Goal: Task Accomplishment & Management: Complete application form

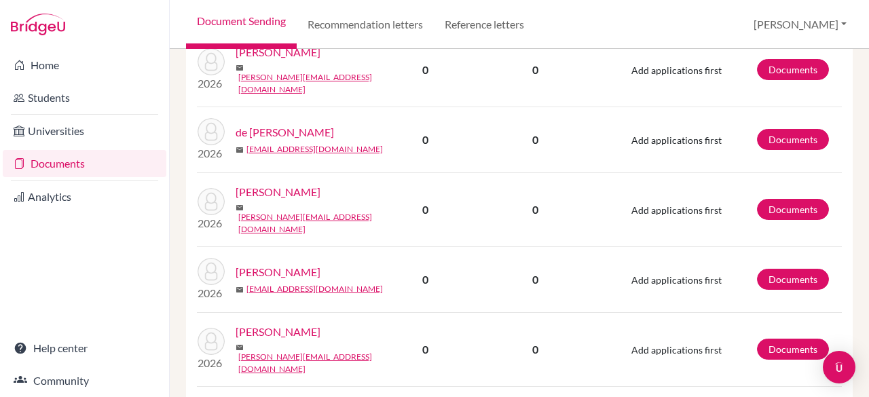
scroll to position [1910, 0]
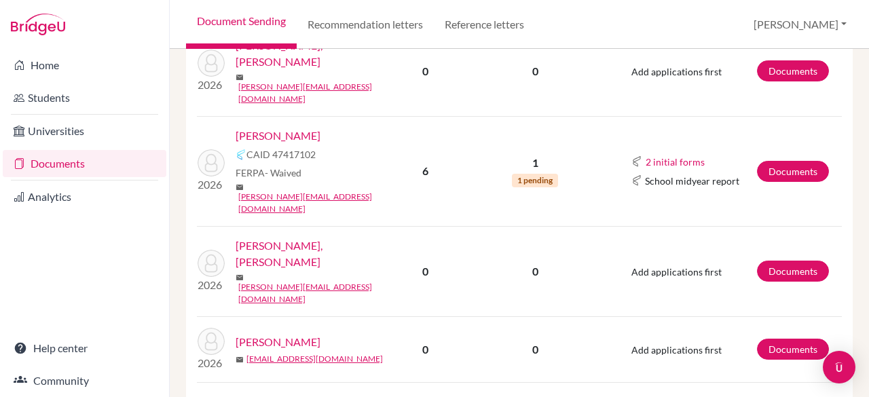
scroll to position [878, 0]
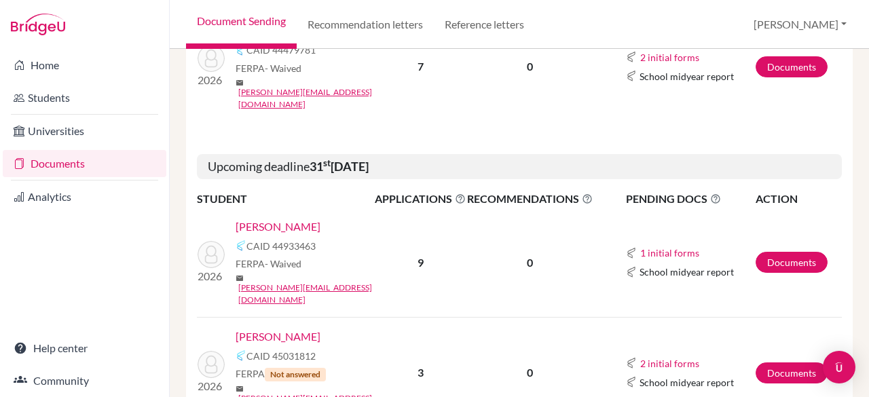
scroll to position [364, 0]
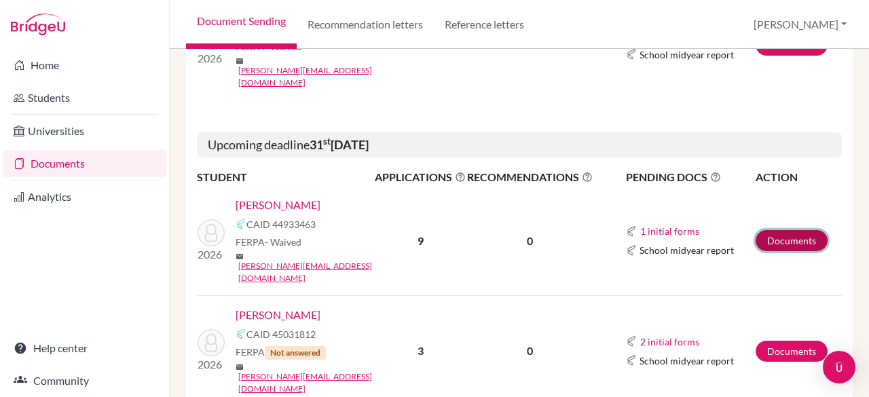
click at [763, 230] on link "Documents" at bounding box center [792, 240] width 72 height 21
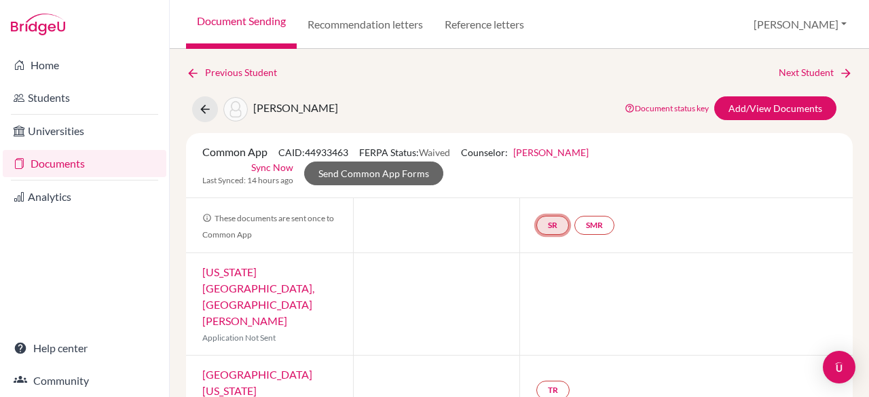
click at [550, 224] on link "SR" at bounding box center [553, 225] width 33 height 19
click at [540, 160] on h3 "School report" at bounding box center [553, 160] width 79 height 24
click at [539, 160] on h3 "School report" at bounding box center [553, 160] width 79 height 24
click at [546, 229] on link "SR" at bounding box center [553, 225] width 33 height 19
click at [542, 188] on link "School report" at bounding box center [553, 185] width 58 height 12
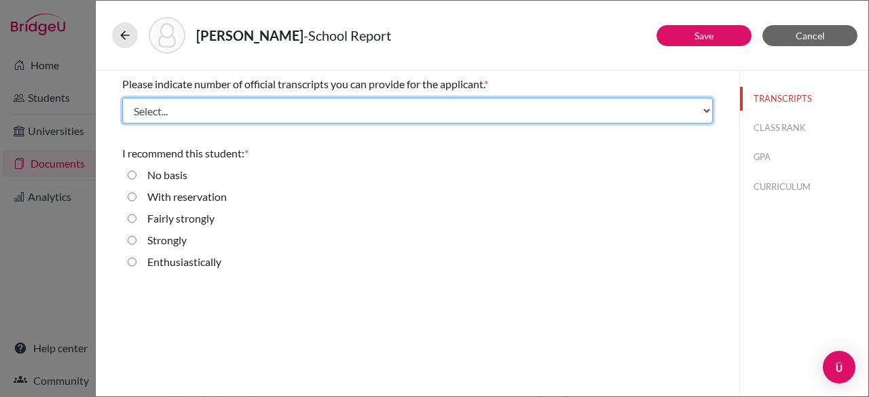
click at [230, 113] on select "Select... 1 2 3 4" at bounding box center [417, 111] width 591 height 26
select select "1"
click at [122, 98] on select "Select... 1 2 3 4" at bounding box center [417, 111] width 591 height 26
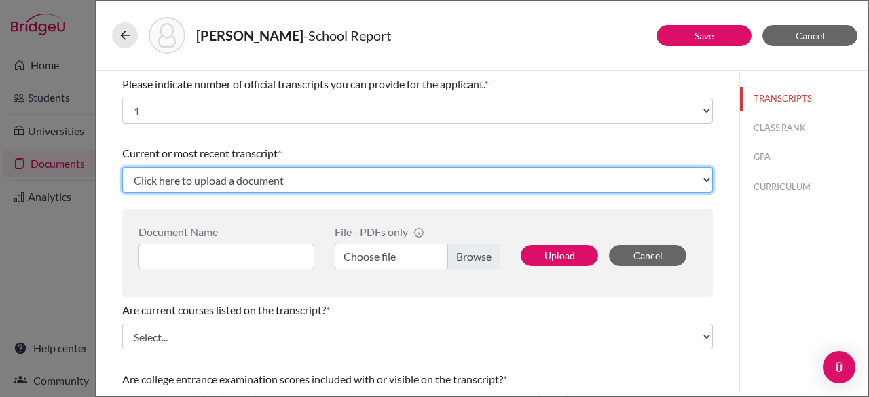
click at [248, 176] on select "Click here to upload a document Upload New File" at bounding box center [417, 180] width 591 height 26
select select "Upload New File"
click at [122, 167] on select "Click here to upload a document Upload New File" at bounding box center [417, 180] width 591 height 26
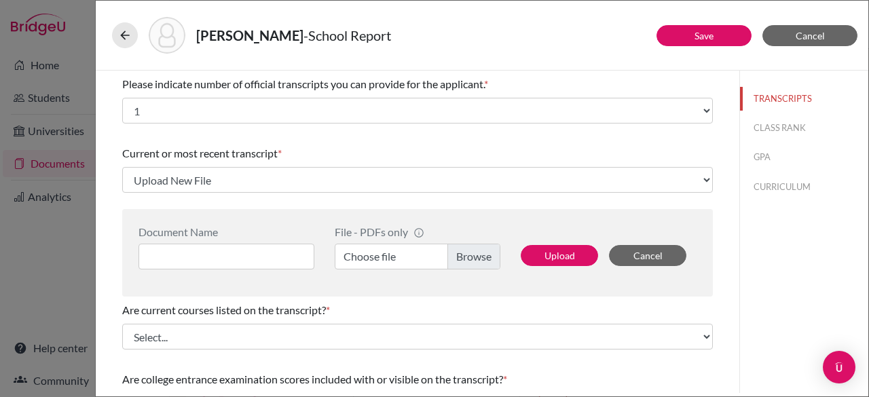
click at [469, 256] on label "Choose file" at bounding box center [418, 257] width 166 height 26
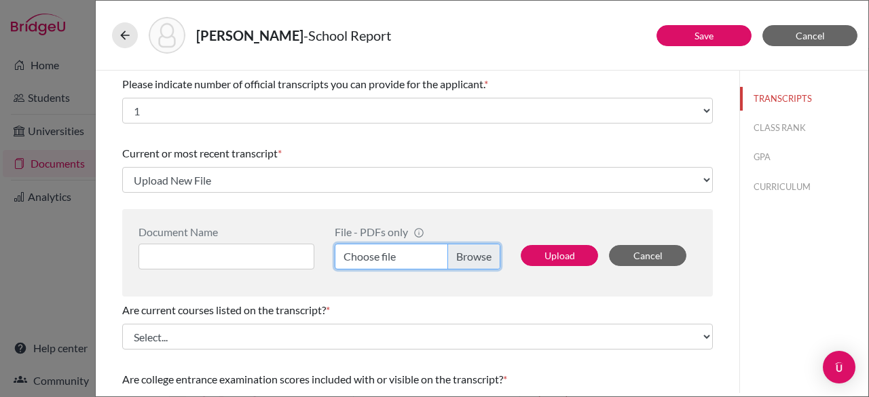
click at [469, 256] on input "Choose file" at bounding box center [418, 257] width 166 height 26
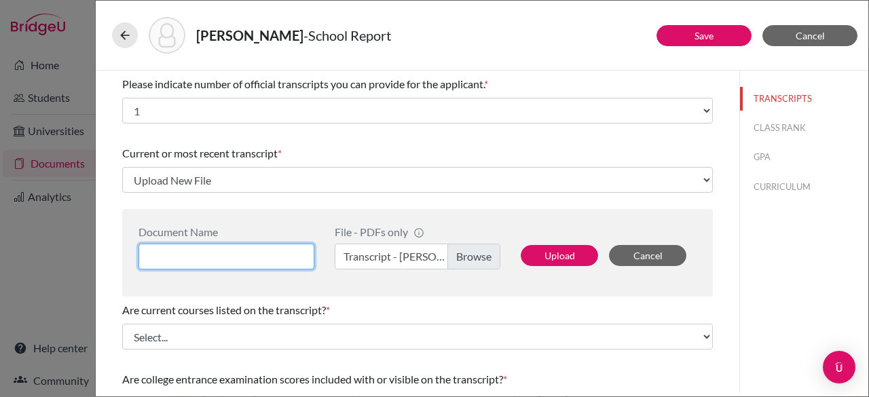
click at [183, 255] on input at bounding box center [227, 257] width 176 height 26
type input "Charles Grubba Transcript"
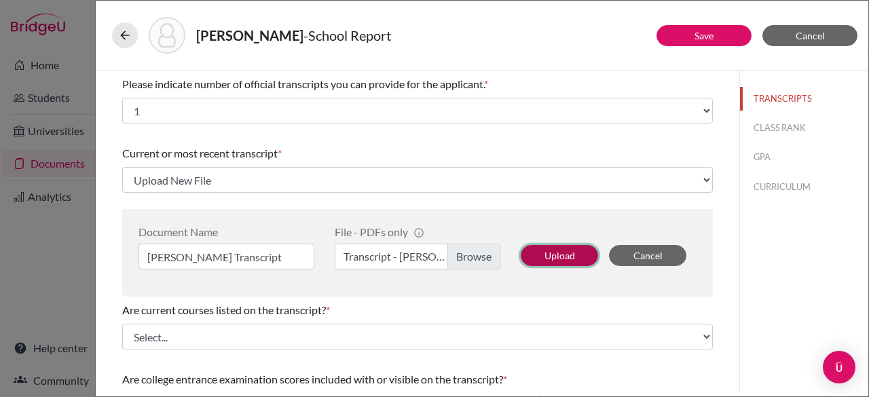
click at [551, 249] on button "Upload" at bounding box center [559, 255] width 77 height 21
select select "657451"
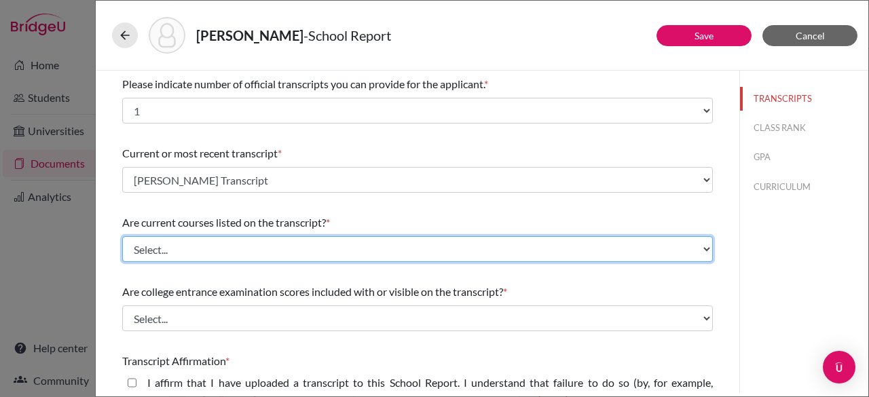
click at [348, 250] on select "Select... Yes No" at bounding box center [417, 249] width 591 height 26
select select "0"
click at [122, 236] on select "Select... Yes No" at bounding box center [417, 249] width 591 height 26
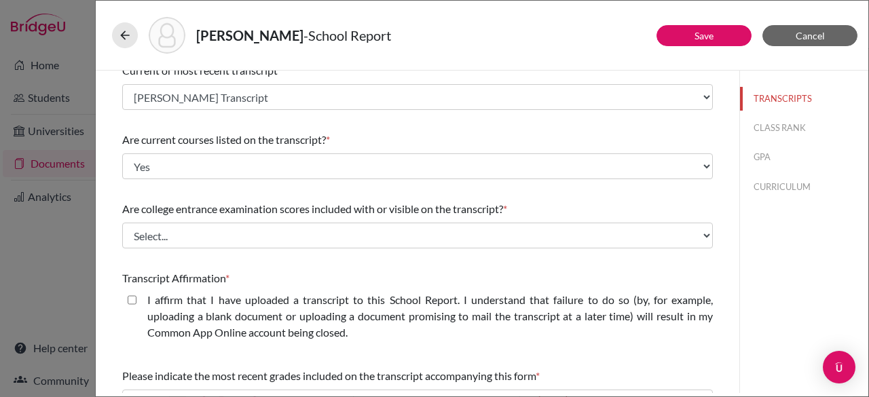
scroll to position [97, 0]
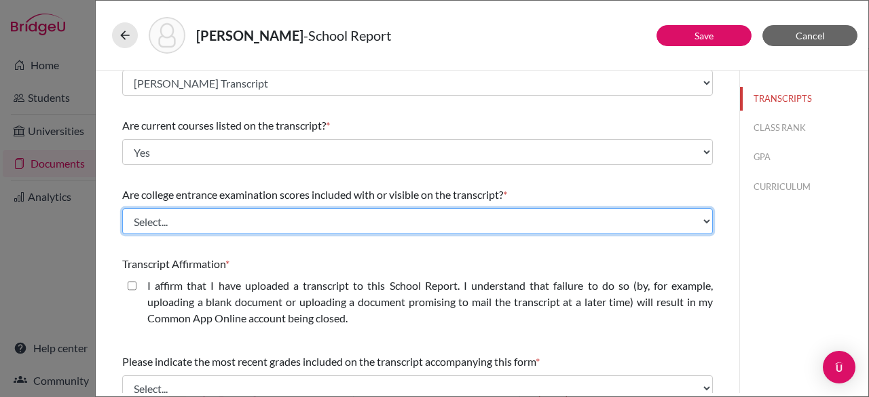
click at [223, 226] on select "Select... Yes No" at bounding box center [417, 222] width 591 height 26
select select "1"
click at [122, 209] on select "Select... Yes No" at bounding box center [417, 222] width 591 height 26
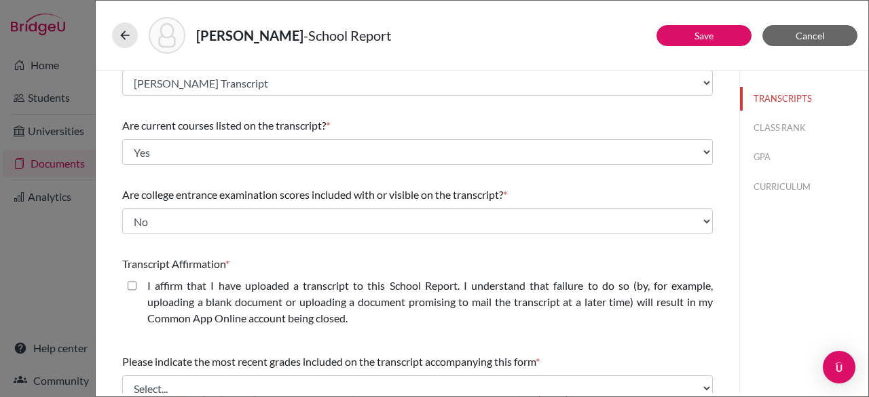
click at [130, 283] on closed\ "I affirm that I have uploaded a transcript to this School Report. I understand …" at bounding box center [132, 286] width 9 height 16
checkbox closed\ "true"
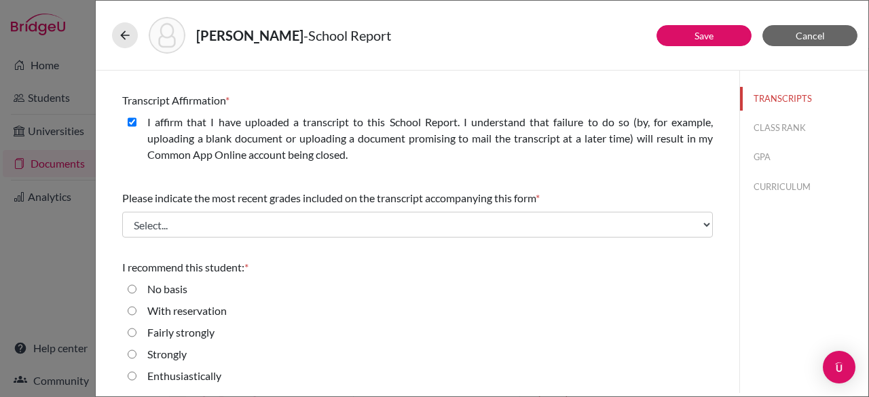
scroll to position [262, 0]
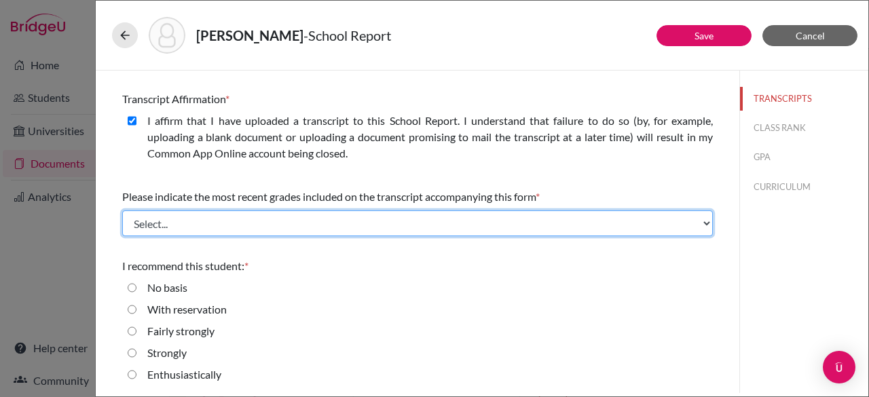
click at [395, 211] on select "Select... Final junior year grades 1st Quarter senior year grades 2nd Quarter/1…" at bounding box center [417, 224] width 591 height 26
select select "0"
click at [122, 211] on select "Select... Final junior year grades 1st Quarter senior year grades 2nd Quarter/1…" at bounding box center [417, 224] width 591 height 26
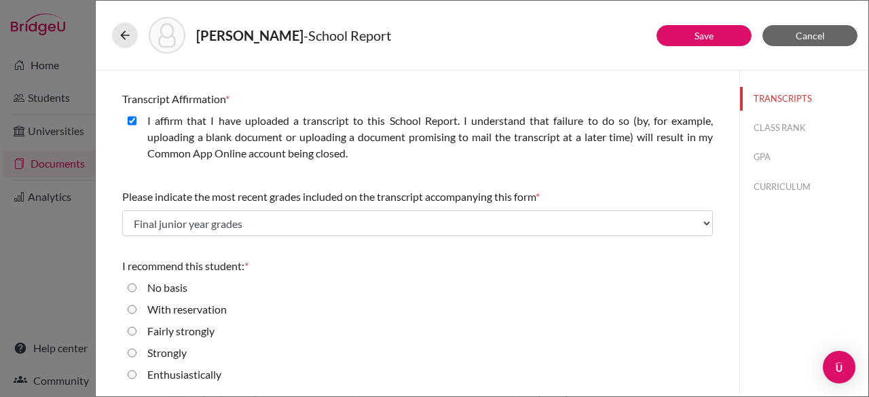
click at [134, 375] on input "Enthusiastically" at bounding box center [132, 375] width 9 height 16
radio input "true"
drag, startPoint x: 869, startPoint y: 304, endPoint x: 868, endPoint y: 150, distance: 153.5
click at [868, 150] on div "Grubba, Charles - School Report Save Cancel Please indicate number of official …" at bounding box center [482, 198] width 774 height 397
click at [699, 34] on link "Save" at bounding box center [704, 36] width 19 height 12
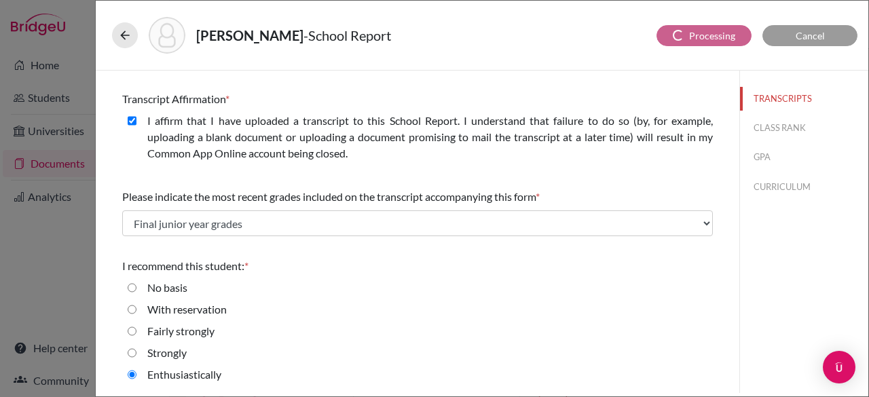
scroll to position [0, 0]
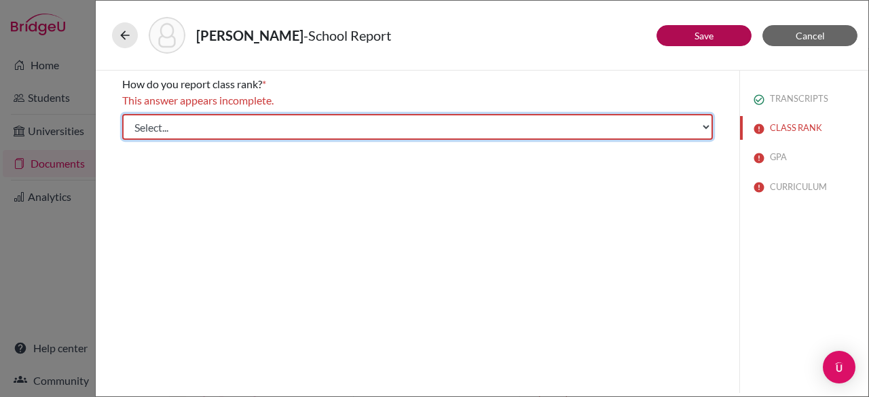
click at [427, 126] on select "Select... Exact Decile Quintile Quartile None" at bounding box center [417, 127] width 591 height 26
select select "5"
click at [122, 114] on select "Select... Exact Decile Quintile Quartile None" at bounding box center [417, 127] width 591 height 26
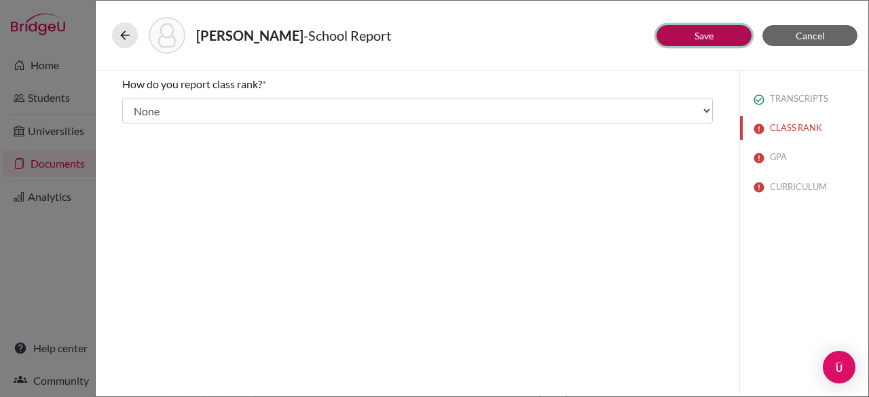
click at [679, 35] on button "Save" at bounding box center [704, 35] width 95 height 21
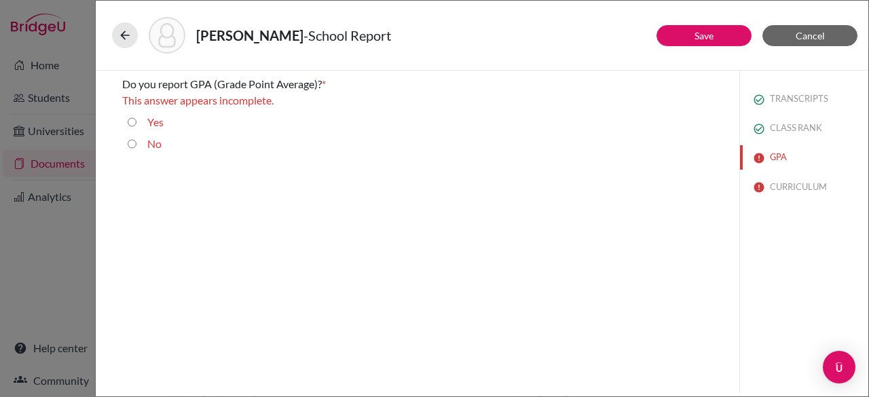
click at [140, 120] on div "Yes" at bounding box center [150, 125] width 27 height 22
click at [132, 122] on input "Yes" at bounding box center [132, 122] width 9 height 16
radio input "true"
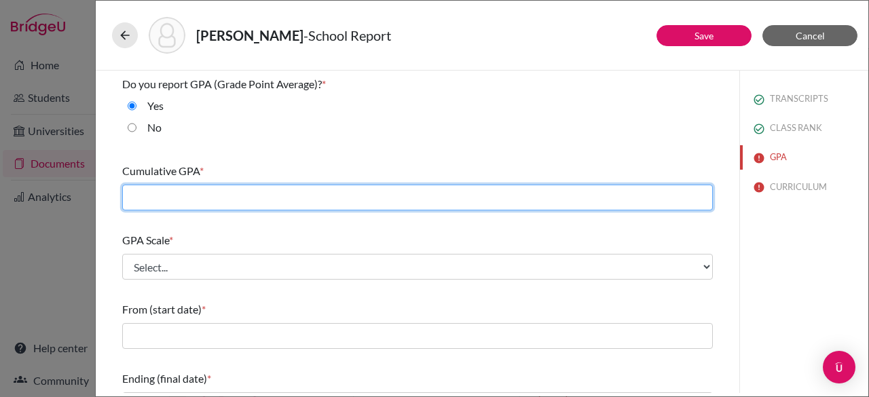
click at [196, 196] on input "text" at bounding box center [417, 198] width 591 height 26
type input "3.82"
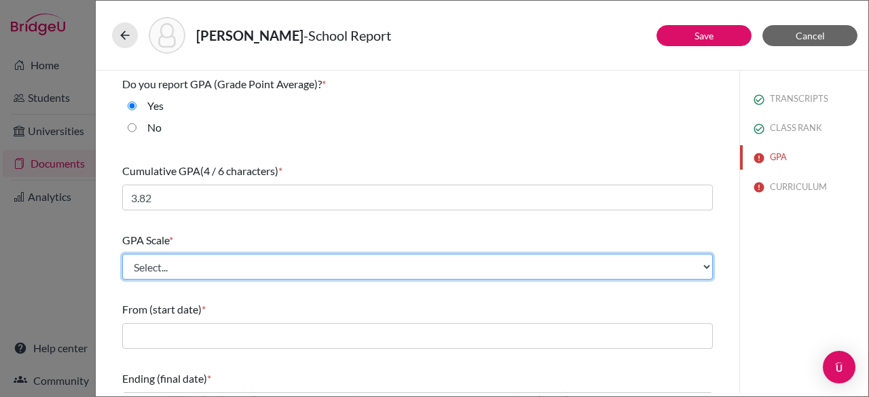
click at [169, 264] on select "Select... 4 5 6 7 8 9 10 11 12 13 14 15 16 17 18 19 20 100" at bounding box center [417, 267] width 591 height 26
select select "4"
click at [122, 254] on select "Select... 4 5 6 7 8 9 10 11 12 13 14 15 16 17 18 19 20 100" at bounding box center [417, 267] width 591 height 26
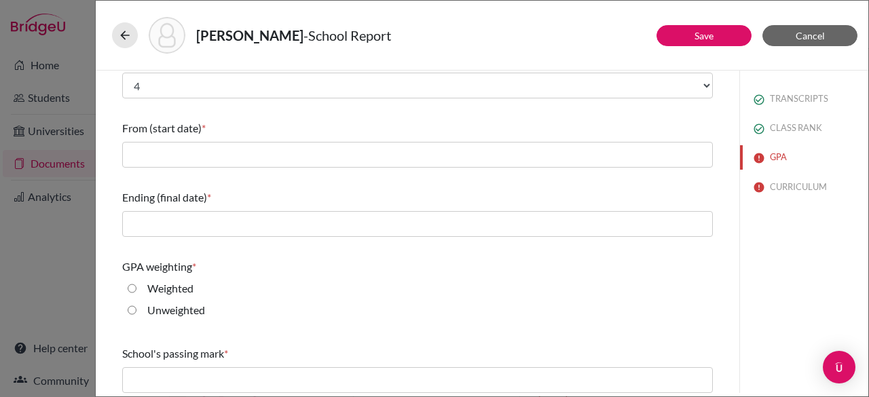
scroll to position [183, 0]
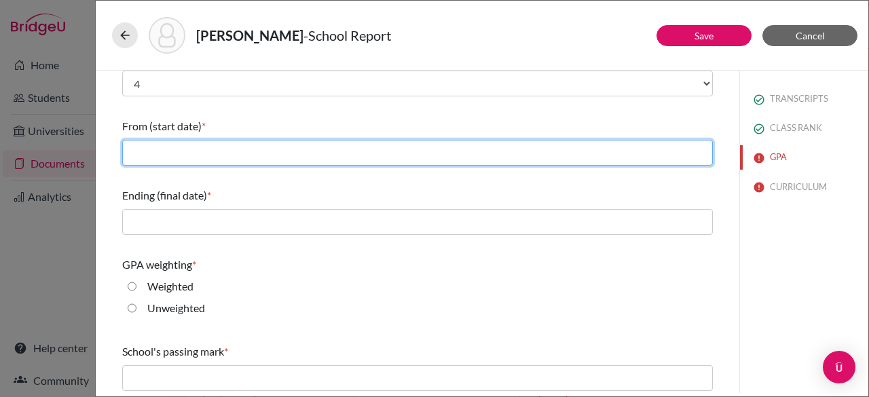
click at [292, 158] on input "text" at bounding box center [417, 153] width 591 height 26
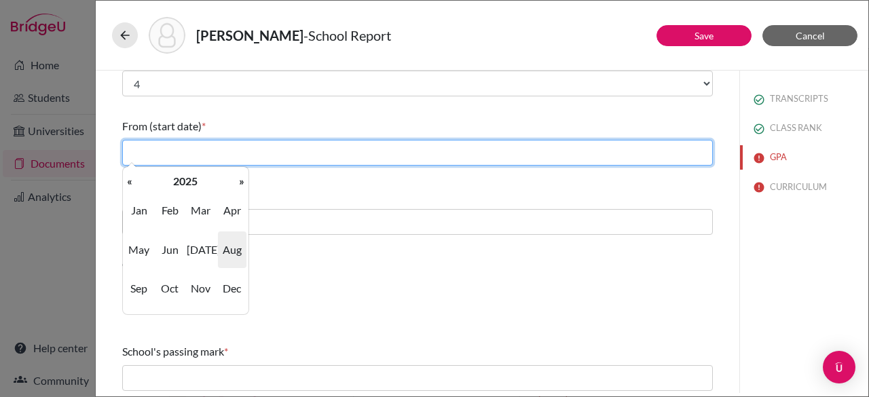
type input "08/2022"
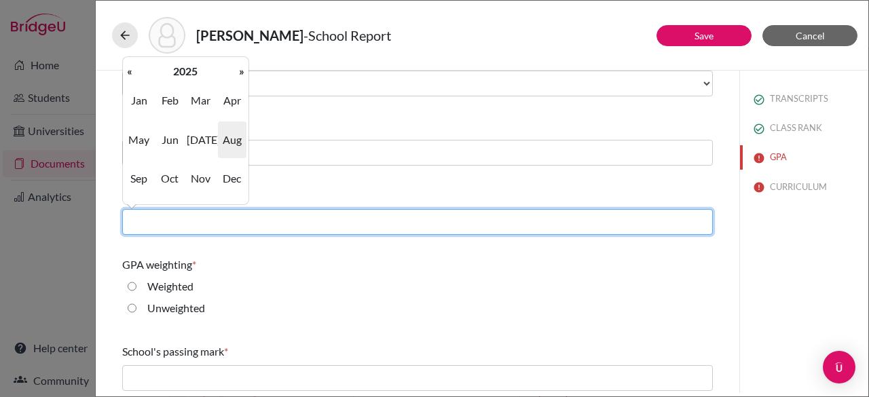
click at [306, 225] on input "text" at bounding box center [417, 222] width 591 height 26
type input "06/2025"
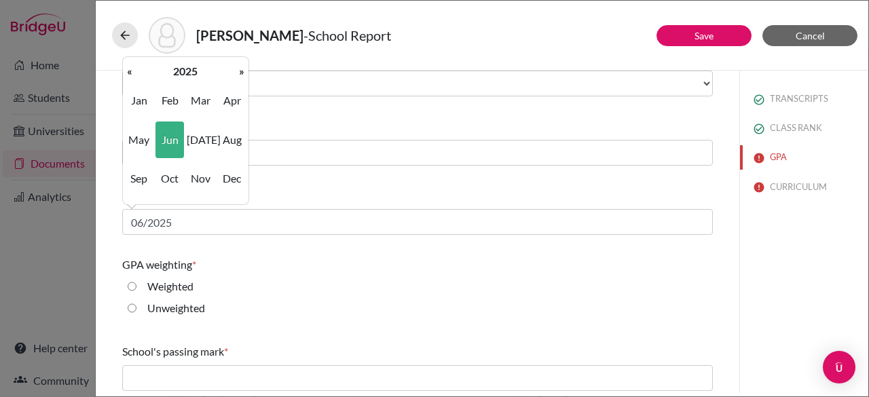
click at [366, 286] on div "Weighted" at bounding box center [417, 289] width 591 height 22
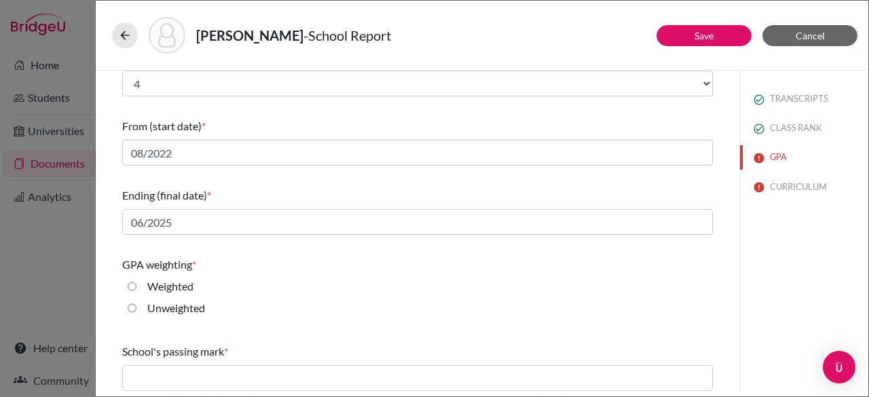
click at [133, 284] on input "Weighted" at bounding box center [132, 286] width 9 height 16
radio input "true"
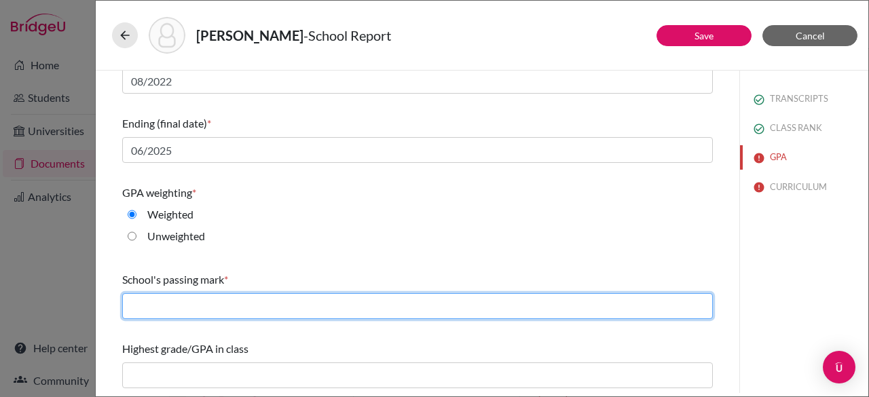
click at [231, 310] on input "text" at bounding box center [417, 306] width 591 height 26
type input "60"
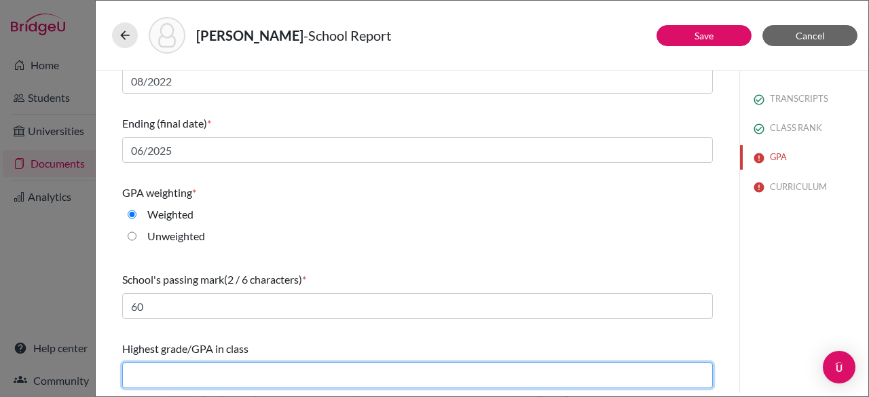
click at [211, 370] on input "text" at bounding box center [417, 376] width 591 height 26
type input "4.19"
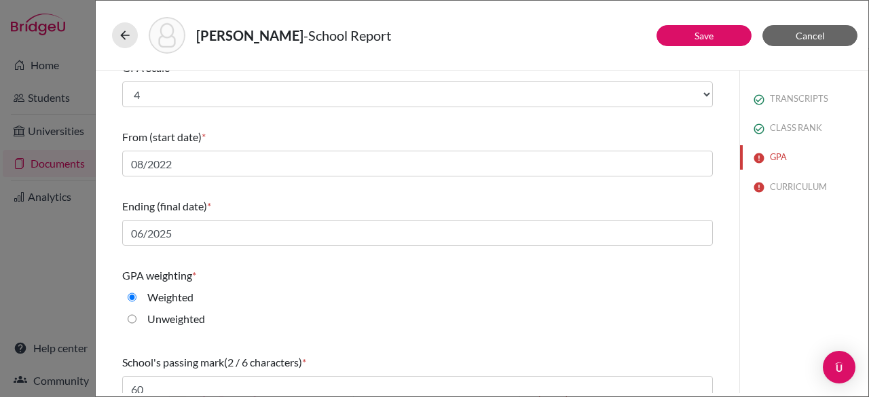
scroll to position [0, 0]
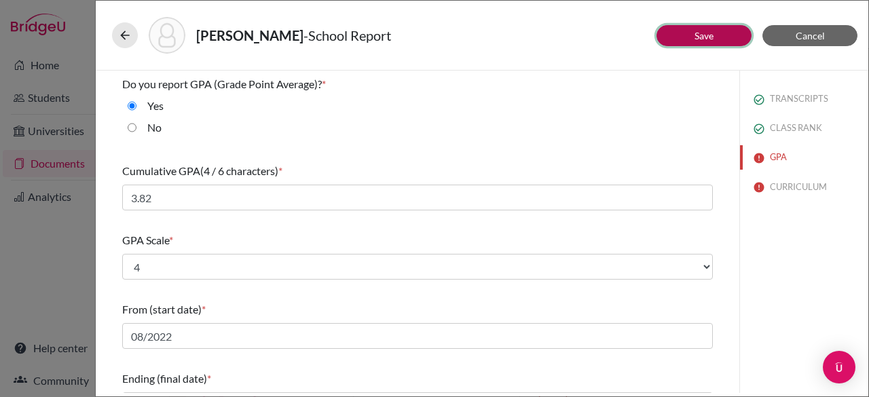
click at [689, 33] on button "Save" at bounding box center [704, 35] width 95 height 21
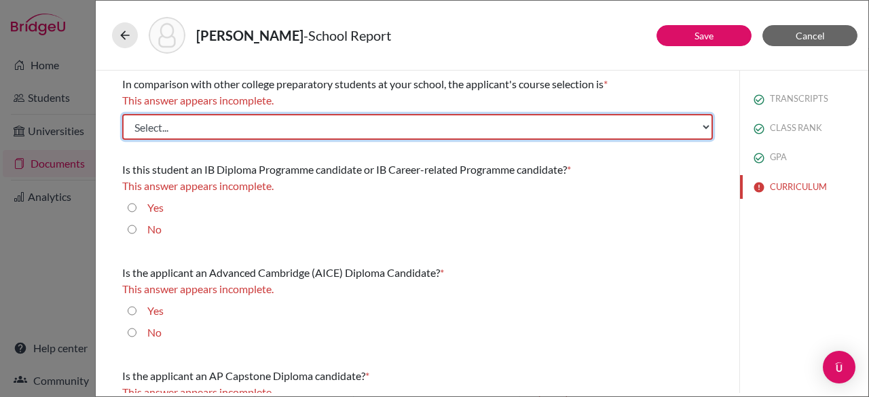
click at [331, 122] on select "Select... Less than demanding Average Demanding Very demanding Most demanding P…" at bounding box center [417, 127] width 591 height 26
select select "2"
click at [122, 114] on select "Select... Less than demanding Average [PERSON_NAME] Very demanding Most demandi…" at bounding box center [417, 127] width 591 height 26
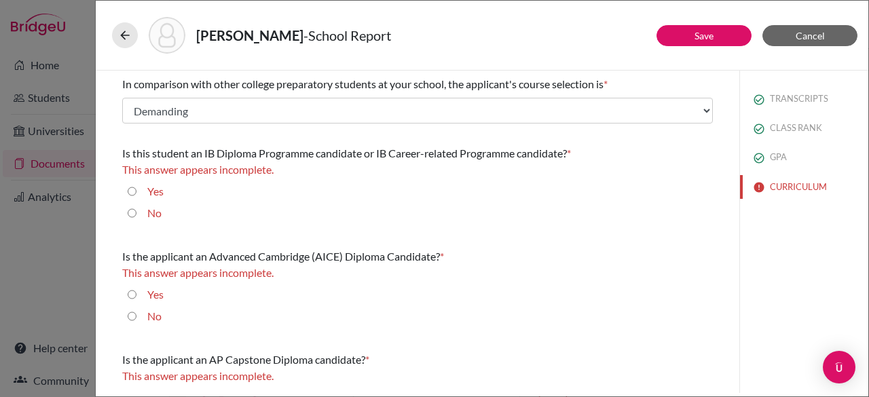
click at [137, 205] on div "No" at bounding box center [150, 194] width 27 height 22
click at [130, 213] on input "No" at bounding box center [132, 213] width 9 height 16
radio input "true"
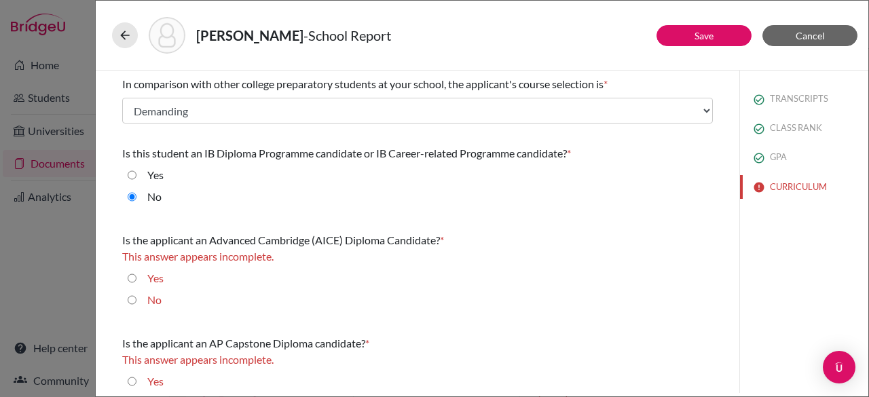
click at [132, 300] on input "No" at bounding box center [132, 300] width 9 height 16
radio input "true"
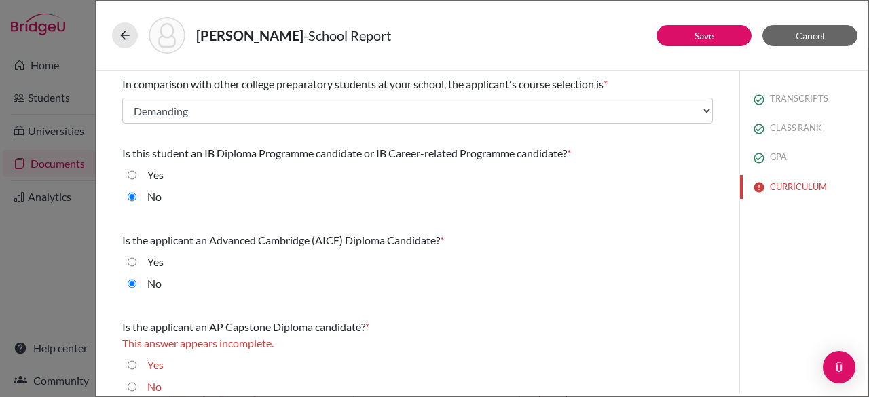
click at [132, 388] on input "No" at bounding box center [132, 387] width 9 height 16
radio input "true"
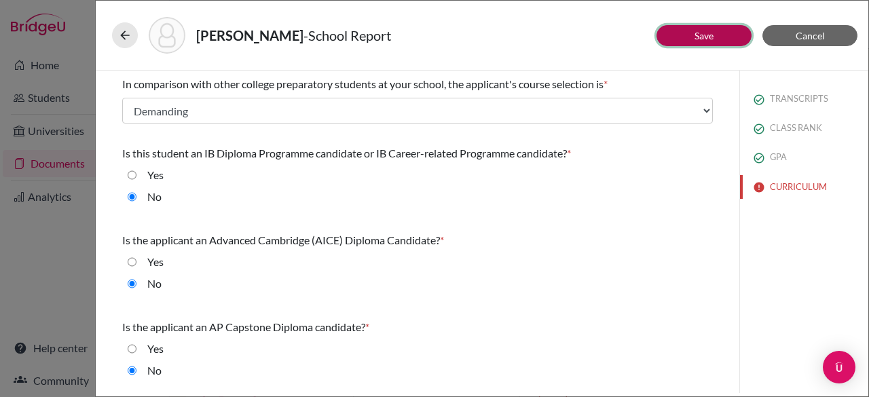
click at [681, 43] on button "Save" at bounding box center [704, 35] width 95 height 21
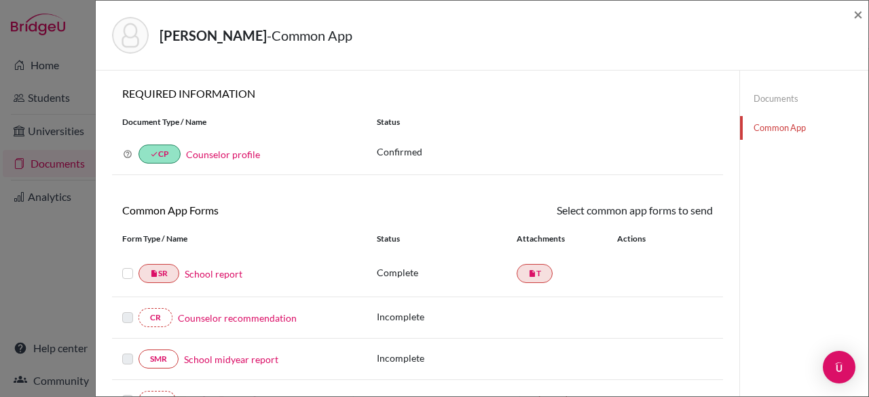
click at [126, 266] on label at bounding box center [127, 266] width 11 height 0
click at [0, 0] on input "checkbox" at bounding box center [0, 0] width 0 height 0
click at [694, 213] on link "Send" at bounding box center [685, 212] width 56 height 21
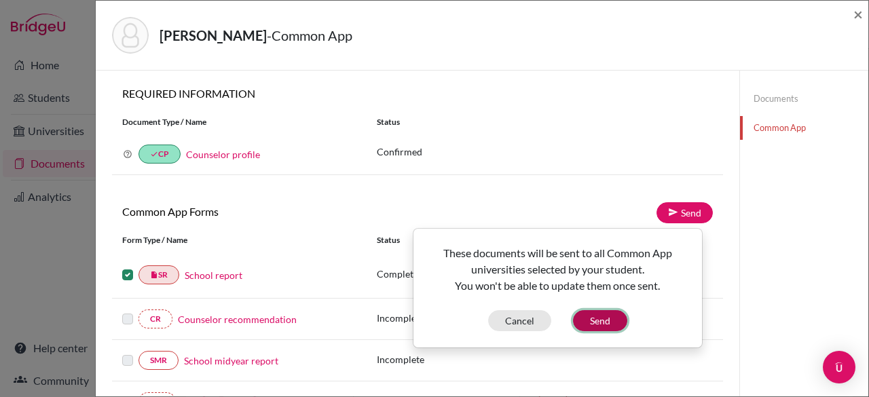
click at [609, 317] on button "Send" at bounding box center [600, 320] width 54 height 21
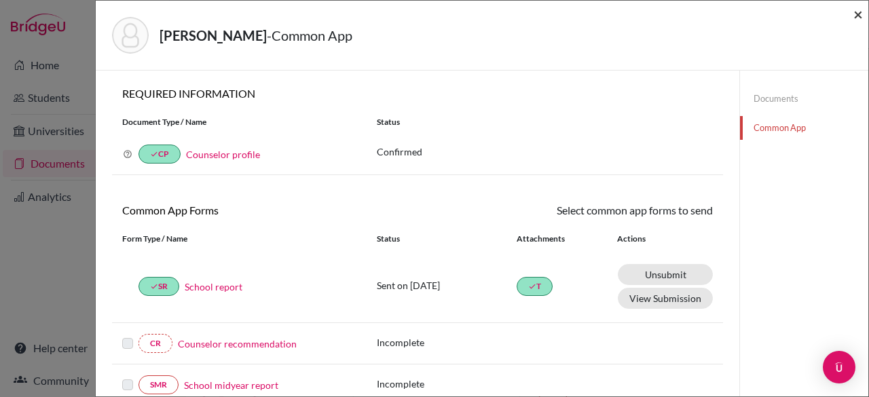
click at [859, 18] on span "×" at bounding box center [859, 14] width 10 height 20
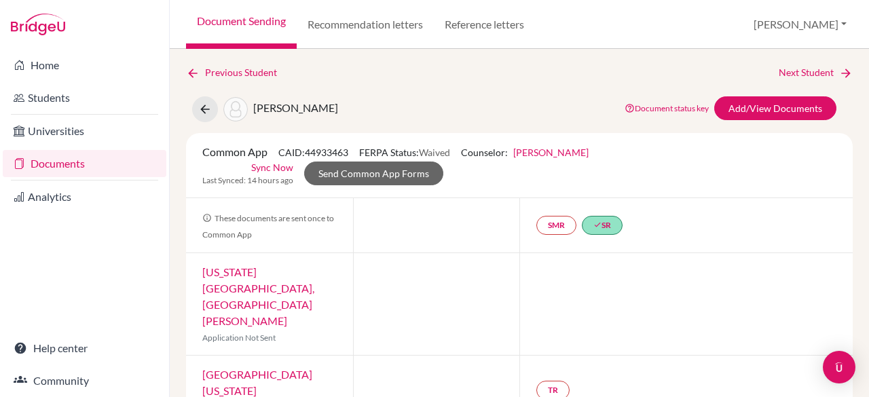
click at [246, 30] on link "Document Sending" at bounding box center [241, 24] width 111 height 49
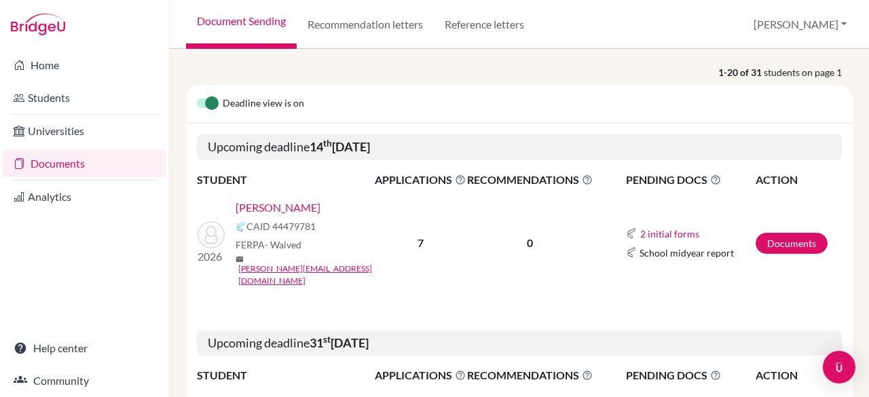
scroll to position [302, 0]
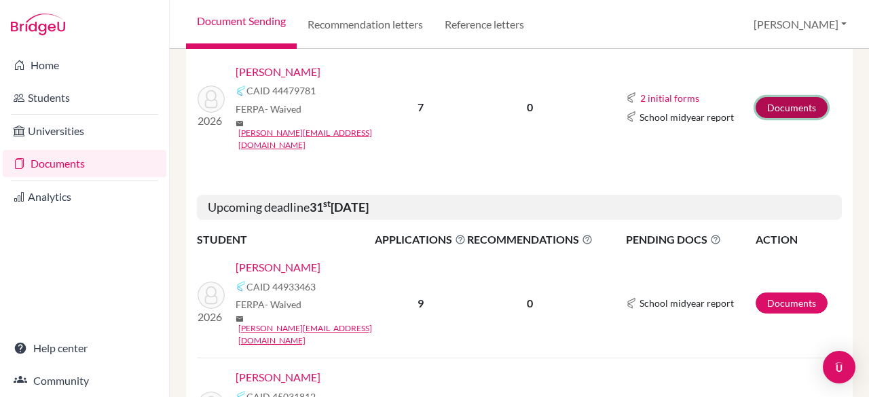
click at [778, 98] on link "Documents" at bounding box center [792, 107] width 72 height 21
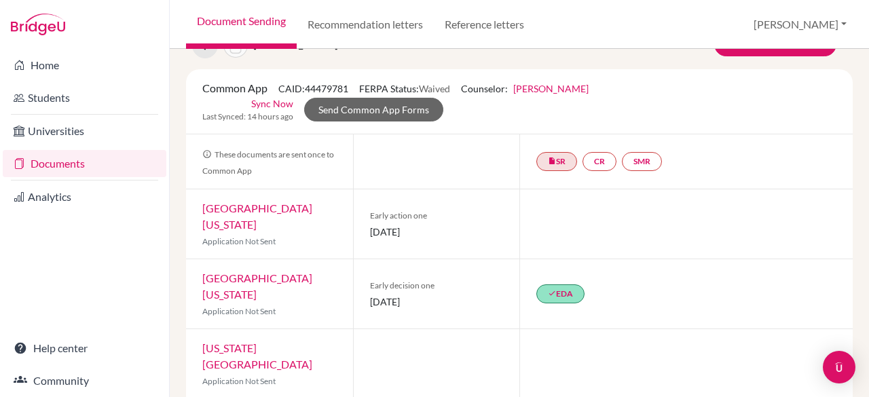
scroll to position [68, 0]
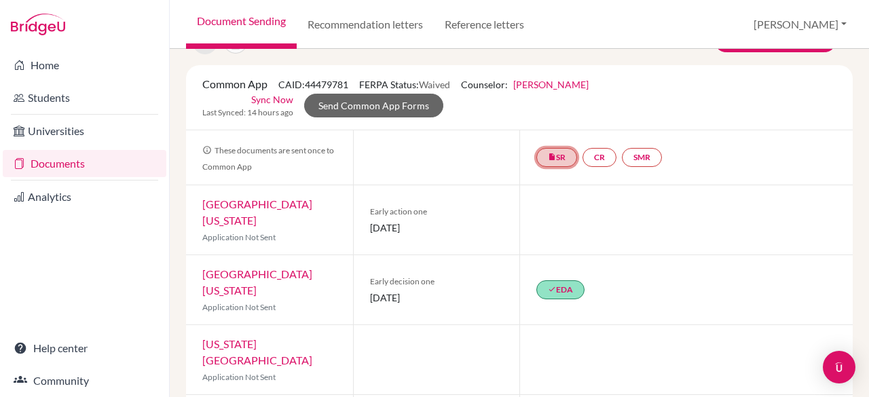
click at [558, 159] on link "insert_drive_file SR" at bounding box center [557, 157] width 41 height 19
click at [547, 115] on link "School report" at bounding box center [557, 117] width 58 height 12
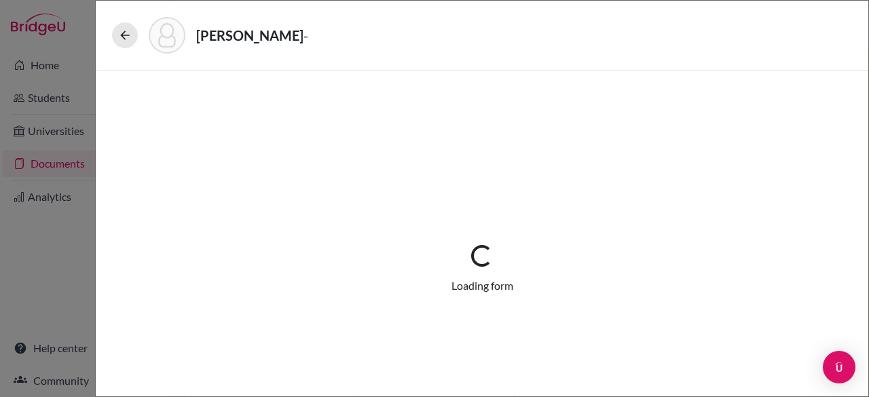
select select "1"
select select "657361"
select select "0"
select select "1"
select select "0"
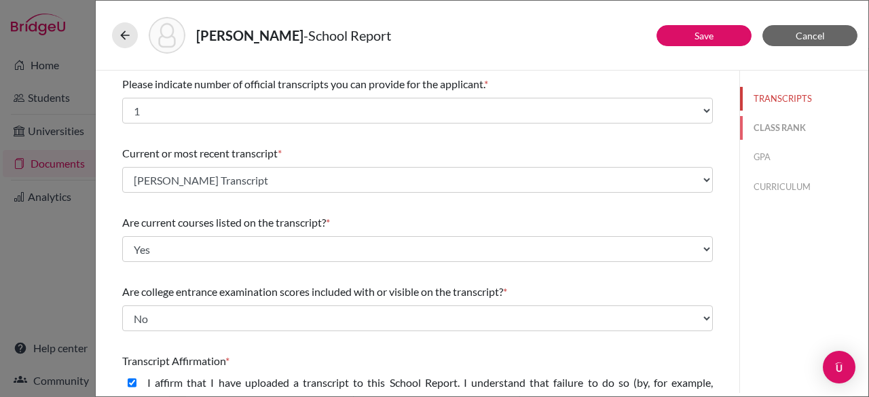
click at [779, 127] on button "CLASS RANK" at bounding box center [804, 128] width 128 height 24
select select "5"
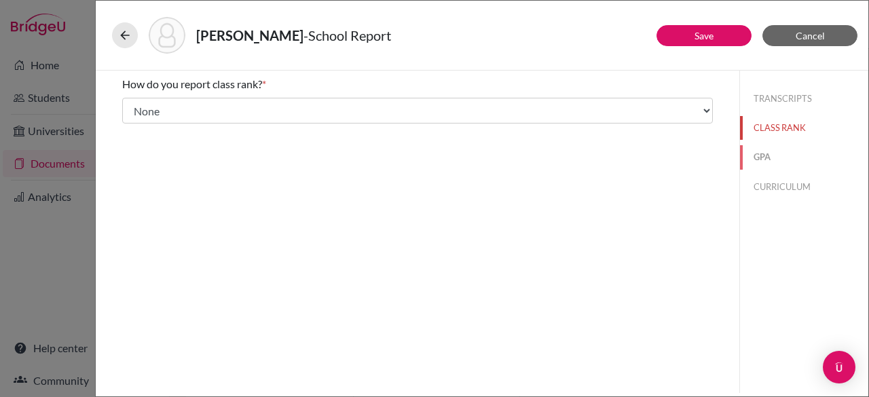
click at [777, 162] on button "GPA" at bounding box center [804, 157] width 128 height 24
type input "3.27"
type input "4.19"
select select "4"
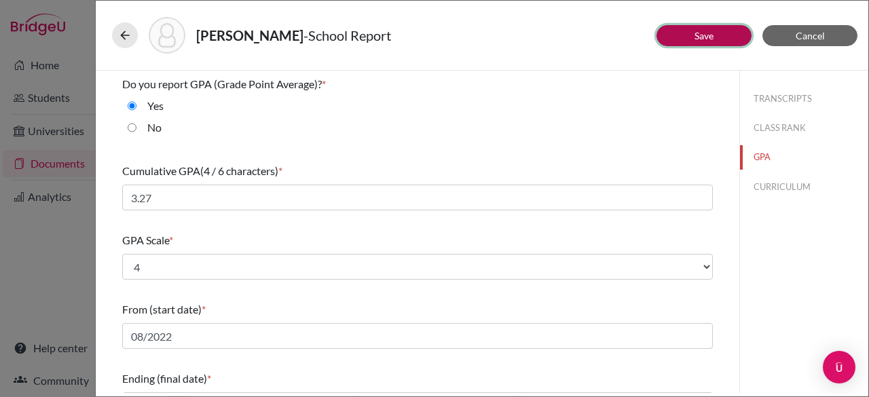
click at [702, 37] on link "Save" at bounding box center [704, 36] width 19 height 12
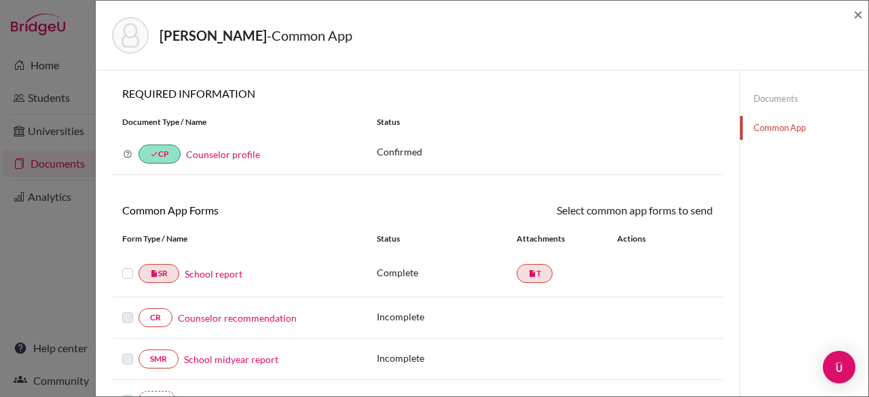
click at [123, 266] on label at bounding box center [127, 266] width 11 height 0
click at [0, 0] on input "checkbox" at bounding box center [0, 0] width 0 height 0
click at [671, 218] on link "Send" at bounding box center [685, 212] width 56 height 21
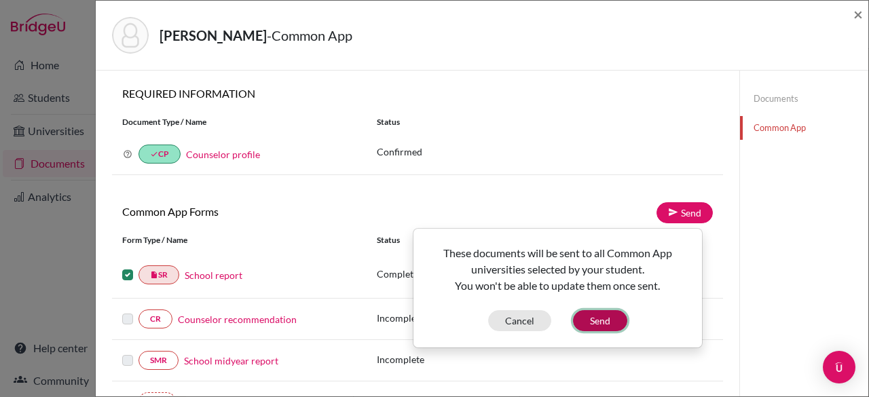
click at [613, 321] on button "Send" at bounding box center [600, 320] width 54 height 21
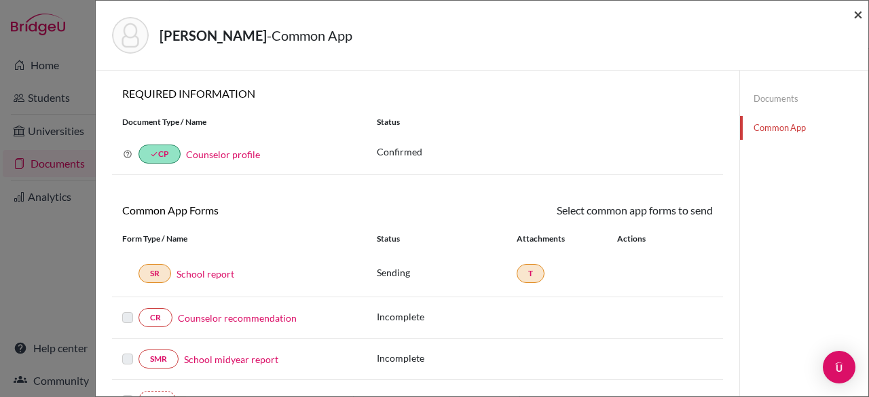
click at [859, 14] on span "×" at bounding box center [859, 14] width 10 height 20
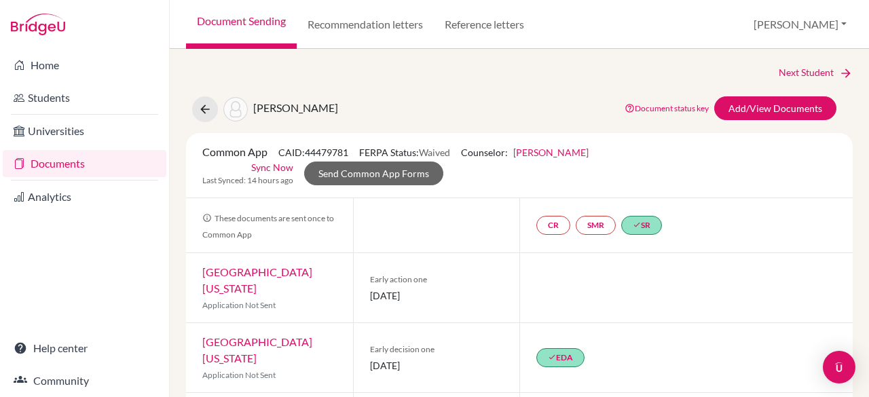
click at [232, 31] on link "Document Sending" at bounding box center [241, 24] width 111 height 49
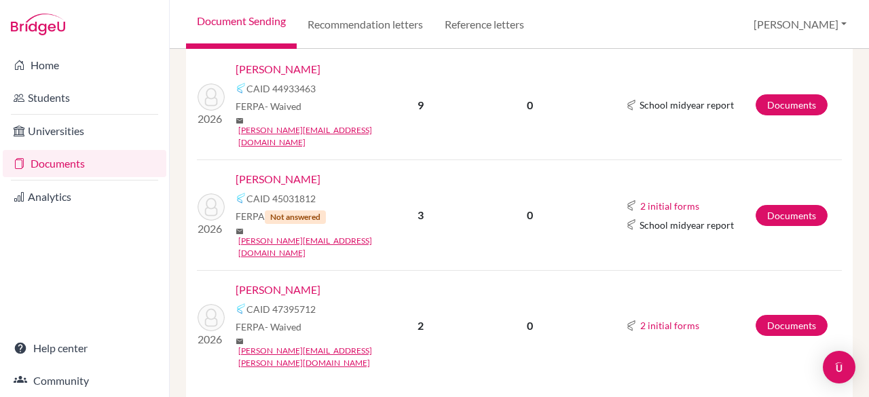
scroll to position [535, 0]
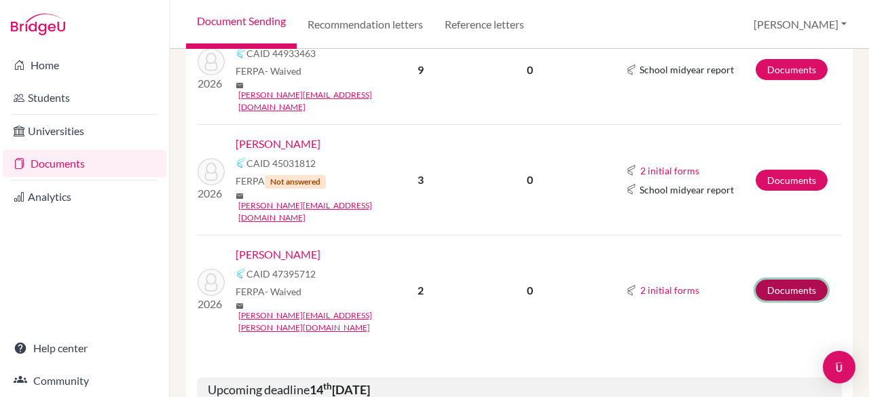
click at [759, 280] on link "Documents" at bounding box center [792, 290] width 72 height 21
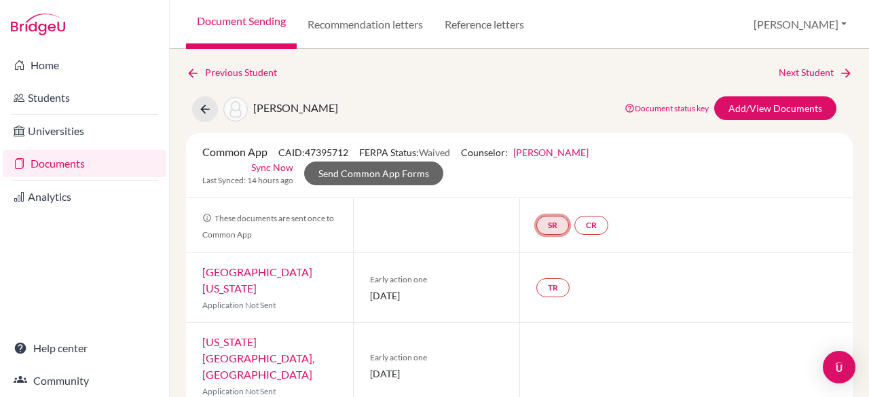
click at [550, 223] on link "SR" at bounding box center [553, 225] width 33 height 19
click at [547, 181] on link "School report" at bounding box center [553, 185] width 58 height 12
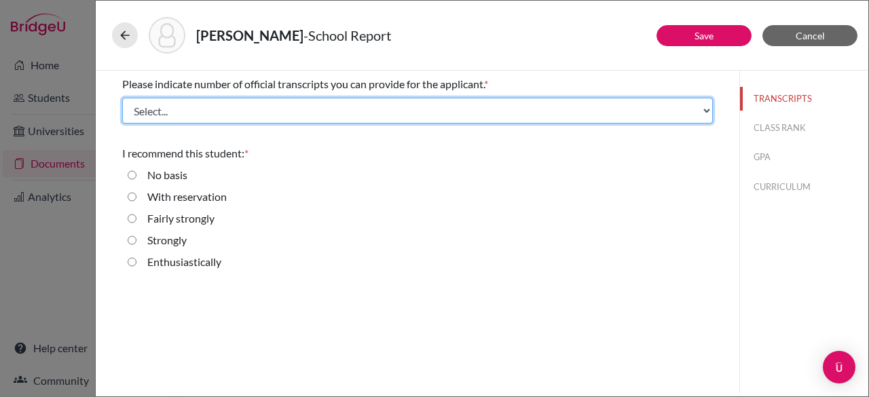
click at [341, 109] on select "Select... 1 2 3 4" at bounding box center [417, 111] width 591 height 26
select select "1"
click at [122, 98] on select "Select... 1 2 3 4" at bounding box center [417, 111] width 591 height 26
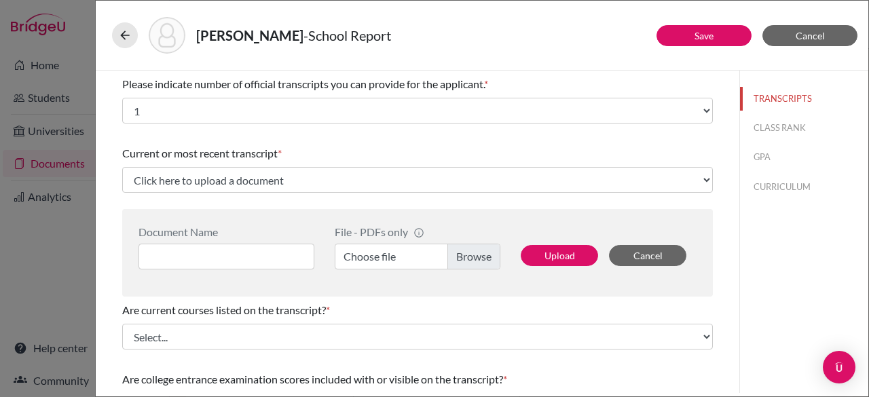
click at [461, 253] on label "Choose file" at bounding box center [418, 257] width 166 height 26
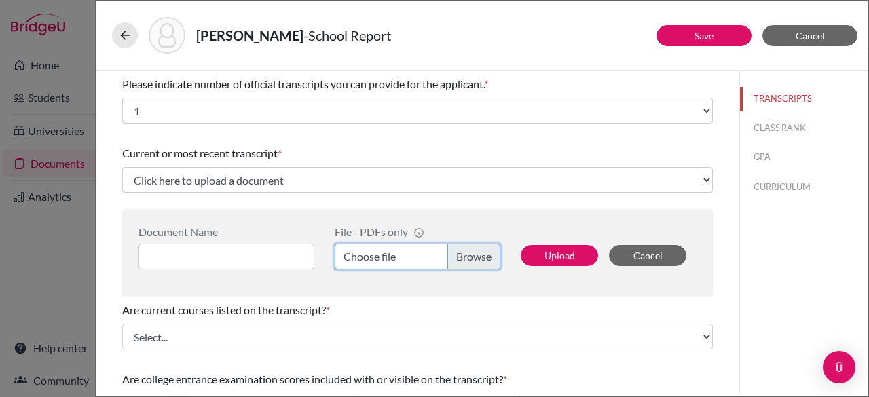
click at [461, 253] on input "Choose file" at bounding box center [418, 257] width 166 height 26
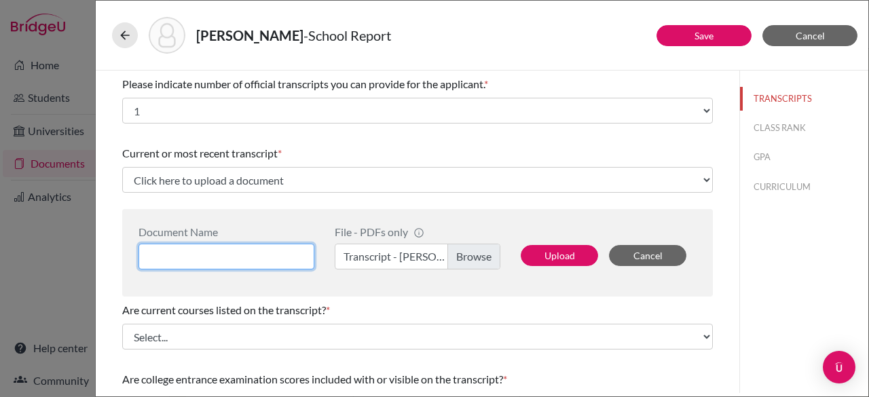
click at [174, 251] on input at bounding box center [227, 257] width 176 height 26
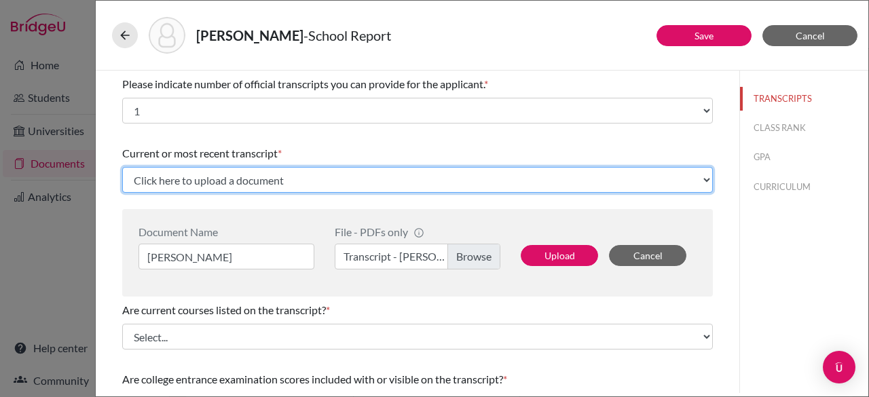
click at [225, 179] on select "Click here to upload a document Upload New File" at bounding box center [417, 180] width 591 height 26
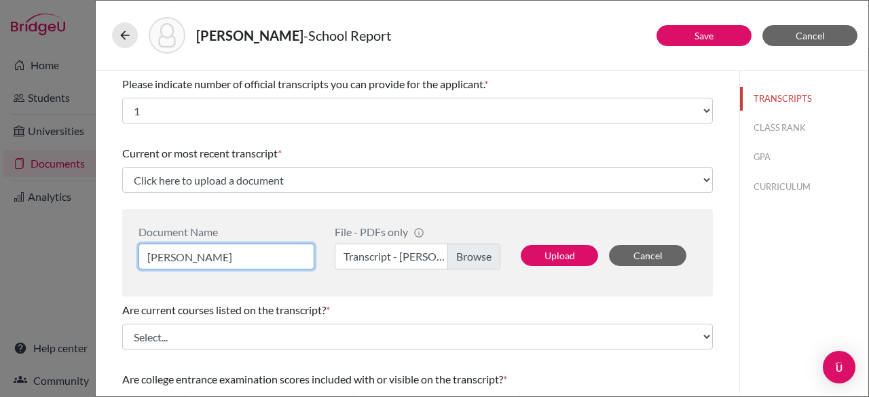
click at [262, 257] on input "[PERSON_NAME]" at bounding box center [227, 257] width 176 height 26
type input "[PERSON_NAME] Transcript"
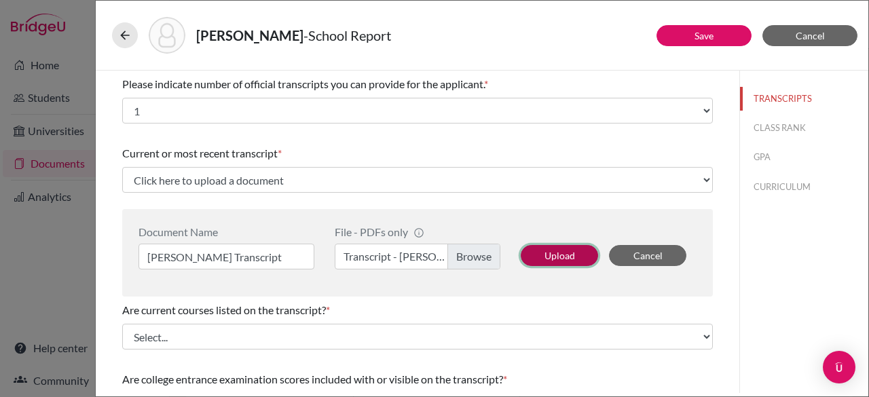
click at [566, 250] on button "Upload" at bounding box center [559, 255] width 77 height 21
select select "657453"
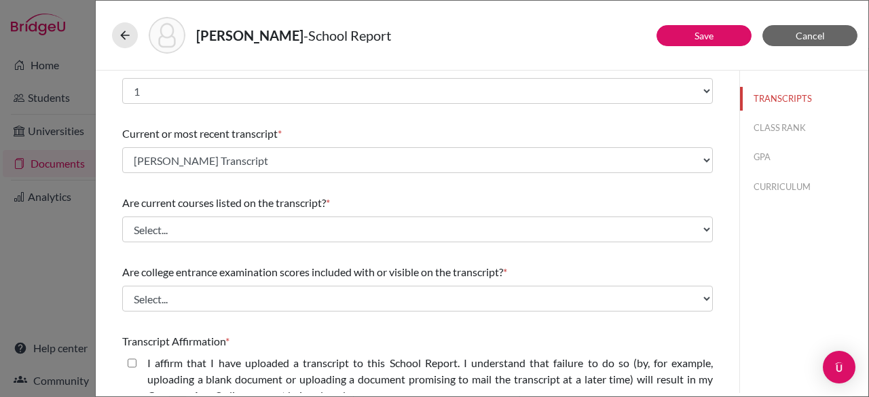
scroll to position [23, 0]
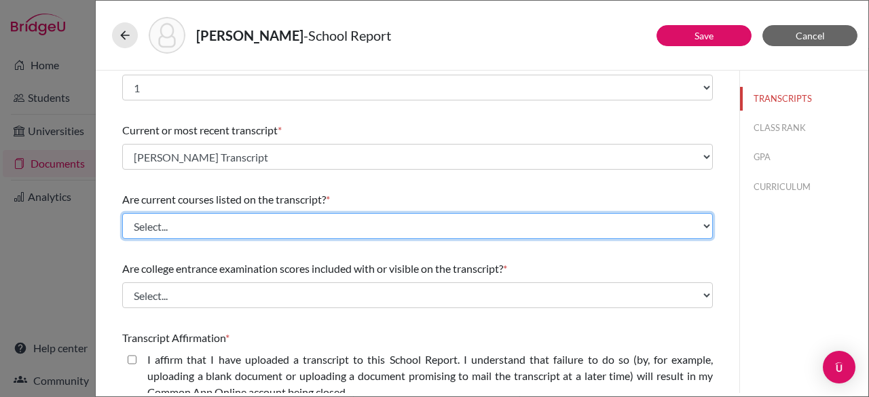
click at [465, 221] on select "Select... Yes No" at bounding box center [417, 226] width 591 height 26
select select "0"
click at [122, 213] on select "Select... Yes No" at bounding box center [417, 226] width 591 height 26
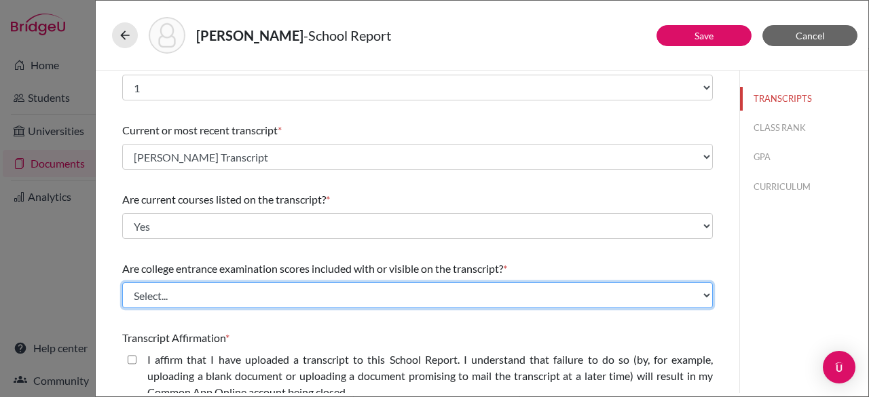
click at [401, 294] on select "Select... Yes No" at bounding box center [417, 296] width 591 height 26
select select "1"
click at [122, 283] on select "Select... Yes No" at bounding box center [417, 296] width 591 height 26
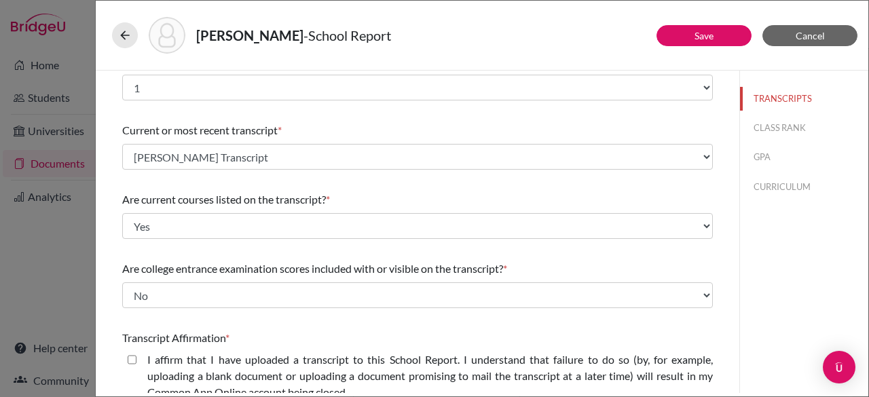
drag, startPoint x: 869, startPoint y: 200, endPoint x: 866, endPoint y: 254, distance: 54.4
click at [866, 254] on div "[PERSON_NAME] - School Report Save Cancel Please indicate number of official tr…" at bounding box center [482, 198] width 774 height 397
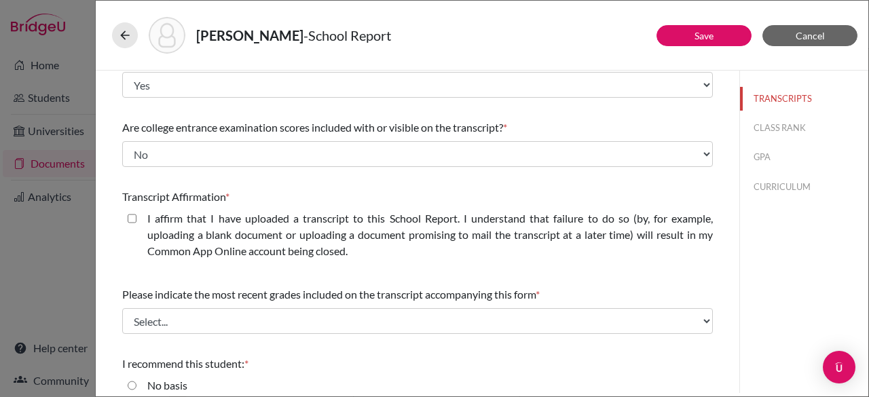
scroll to position [193, 0]
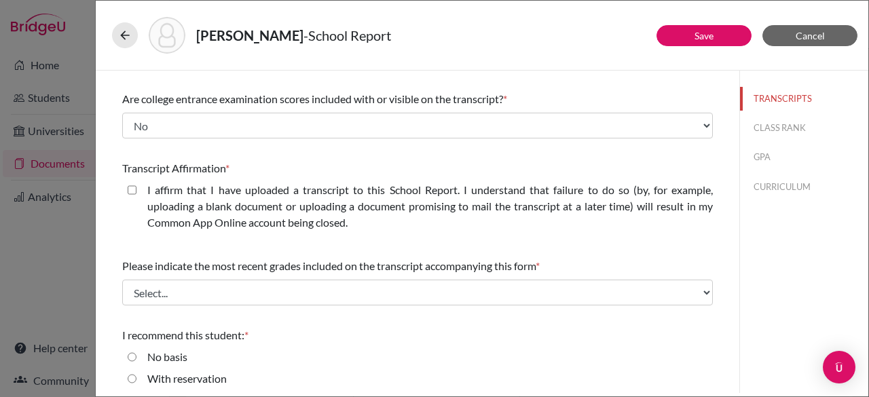
click at [134, 187] on closed\ "I affirm that I have uploaded a transcript to this School Report. I understand …" at bounding box center [132, 190] width 9 height 16
checkbox closed\ "true"
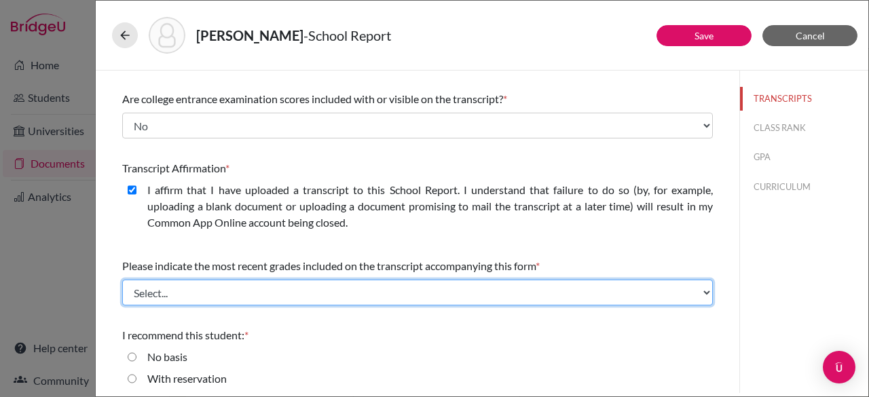
click at [240, 295] on select "Select... Final junior year grades 1st Quarter senior year grades 2nd Quarter/1…" at bounding box center [417, 293] width 591 height 26
select select "0"
click at [122, 280] on select "Select... Final junior year grades 1st Quarter senior year grades 2nd Quarter/1…" at bounding box center [417, 293] width 591 height 26
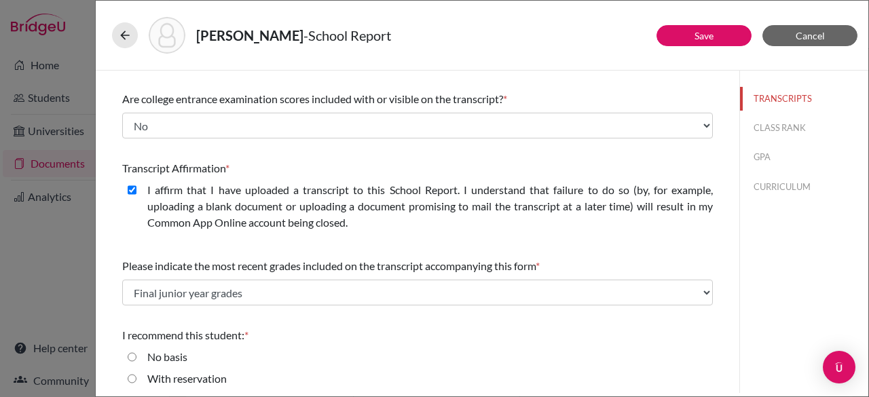
scroll to position [262, 0]
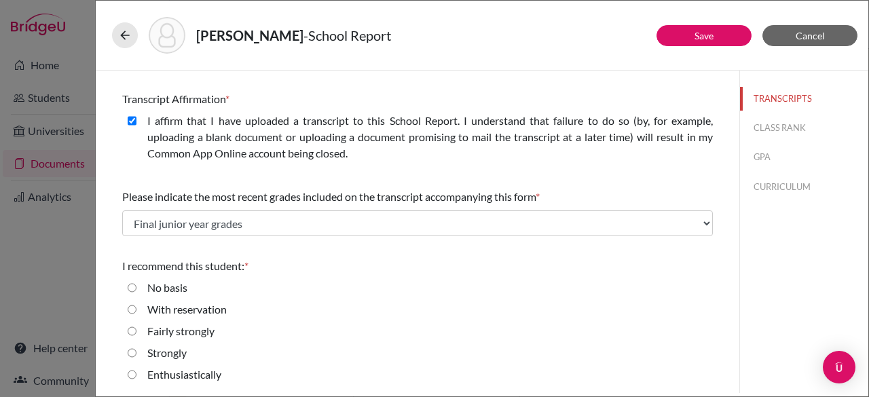
click at [132, 379] on input "Enthusiastically" at bounding box center [132, 375] width 9 height 16
radio input "true"
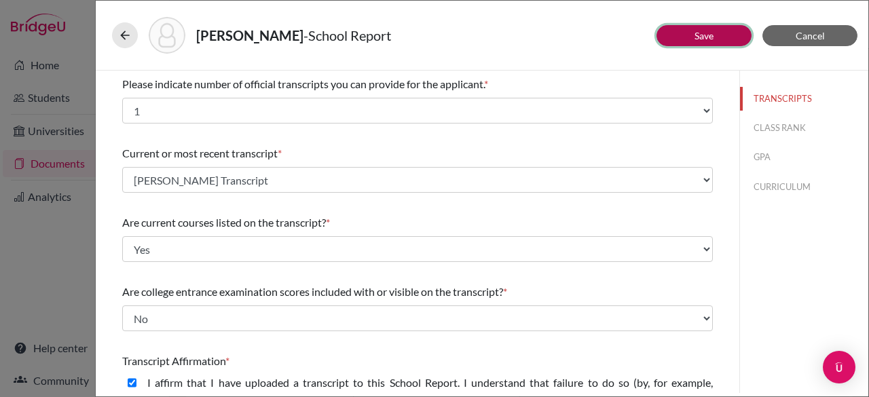
click at [709, 33] on link "Save" at bounding box center [704, 36] width 19 height 12
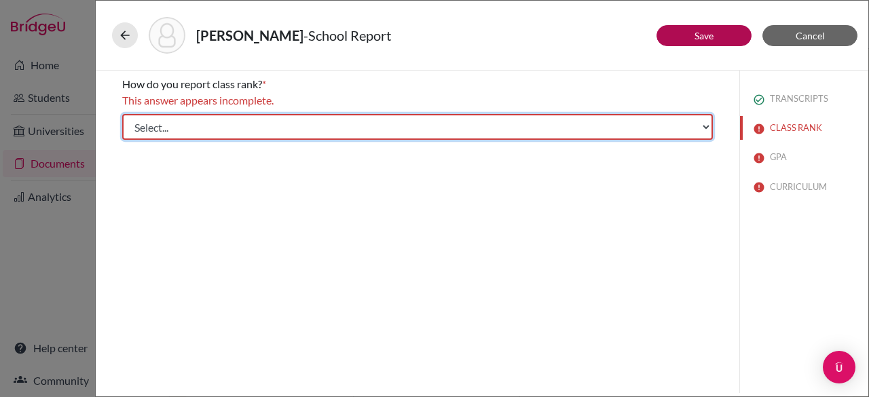
click at [474, 117] on select "Select... Exact Decile Quintile Quartile None" at bounding box center [417, 127] width 591 height 26
select select "5"
click at [122, 114] on select "Select... Exact Decile Quintile Quartile None" at bounding box center [417, 127] width 591 height 26
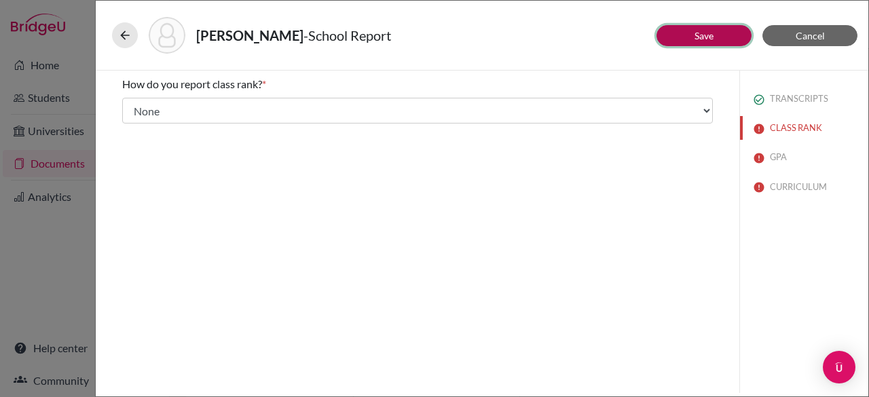
click at [719, 32] on button "Save" at bounding box center [704, 35] width 95 height 21
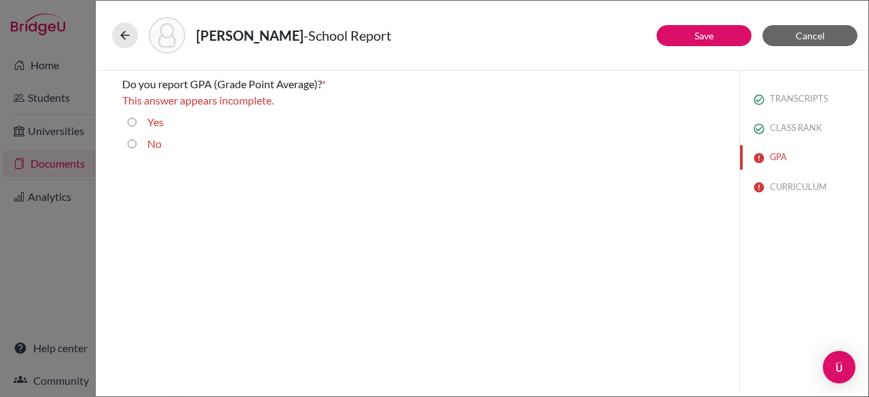
click at [133, 121] on input "Yes" at bounding box center [132, 122] width 9 height 16
radio input "true"
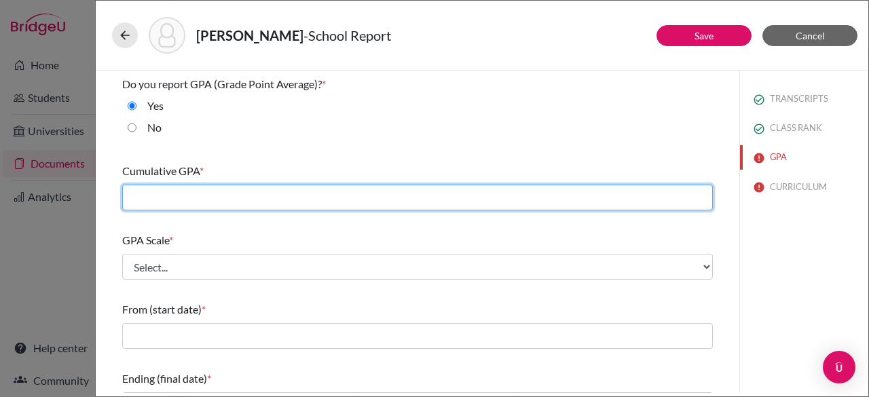
click at [187, 196] on input "text" at bounding box center [417, 198] width 591 height 26
type input "4.19"
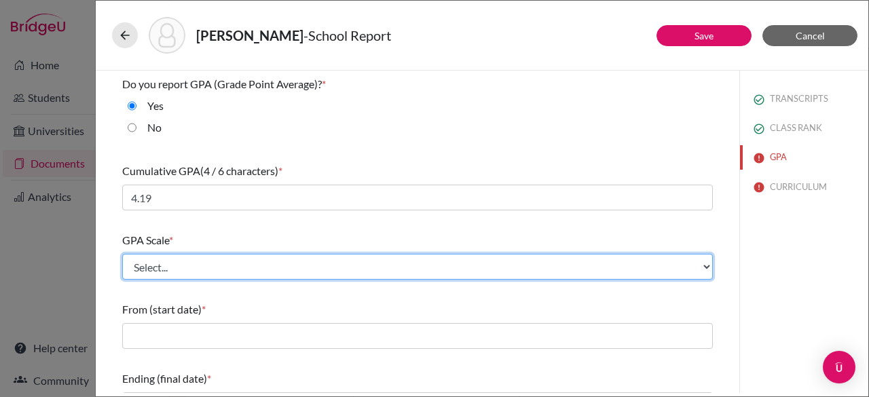
click at [204, 267] on select "Select... 4 5 6 7 8 9 10 11 12 13 14 15 16 17 18 19 20 100" at bounding box center [417, 267] width 591 height 26
select select "4"
click at [122, 254] on select "Select... 4 5 6 7 8 9 10 11 12 13 14 15 16 17 18 19 20 100" at bounding box center [417, 267] width 591 height 26
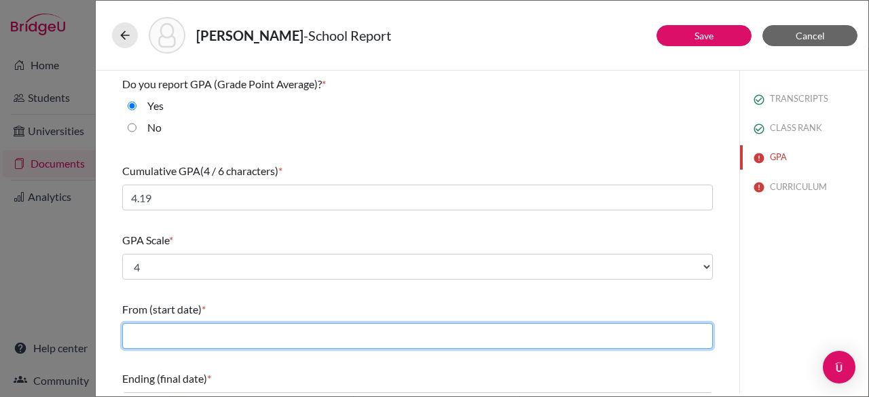
click at [187, 331] on input "text" at bounding box center [417, 336] width 591 height 26
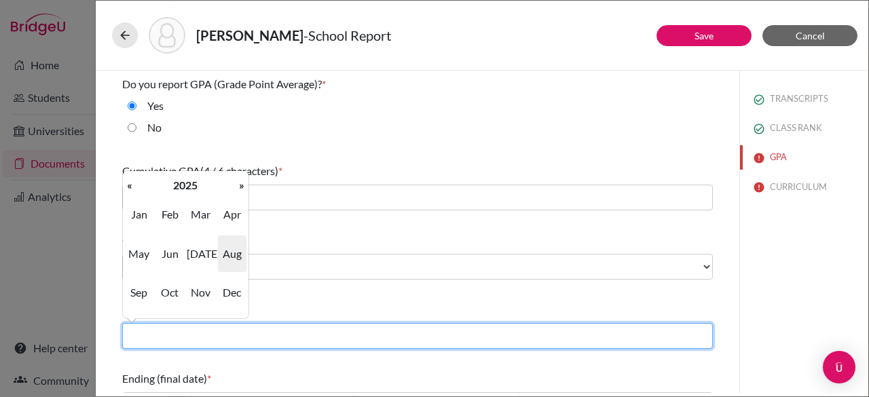
type input "08/2022"
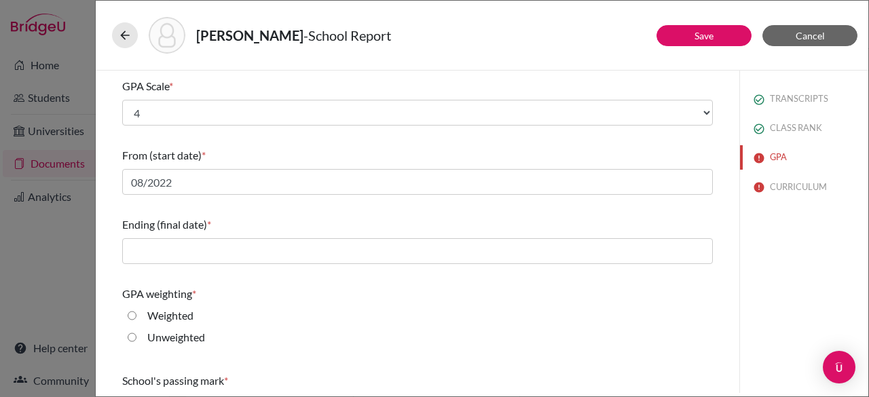
scroll to position [187, 0]
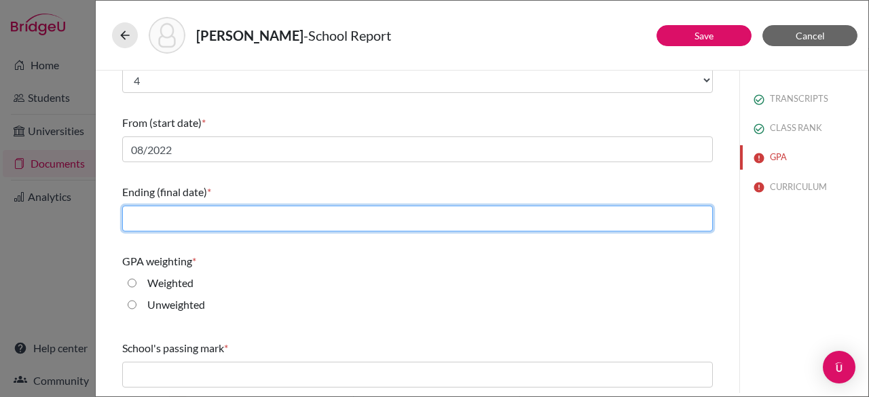
click at [234, 214] on input "text" at bounding box center [417, 219] width 591 height 26
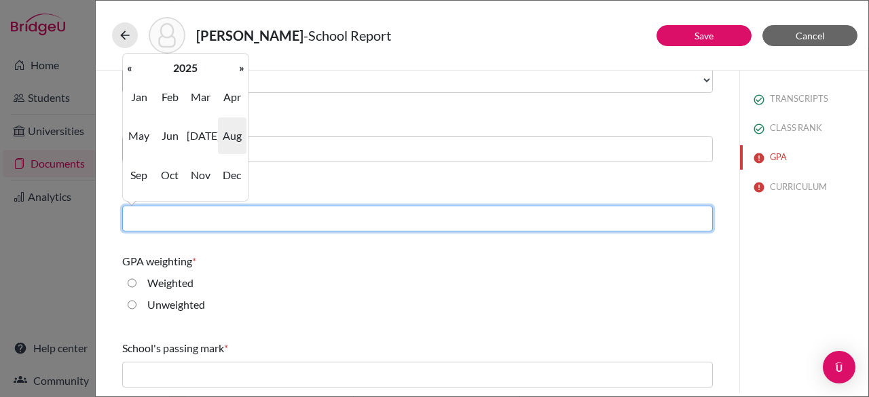
type input "06/2025"
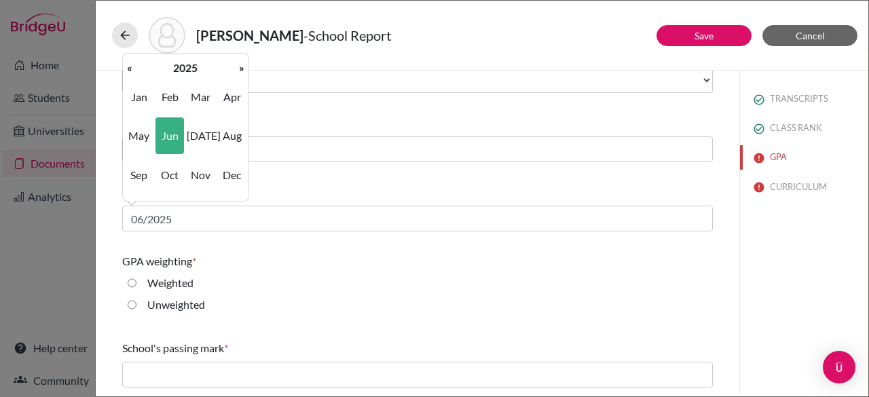
click at [336, 280] on div "Weighted" at bounding box center [417, 286] width 591 height 22
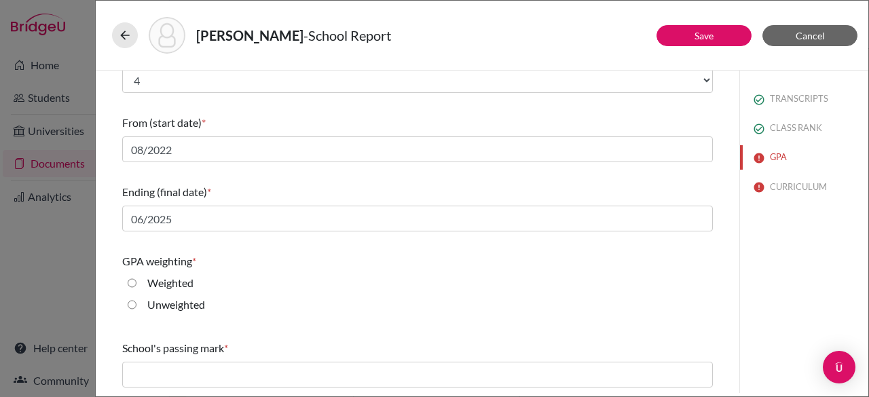
click at [128, 283] on input "Weighted" at bounding box center [132, 283] width 9 height 16
radio input "true"
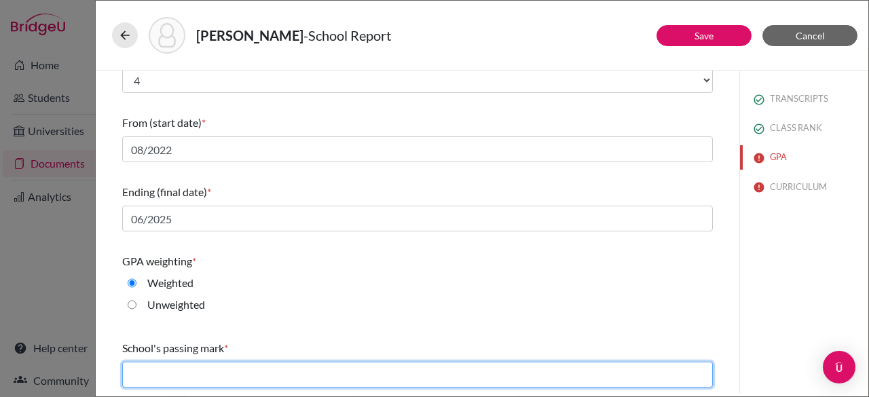
click at [188, 370] on input "text" at bounding box center [417, 375] width 591 height 26
type input "60"
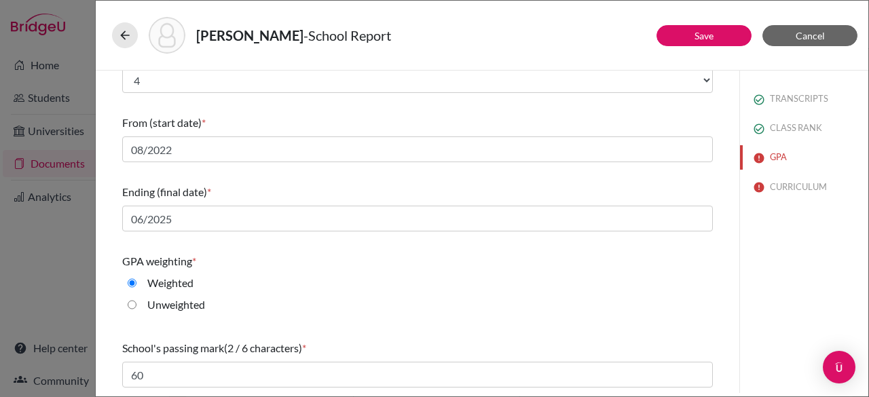
scroll to position [255, 0]
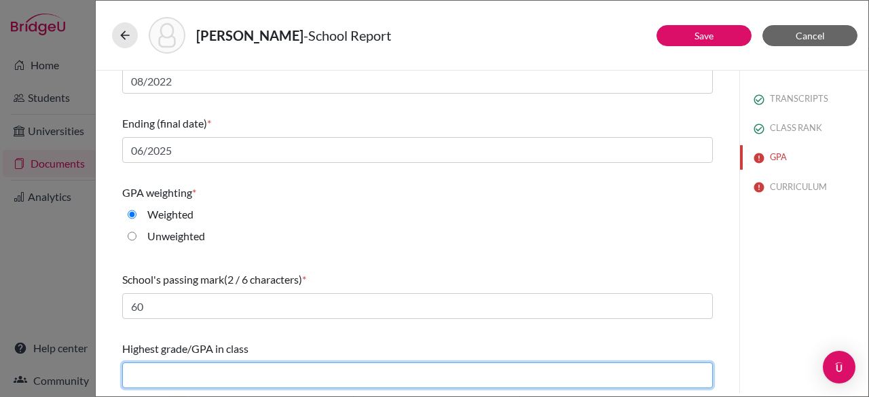
click at [194, 375] on input "text" at bounding box center [417, 376] width 591 height 26
type input "4.19"
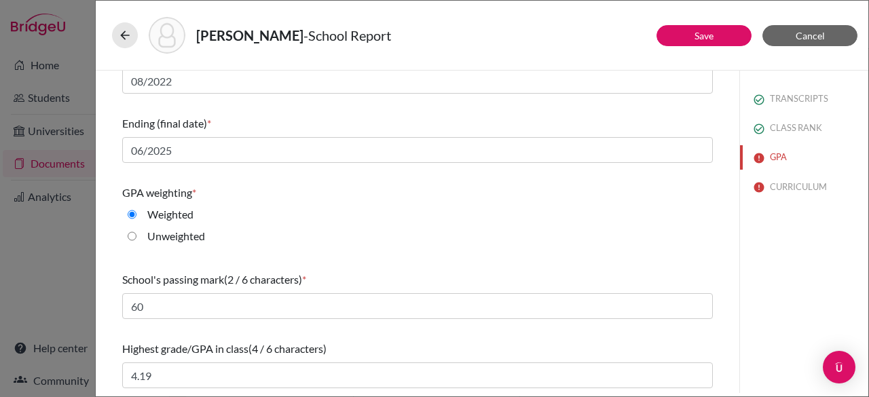
click at [507, 187] on div "GPA weighting *" at bounding box center [417, 193] width 591 height 16
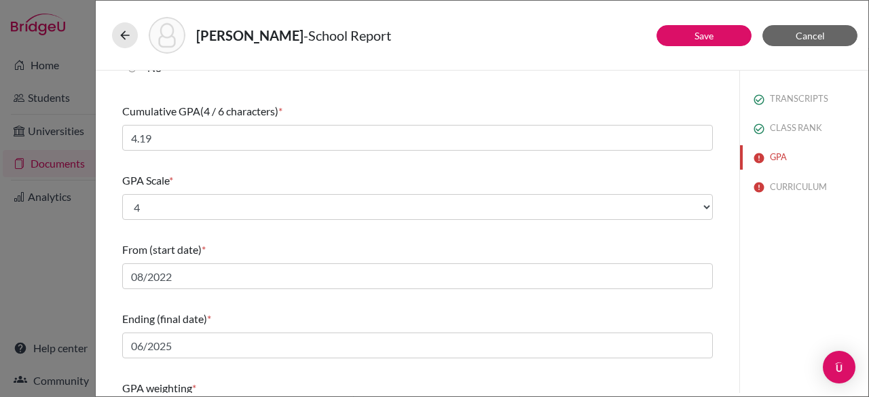
scroll to position [0, 0]
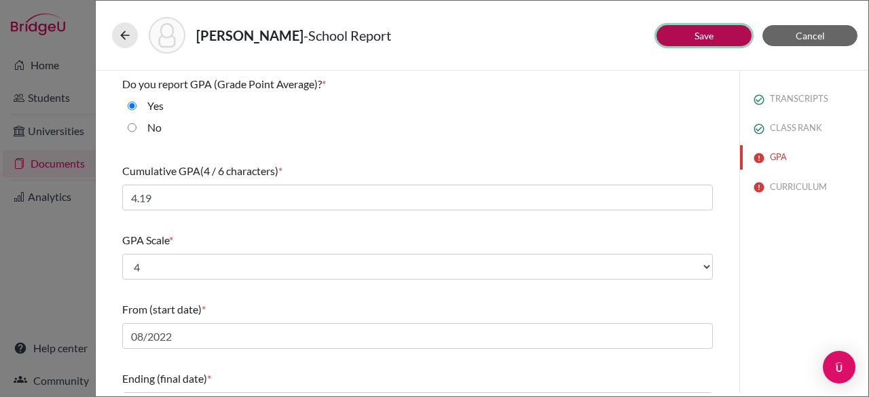
click at [704, 37] on link "Save" at bounding box center [704, 36] width 19 height 12
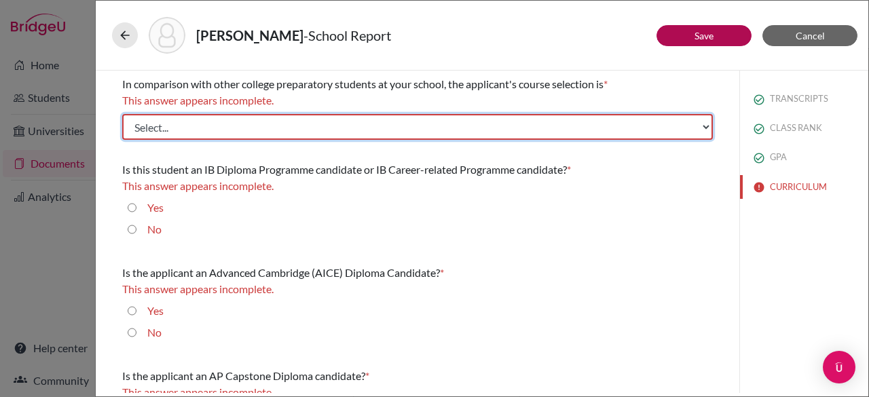
click at [430, 120] on select "Select... Less than demanding Average [PERSON_NAME] Very demanding Most demandi…" at bounding box center [417, 127] width 591 height 26
click at [122, 114] on select "Select... Less than demanding Average [PERSON_NAME] Very demanding Most demandi…" at bounding box center [417, 127] width 591 height 26
click at [268, 127] on select "Select... Less than demanding Average [PERSON_NAME] Very demanding Most demandi…" at bounding box center [417, 127] width 591 height 26
select select "3"
click at [122, 114] on select "Select... Less than demanding Average [PERSON_NAME] Very demanding Most demandi…" at bounding box center [417, 127] width 591 height 26
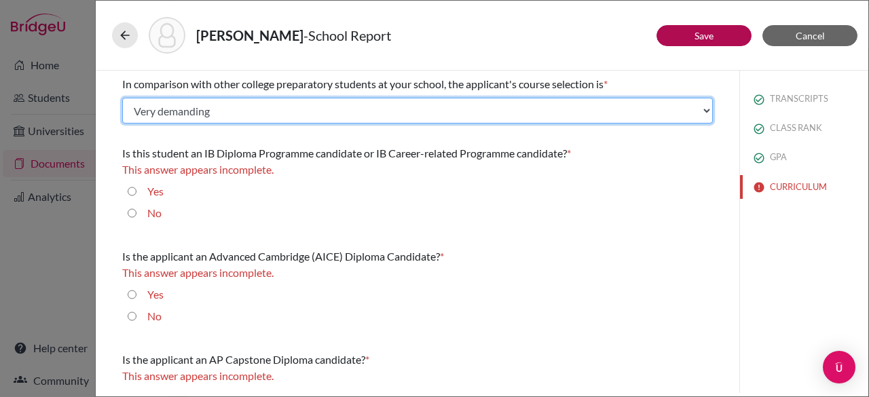
click at [300, 113] on select "Select... Less than demanding Average [PERSON_NAME] Very demanding Most demandi…" at bounding box center [417, 111] width 591 height 26
click at [122, 98] on select "Select... Less than demanding Average [PERSON_NAME] Very demanding Most demandi…" at bounding box center [417, 111] width 591 height 26
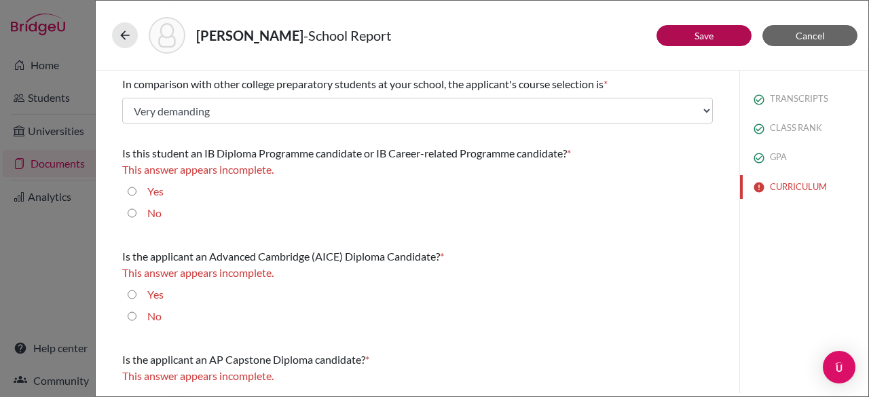
click at [134, 211] on input "No" at bounding box center [132, 213] width 9 height 16
radio input "true"
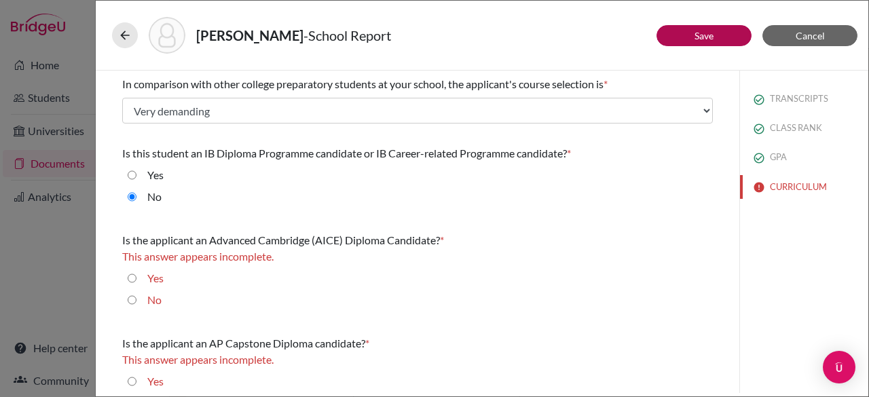
click at [132, 301] on input "No" at bounding box center [132, 300] width 9 height 16
radio input "true"
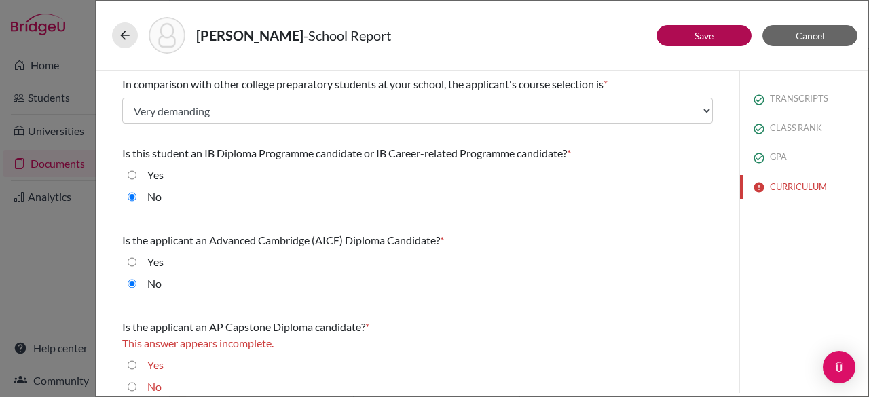
click at [126, 384] on div "No" at bounding box center [417, 390] width 591 height 22
click at [131, 387] on input "No" at bounding box center [132, 387] width 9 height 16
radio input "true"
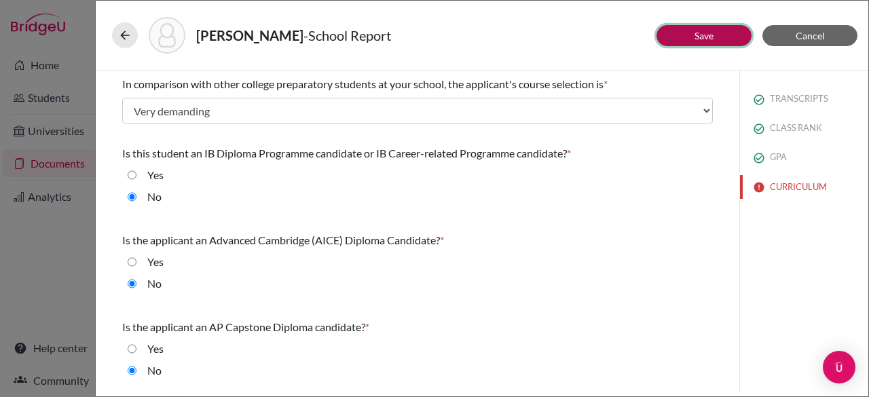
click at [710, 35] on link "Save" at bounding box center [704, 36] width 19 height 12
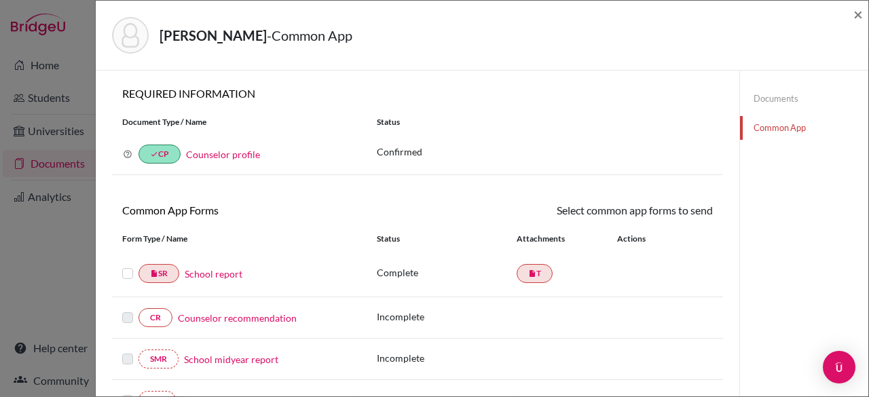
click at [208, 272] on link "School report" at bounding box center [214, 274] width 58 height 14
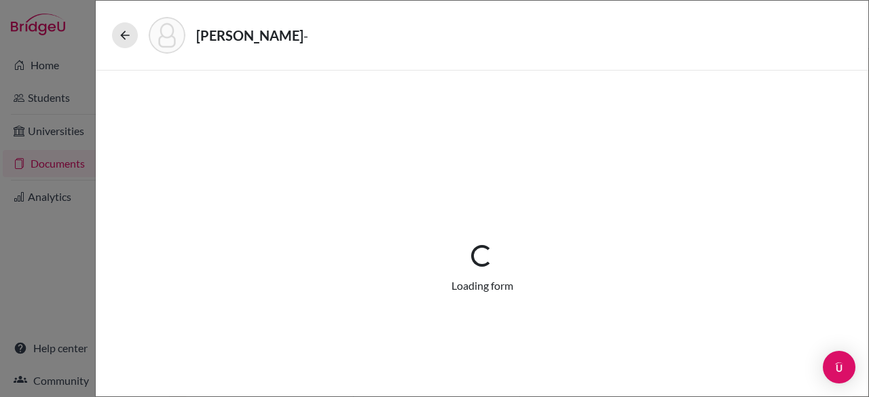
select select "1"
select select "657453"
select select "0"
select select "1"
select select "0"
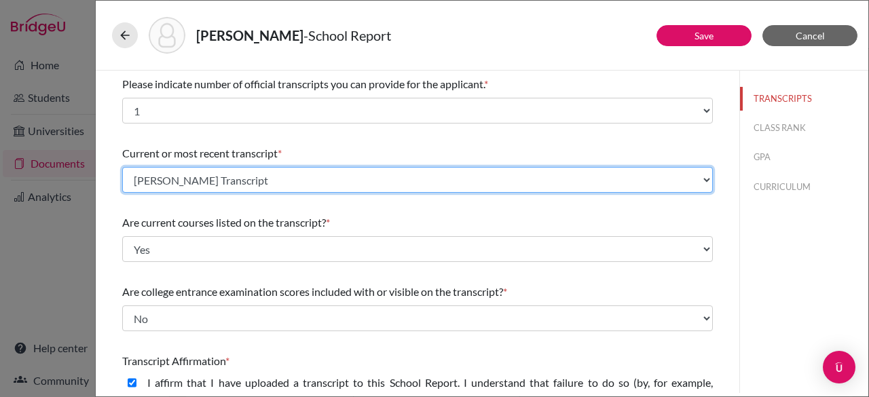
click at [352, 183] on select "Select existing document or upload a new one Isabella Voeltz Transcript Upload …" at bounding box center [417, 180] width 591 height 26
select select "Upload New File"
click at [122, 167] on select "Select existing document or upload a new one Isabella Voeltz Transcript Upload …" at bounding box center [417, 180] width 591 height 26
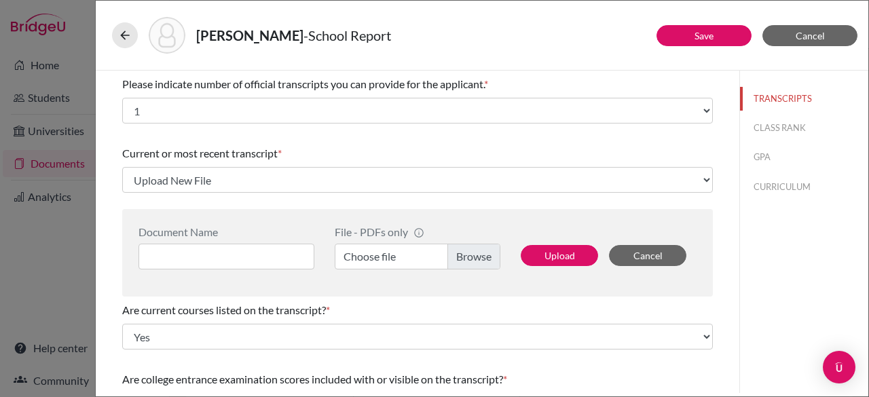
click at [468, 263] on label "Choose file" at bounding box center [418, 257] width 166 height 26
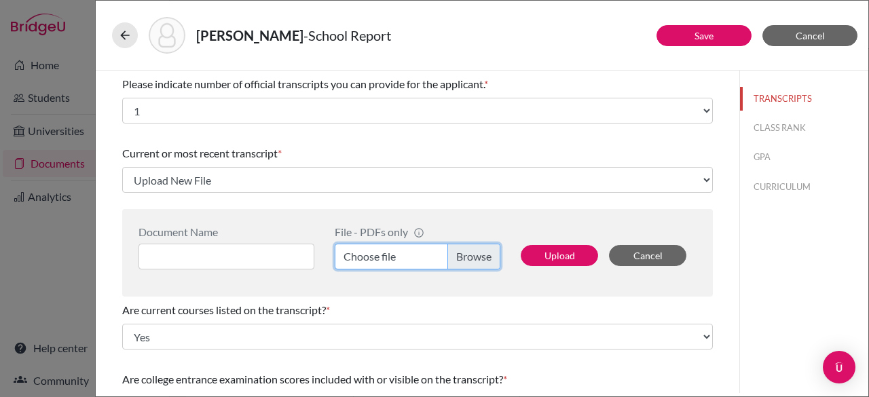
click at [468, 263] on input "Choose file" at bounding box center [418, 257] width 166 height 26
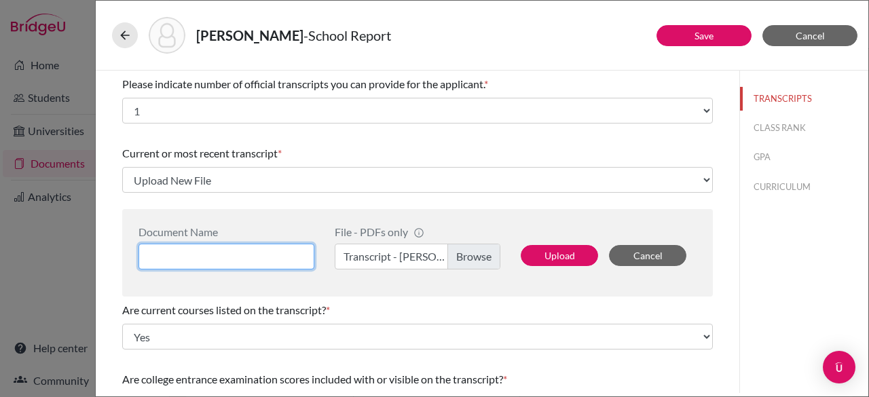
click at [205, 262] on input at bounding box center [227, 257] width 176 height 26
type input "Isabella Voeltz Transcript 1"
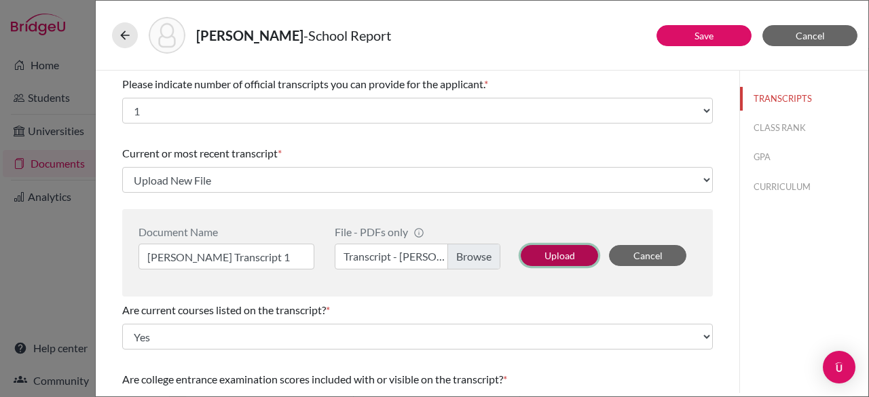
click at [526, 252] on button "Upload" at bounding box center [559, 255] width 77 height 21
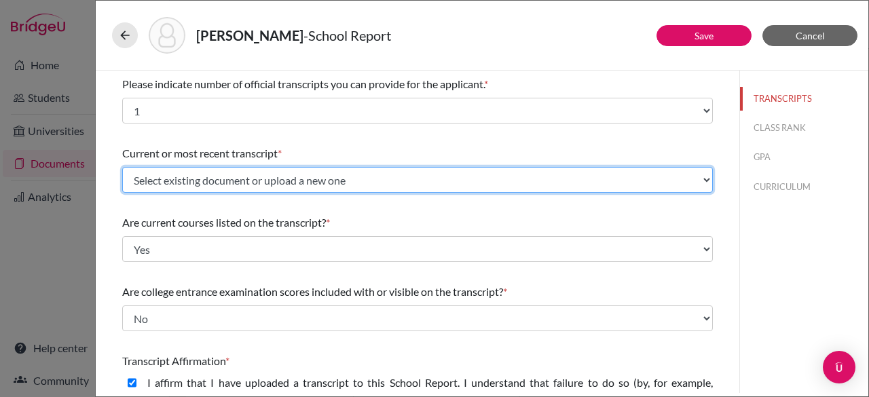
click at [351, 177] on select "Select existing document or upload a new one Isabella Voeltz Transcript 1 Isabe…" at bounding box center [417, 180] width 591 height 26
select select "657458"
click at [122, 167] on select "Select existing document or upload a new one Isabella Voeltz Transcript 1 Isabe…" at bounding box center [417, 180] width 591 height 26
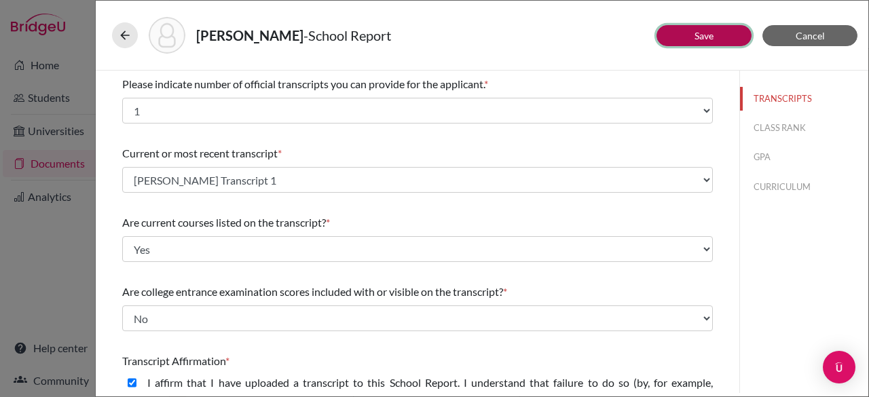
click at [696, 35] on link "Save" at bounding box center [704, 36] width 19 height 12
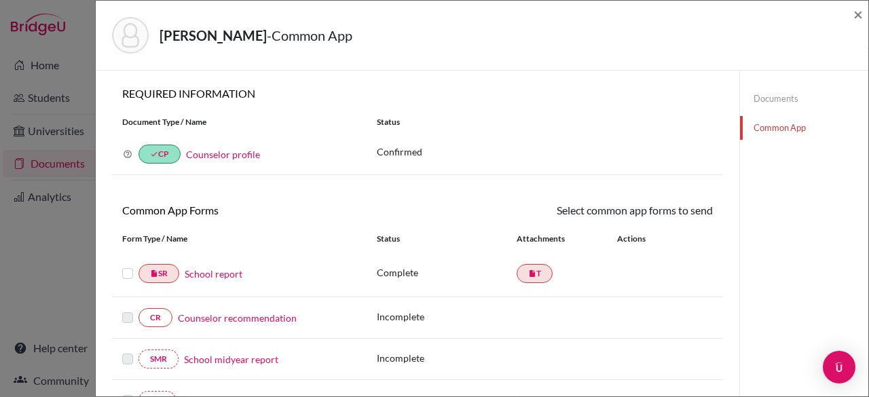
drag, startPoint x: 128, startPoint y: 274, endPoint x: 614, endPoint y: 261, distance: 485.8
click at [614, 298] on div "insert_drive_file SR School report Complete insert_drive_file T" at bounding box center [417, 318] width 611 height 41
click at [126, 278] on div at bounding box center [130, 274] width 16 height 16
click at [126, 266] on label at bounding box center [127, 266] width 11 height 0
click at [0, 0] on input "checkbox" at bounding box center [0, 0] width 0 height 0
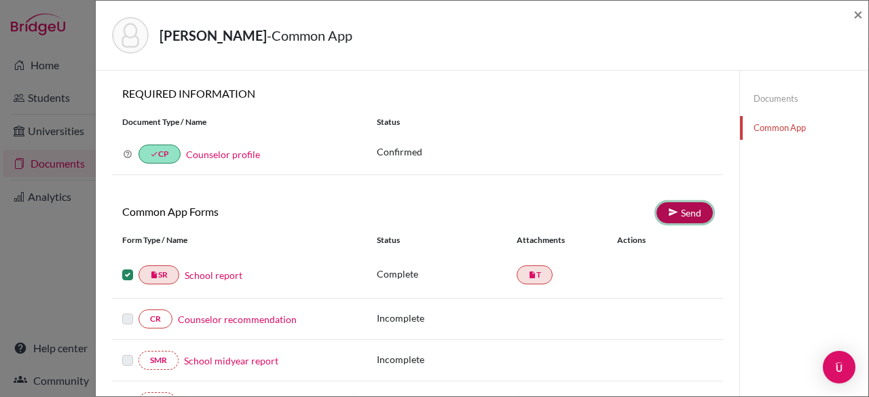
click at [677, 214] on link "Send" at bounding box center [685, 212] width 56 height 21
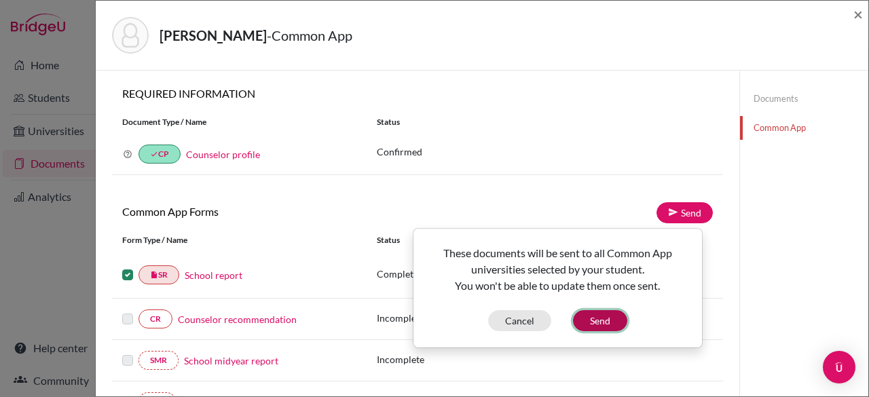
click at [608, 317] on button "Send" at bounding box center [600, 320] width 54 height 21
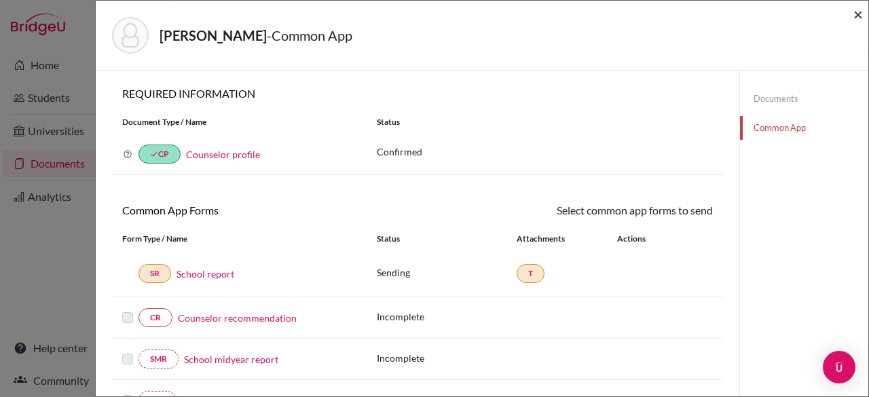
click at [857, 14] on span "×" at bounding box center [859, 14] width 10 height 20
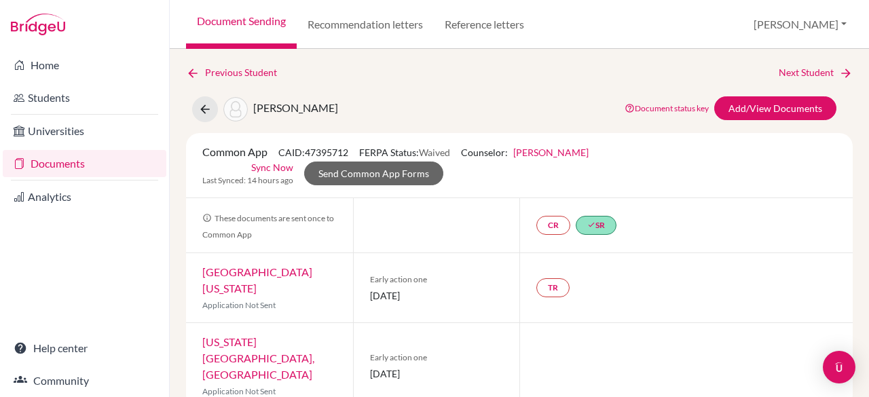
click at [224, 26] on link "Document Sending" at bounding box center [241, 24] width 111 height 49
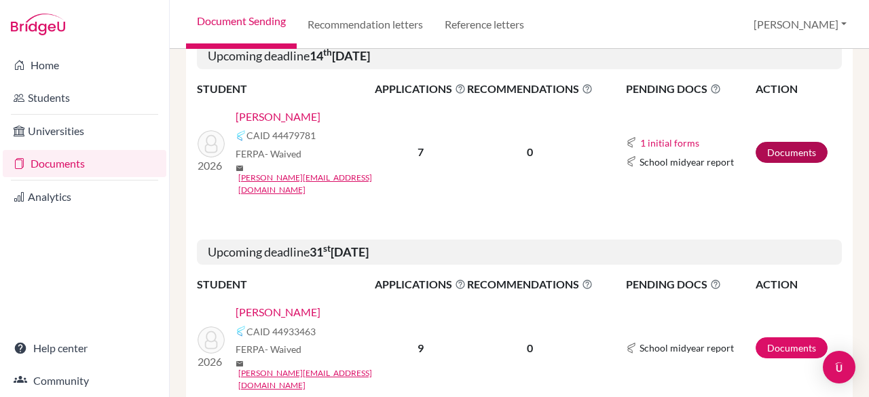
scroll to position [273, 0]
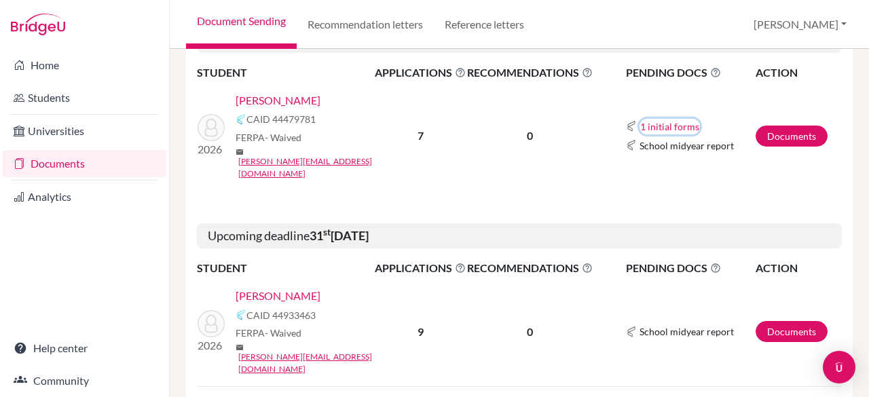
click at [659, 119] on button "1 initial forms" at bounding box center [670, 127] width 60 height 16
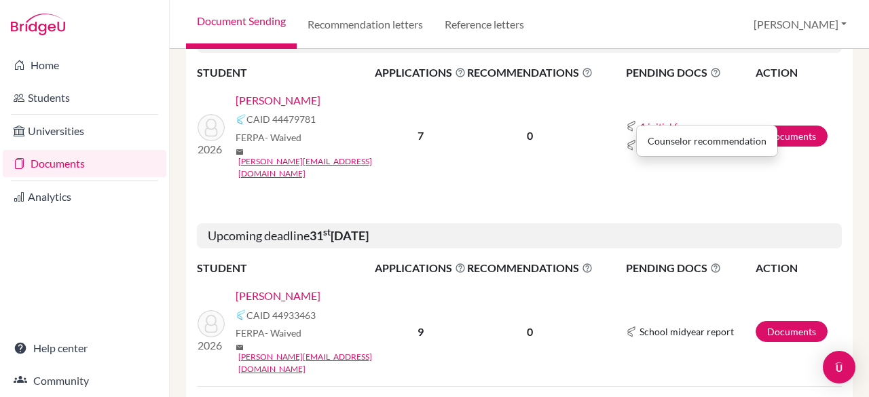
click at [721, 91] on td "1 initial forms Counselor recommendation School midyear report" at bounding box center [675, 136] width 162 height 109
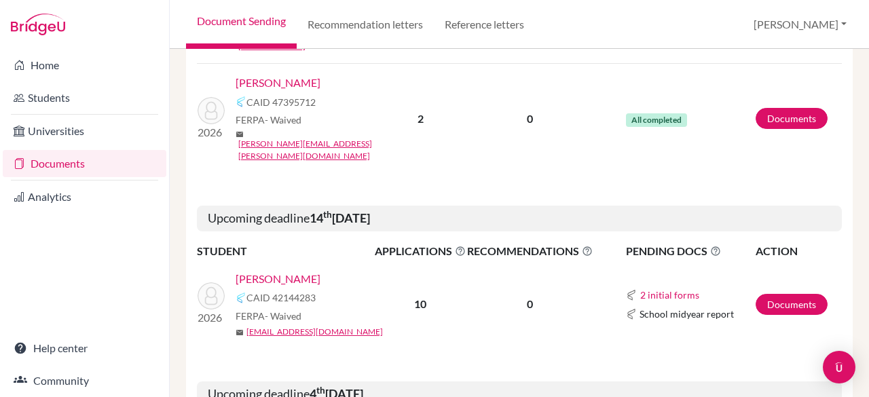
scroll to position [742, 0]
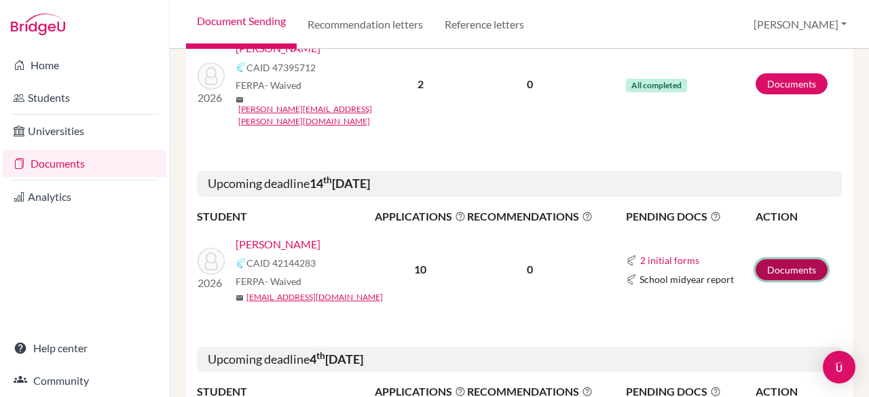
click at [761, 259] on link "Documents" at bounding box center [792, 269] width 72 height 21
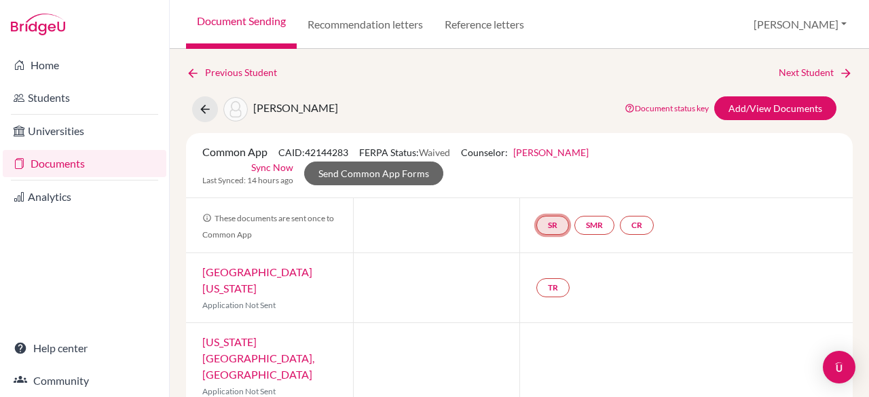
click at [620, 220] on link "SR" at bounding box center [637, 225] width 34 height 19
click at [534, 185] on link "School report" at bounding box center [553, 185] width 58 height 12
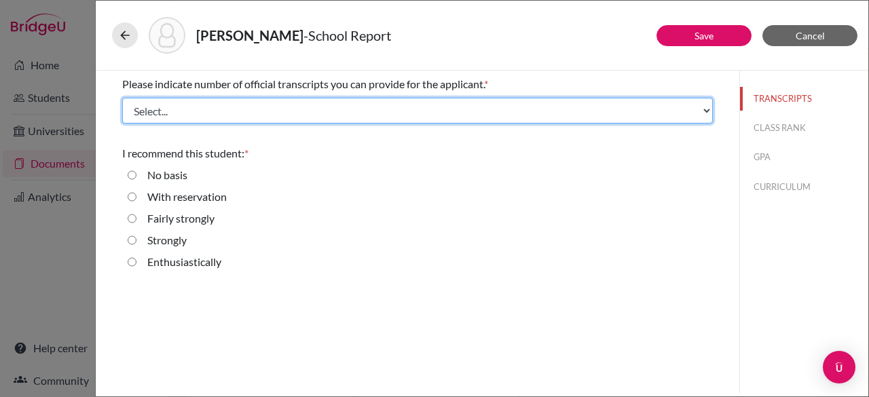
click at [246, 111] on select "Select... 1 2 3 4" at bounding box center [417, 111] width 591 height 26
select select "1"
click at [122, 98] on select "Select... 1 2 3 4" at bounding box center [417, 111] width 591 height 26
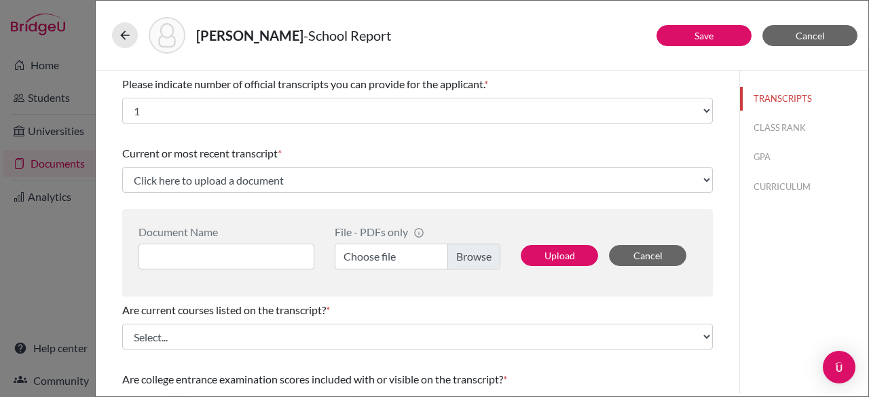
click at [467, 254] on label "Choose file" at bounding box center [418, 257] width 166 height 26
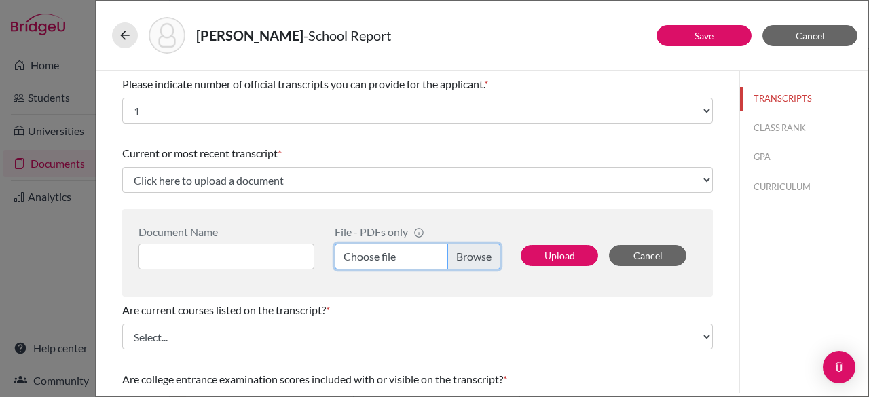
click at [467, 254] on input "Choose file" at bounding box center [418, 257] width 166 height 26
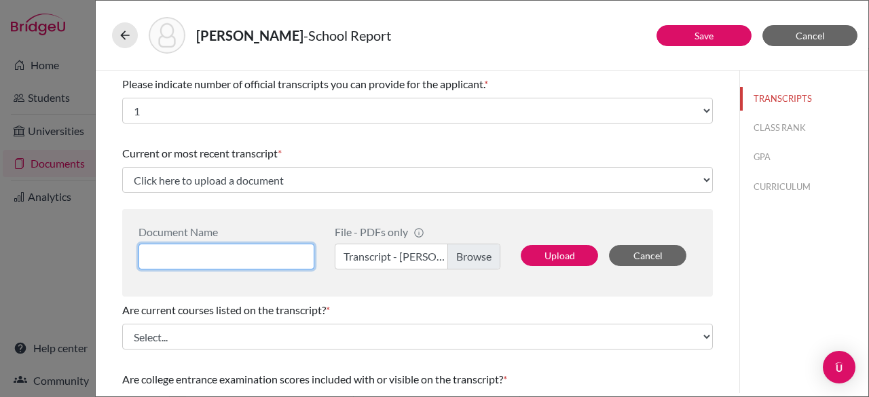
click at [258, 256] on input at bounding box center [227, 257] width 176 height 26
type input "Catalina B Transcript"
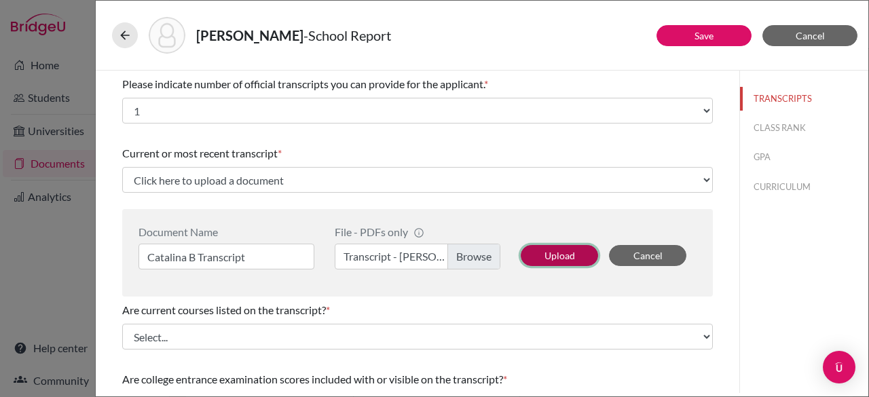
click at [538, 253] on button "Upload" at bounding box center [559, 255] width 77 height 21
select select "657460"
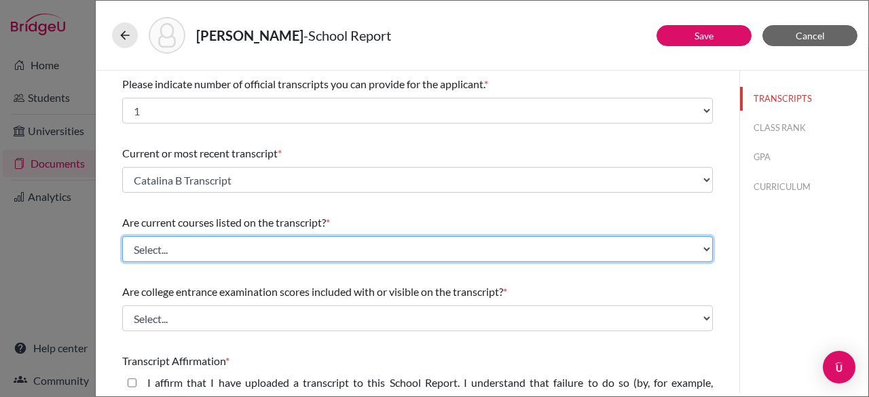
click at [281, 248] on select "Select... Yes No" at bounding box center [417, 249] width 591 height 26
select select "0"
click at [122, 236] on select "Select... Yes No" at bounding box center [417, 249] width 591 height 26
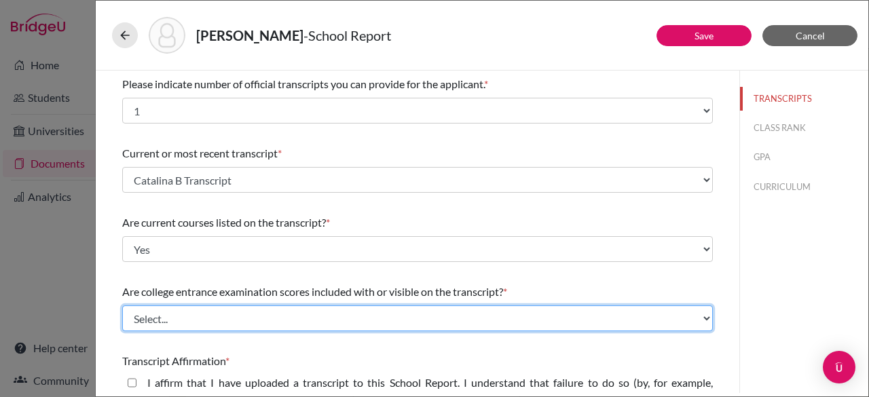
click at [240, 319] on select "Select... Yes No" at bounding box center [417, 319] width 591 height 26
select select "1"
click at [122, 306] on select "Select... Yes No" at bounding box center [417, 319] width 591 height 26
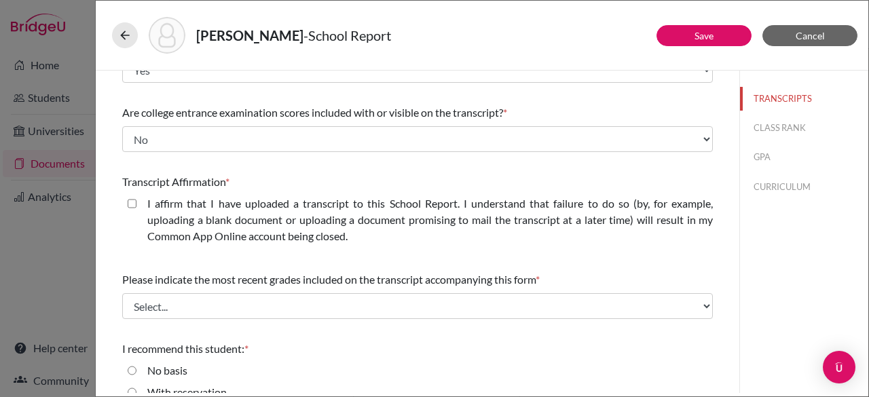
scroll to position [186, 0]
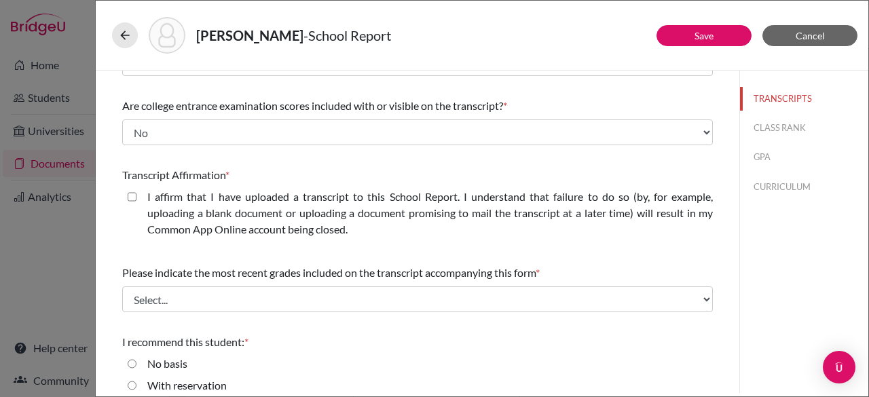
click at [133, 191] on closed\ "I affirm that I have uploaded a transcript to this School Report. I understand …" at bounding box center [132, 197] width 9 height 16
checkbox closed\ "true"
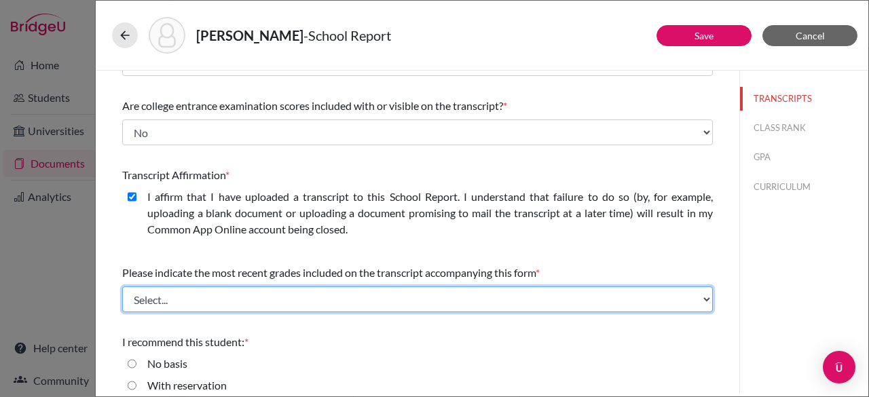
click at [249, 300] on select "Select... Final junior year grades 1st Quarter senior year grades 2nd Quarter/1…" at bounding box center [417, 300] width 591 height 26
select select "0"
click at [122, 287] on select "Select... Final junior year grades 1st Quarter senior year grades 2nd Quarter/1…" at bounding box center [417, 300] width 591 height 26
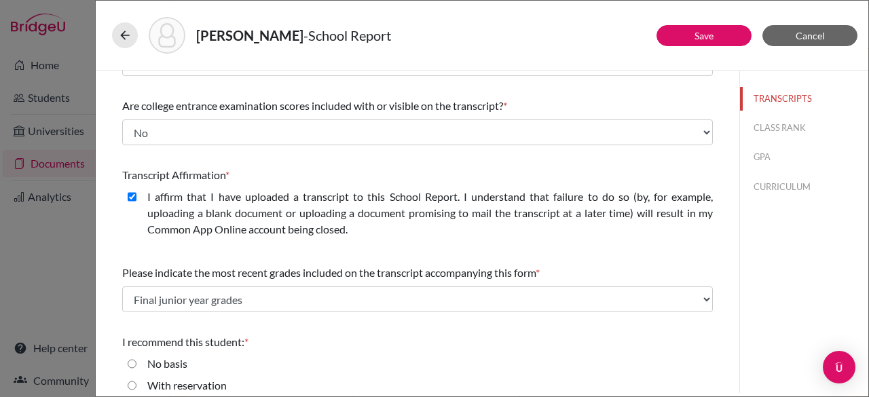
scroll to position [262, 0]
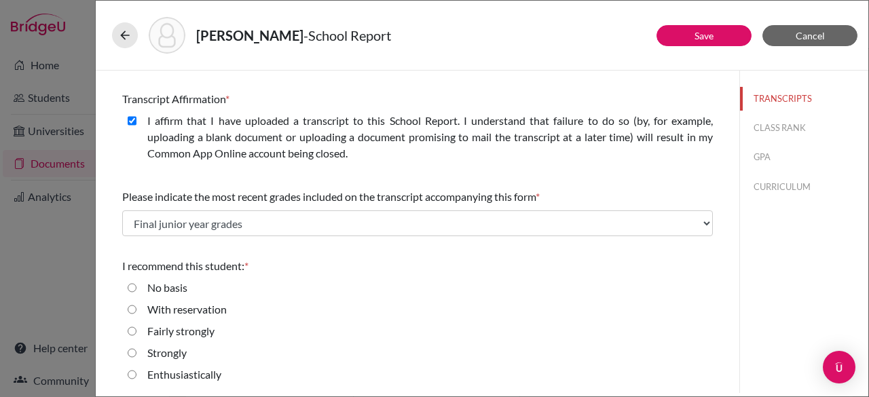
click at [131, 331] on strongly "Fairly strongly" at bounding box center [132, 331] width 9 height 16
radio strongly "true"
click at [133, 351] on input "Strongly" at bounding box center [132, 353] width 9 height 16
radio input "true"
click at [697, 33] on link "Save" at bounding box center [704, 36] width 19 height 12
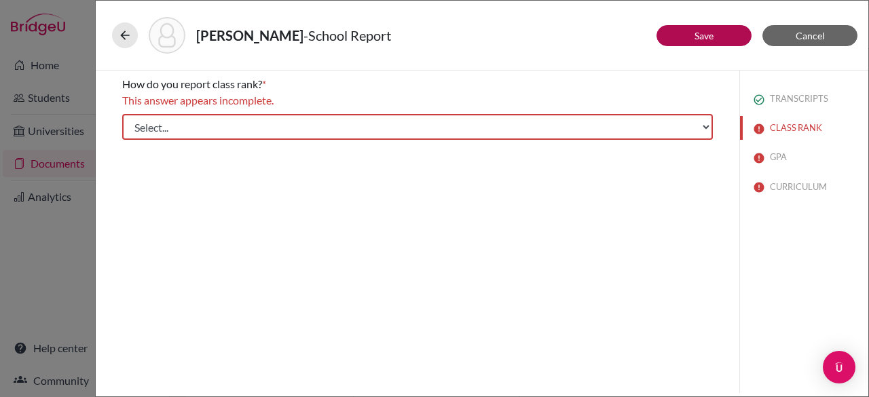
scroll to position [0, 0]
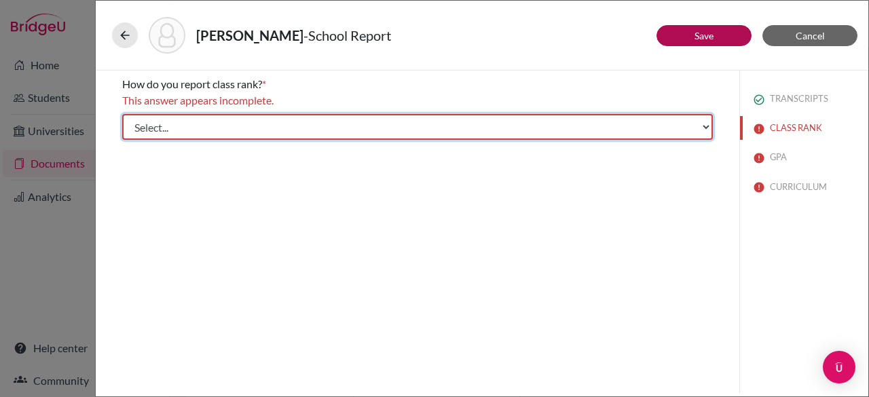
click at [239, 123] on select "Select... Exact Decile Quintile Quartile None" at bounding box center [417, 127] width 591 height 26
select select "5"
click at [122, 114] on select "Select... Exact Decile Quintile Quartile None" at bounding box center [417, 127] width 591 height 26
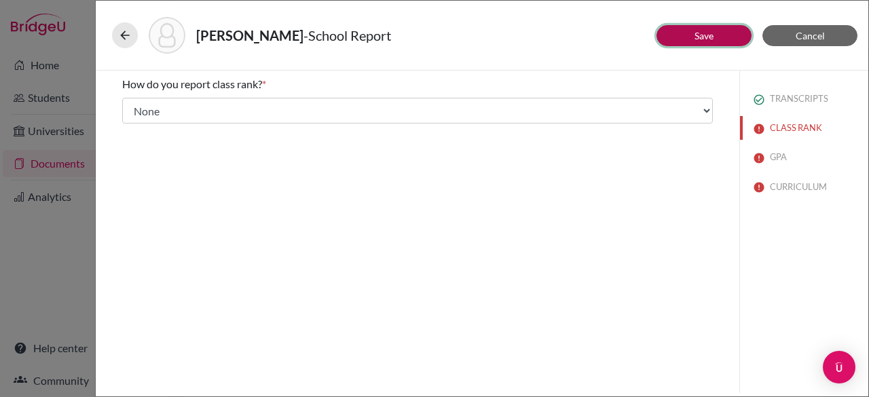
click at [730, 33] on button "Save" at bounding box center [704, 35] width 95 height 21
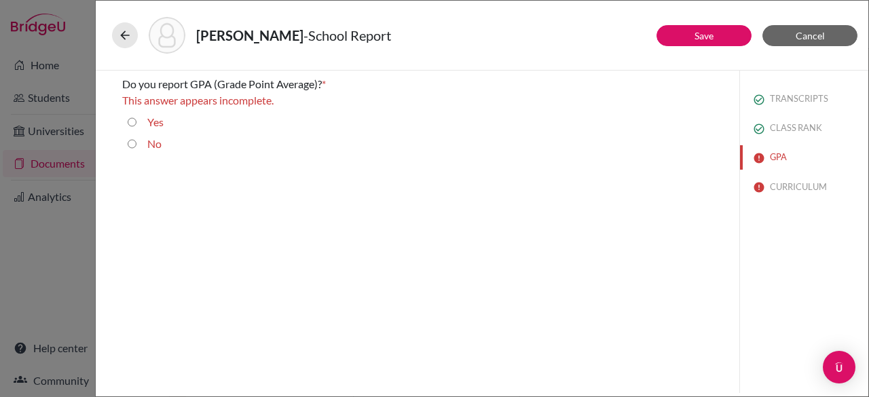
click at [132, 119] on input "Yes" at bounding box center [132, 122] width 9 height 16
radio input "true"
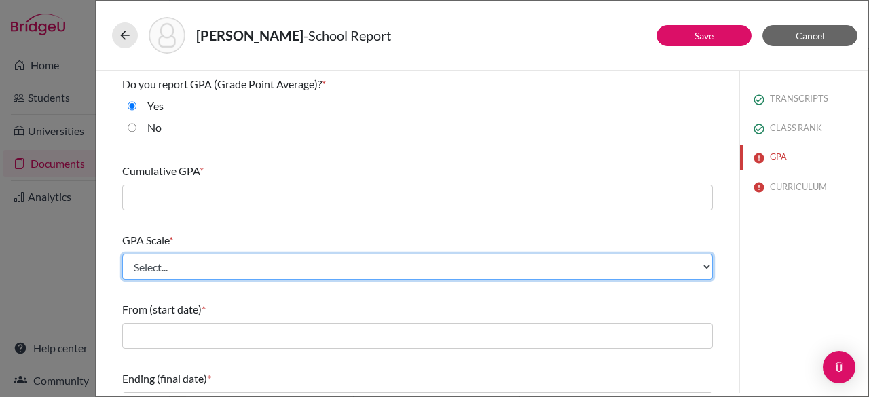
click at [209, 262] on select "Select... 4 5 6 7 8 9 10 11 12 13 14 15 16 17 18 19 20 100" at bounding box center [417, 267] width 591 height 26
select select "4"
click at [122, 254] on select "Select... 4 5 6 7 8 9 10 11 12 13 14 15 16 17 18 19 20 100" at bounding box center [417, 267] width 591 height 26
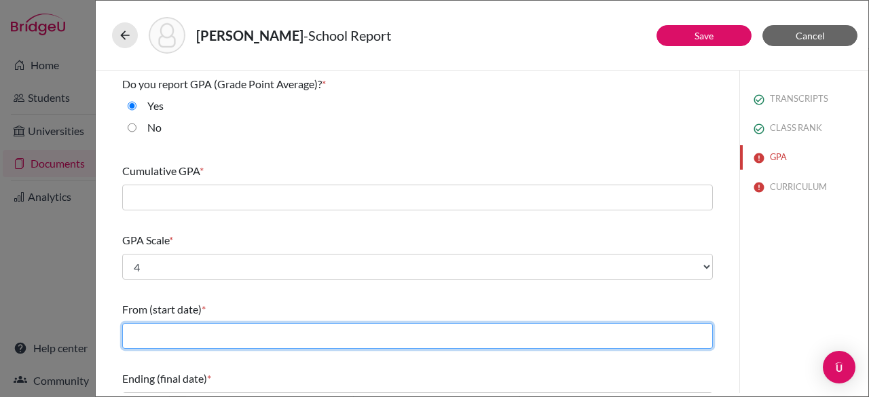
click at [189, 333] on input "text" at bounding box center [417, 336] width 591 height 26
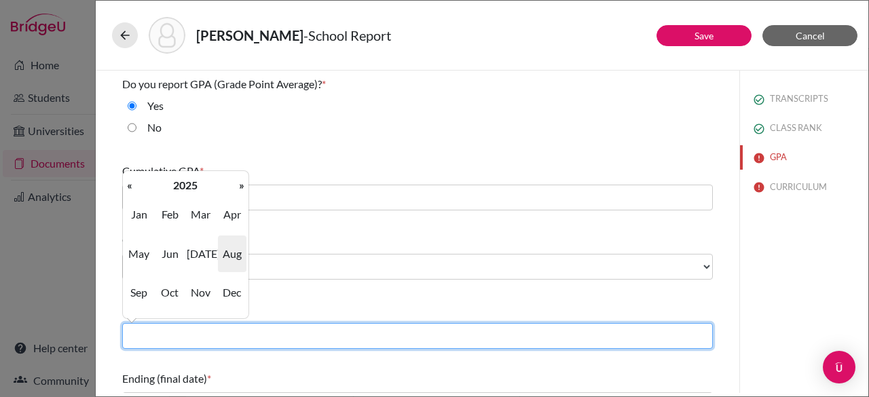
click at [189, 333] on input "text" at bounding box center [417, 336] width 591 height 26
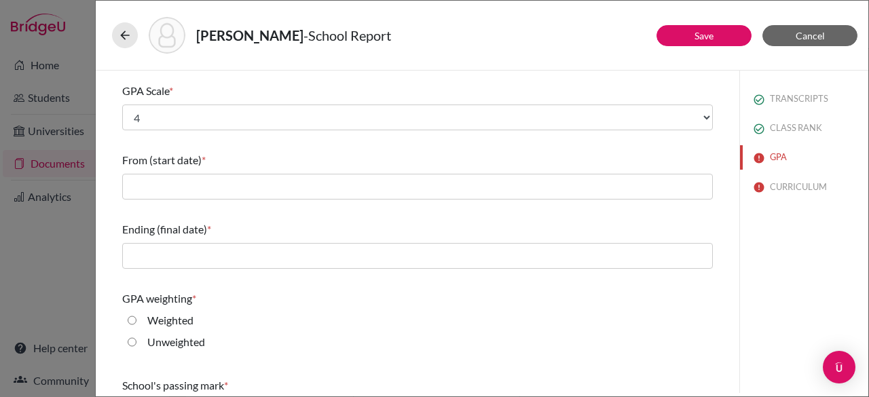
scroll to position [156, 0]
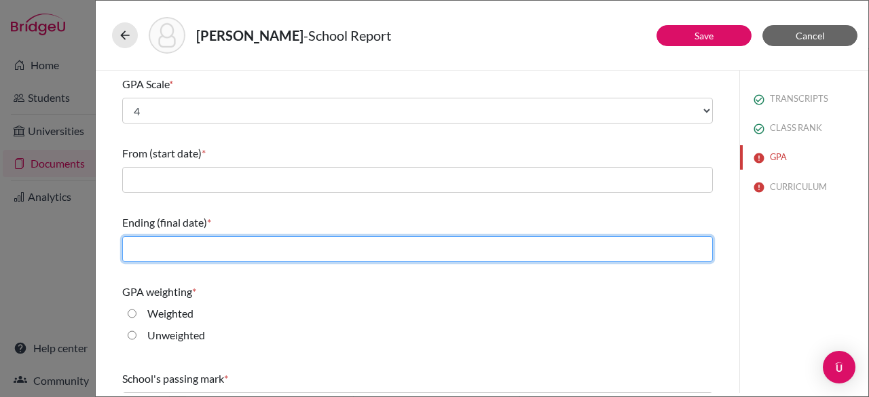
click at [300, 240] on input "text" at bounding box center [417, 249] width 591 height 26
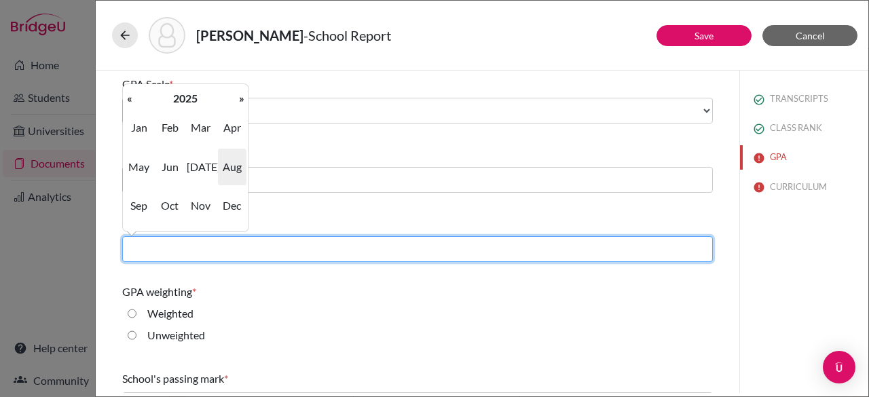
type input "06/2025"
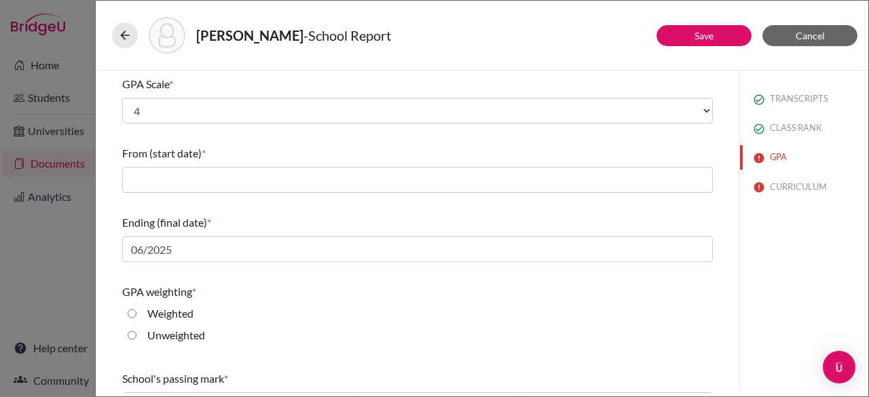
click at [132, 312] on input "Weighted" at bounding box center [132, 314] width 9 height 16
radio input "true"
click at [869, 225] on div "Borkhuis, Catalina - School Report Save Cancel Do you report GPA (Grade Point A…" at bounding box center [482, 198] width 774 height 397
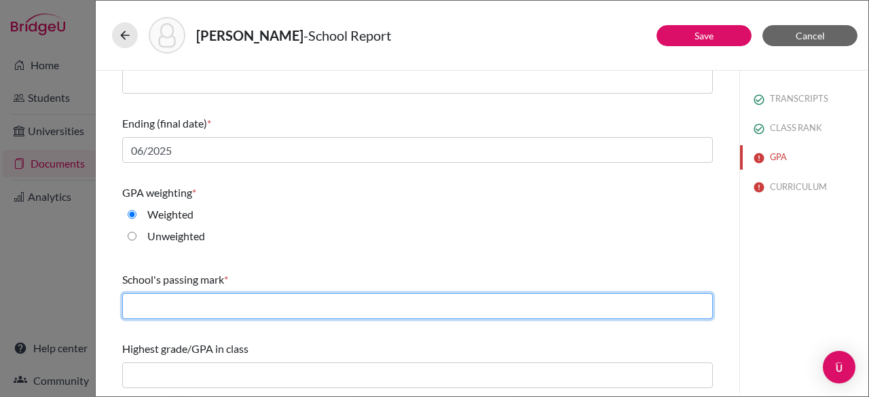
click at [269, 298] on input "text" at bounding box center [417, 306] width 591 height 26
type input "60"
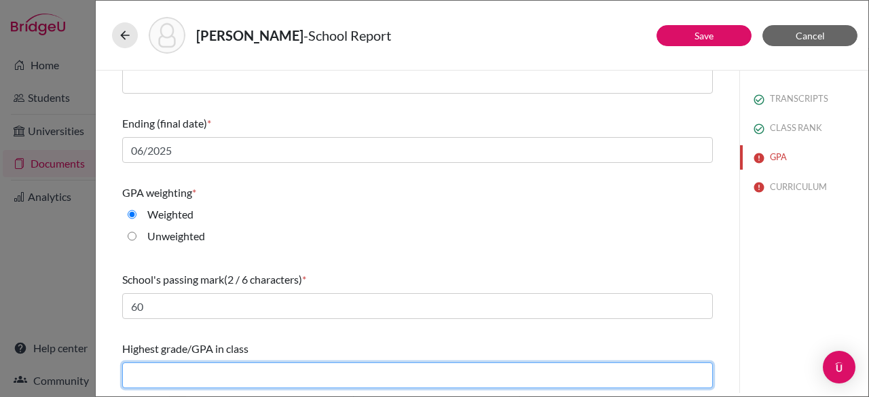
click at [227, 365] on input "text" at bounding box center [417, 376] width 591 height 26
type input "4.19"
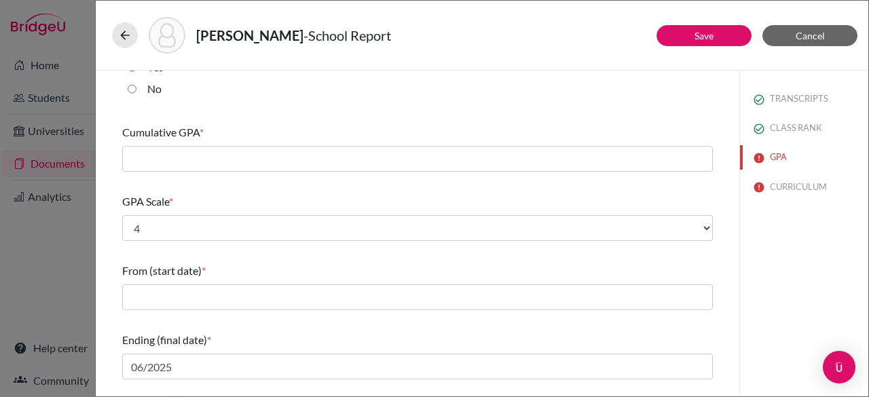
scroll to position [0, 0]
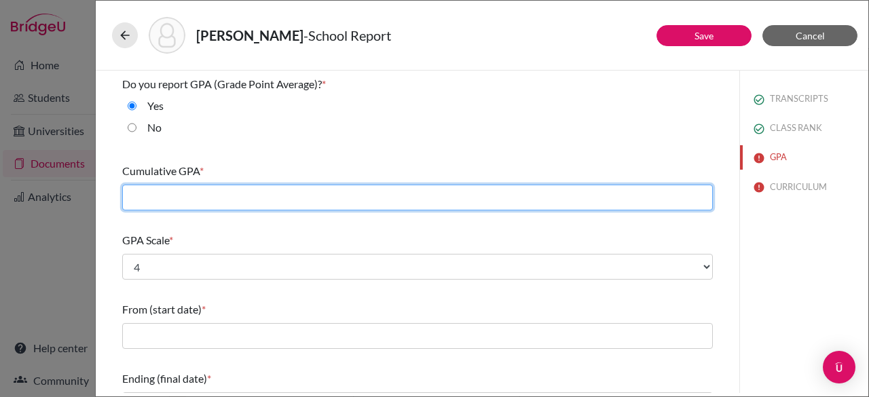
click at [228, 202] on input "text" at bounding box center [417, 198] width 591 height 26
type input "3.25"
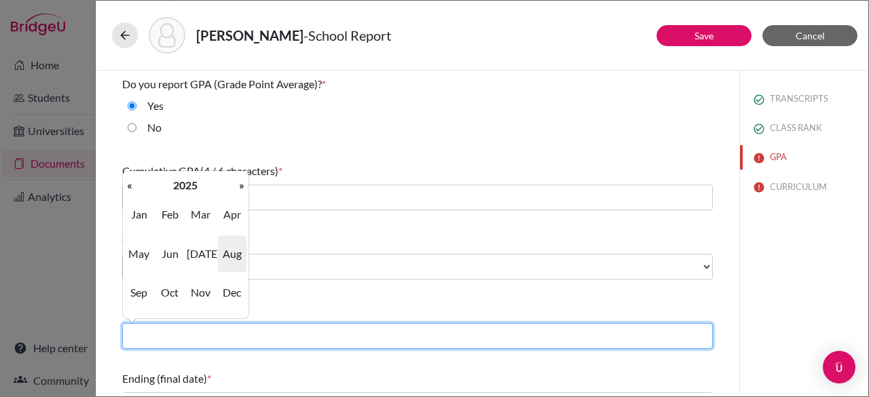
click at [394, 338] on input "text" at bounding box center [417, 336] width 591 height 26
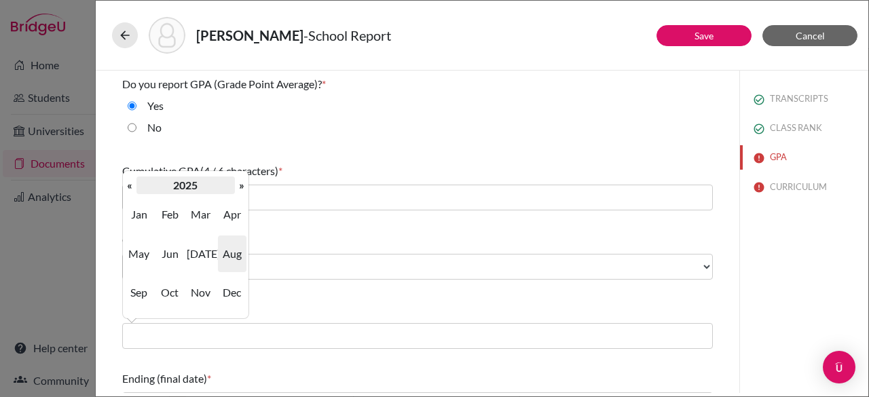
click at [175, 184] on th "2025" at bounding box center [186, 186] width 98 height 18
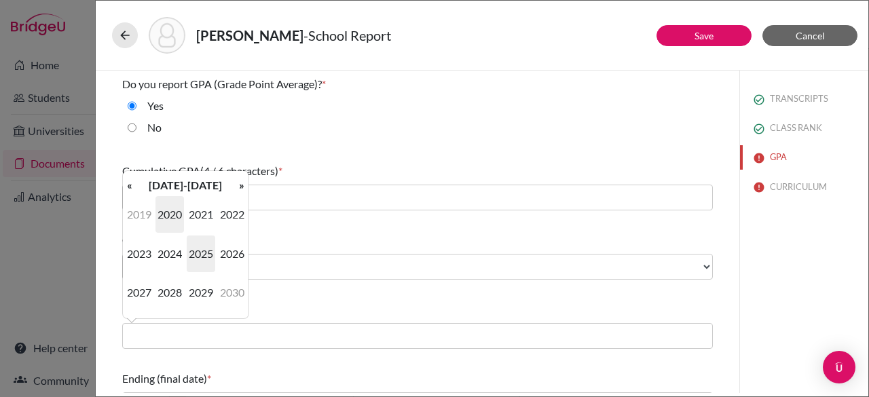
click at [167, 213] on span "2020" at bounding box center [170, 214] width 29 height 37
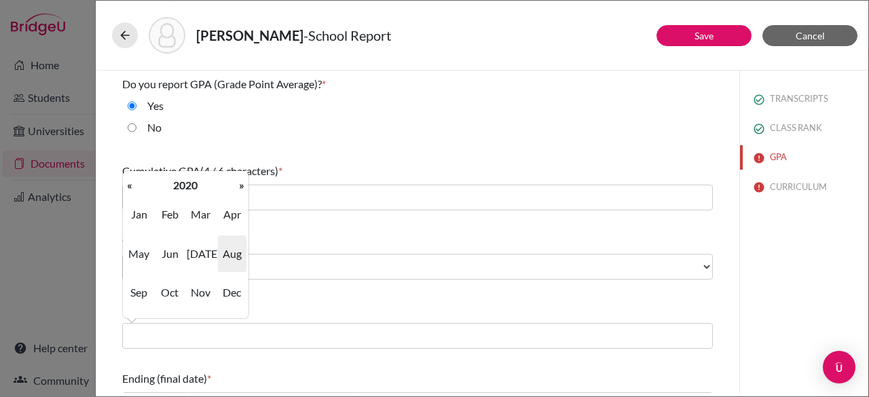
click at [231, 256] on span "Aug" at bounding box center [232, 254] width 29 height 37
type input "08/2020"
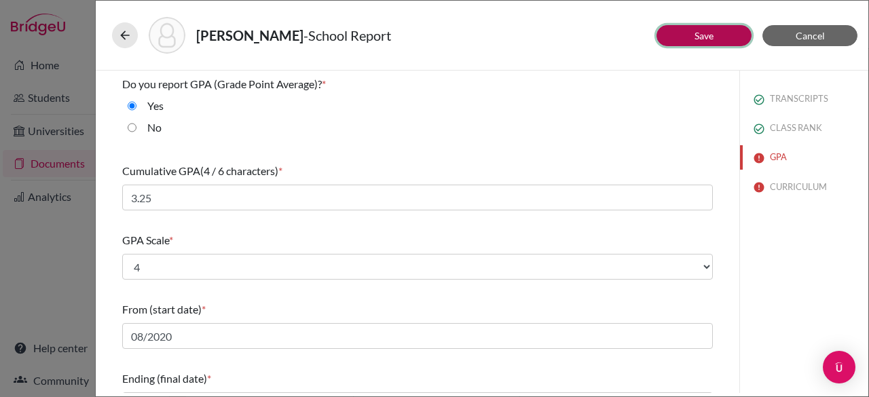
click at [713, 38] on link "Save" at bounding box center [704, 36] width 19 height 12
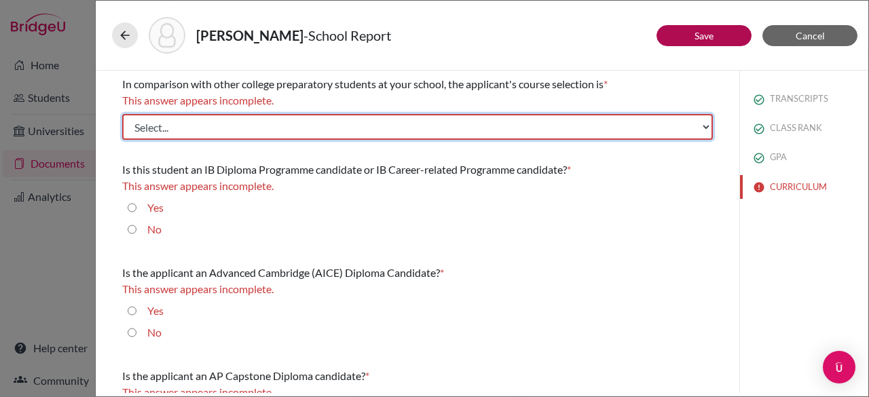
click at [395, 120] on select "Select... Less than demanding Average Demanding Very demanding Most demanding P…" at bounding box center [417, 127] width 591 height 26
select select "2"
click at [122, 114] on select "Select... Less than demanding Average Demanding Very demanding Most demanding P…" at bounding box center [417, 127] width 591 height 26
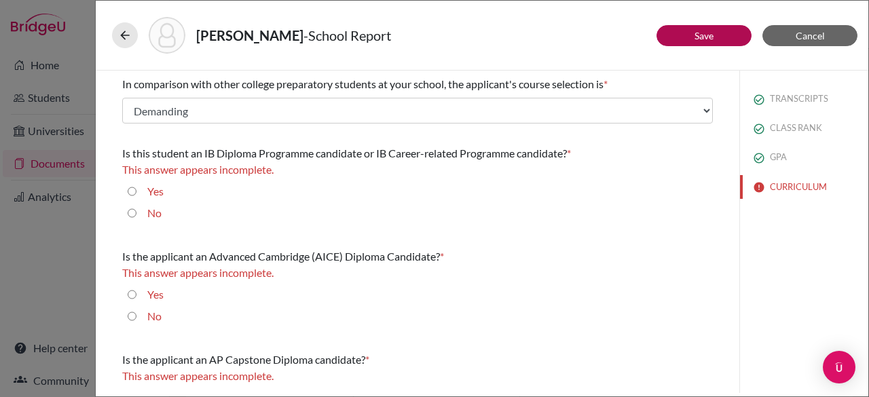
click at [137, 205] on div "No" at bounding box center [150, 194] width 27 height 22
click at [131, 215] on input "No" at bounding box center [132, 213] width 9 height 16
radio input "true"
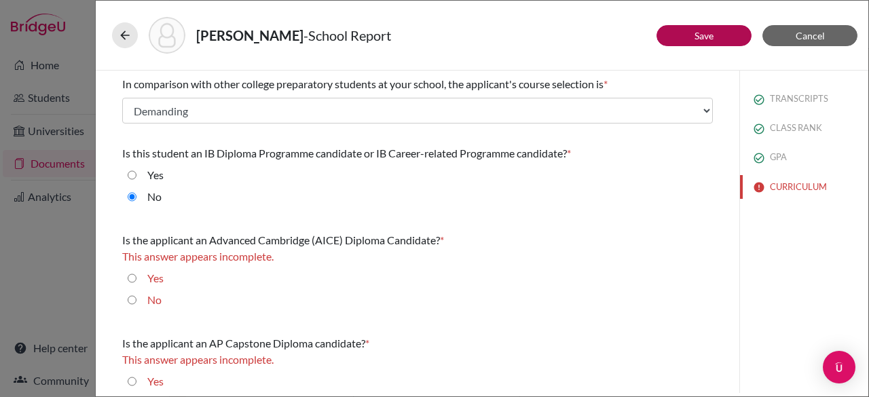
click at [131, 300] on input "No" at bounding box center [132, 300] width 9 height 16
radio input "true"
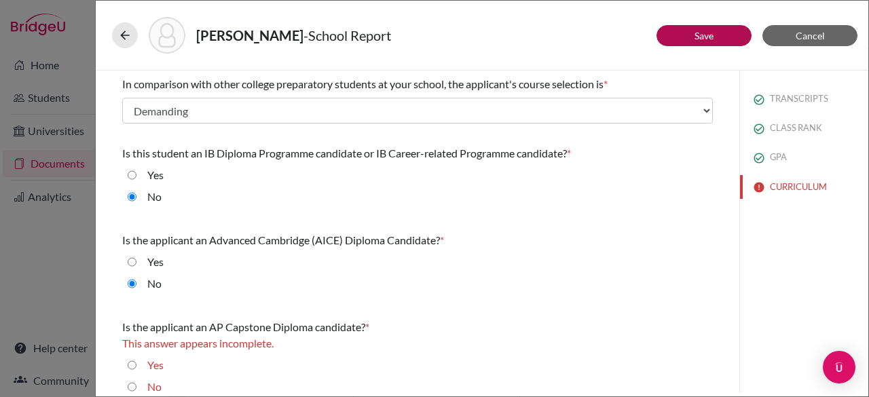
click at [131, 386] on input "No" at bounding box center [132, 387] width 9 height 16
radio input "true"
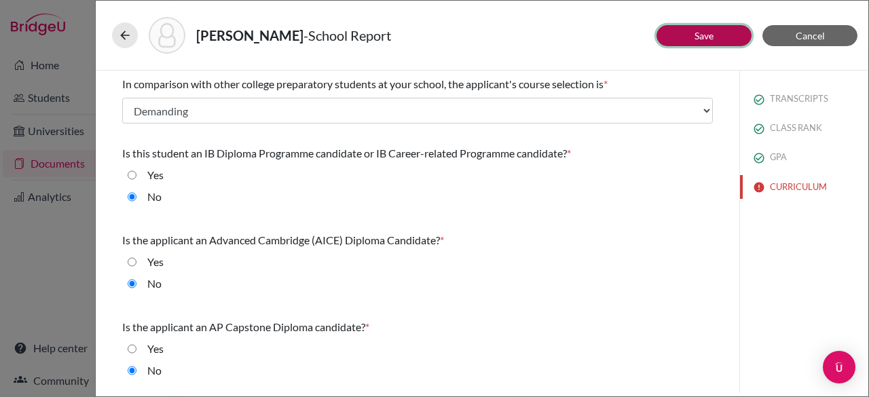
click at [683, 35] on button "Save" at bounding box center [704, 35] width 95 height 21
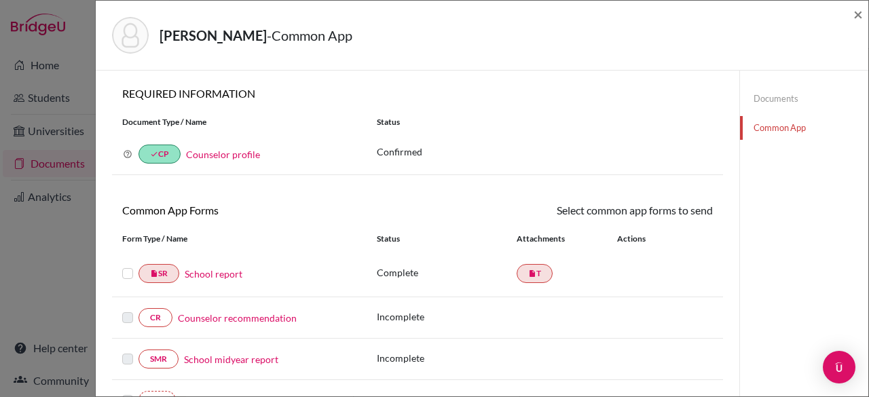
click at [126, 266] on label at bounding box center [127, 266] width 11 height 0
click at [0, 0] on input "checkbox" at bounding box center [0, 0] width 0 height 0
click at [683, 217] on link "Send" at bounding box center [685, 212] width 56 height 21
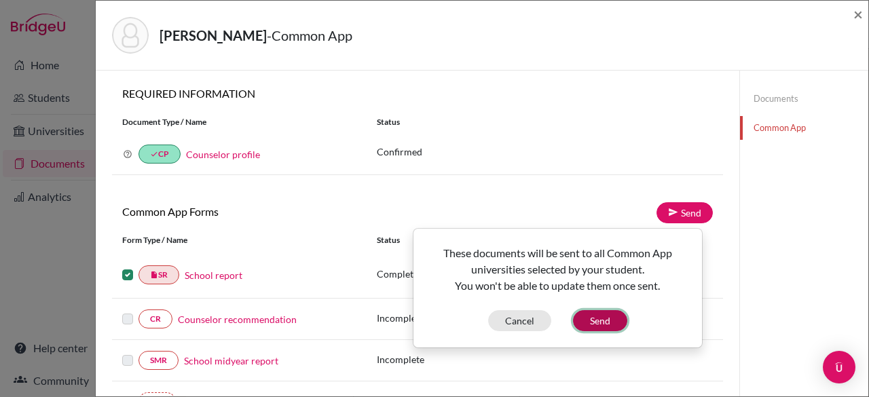
click at [592, 314] on button "Send" at bounding box center [600, 320] width 54 height 21
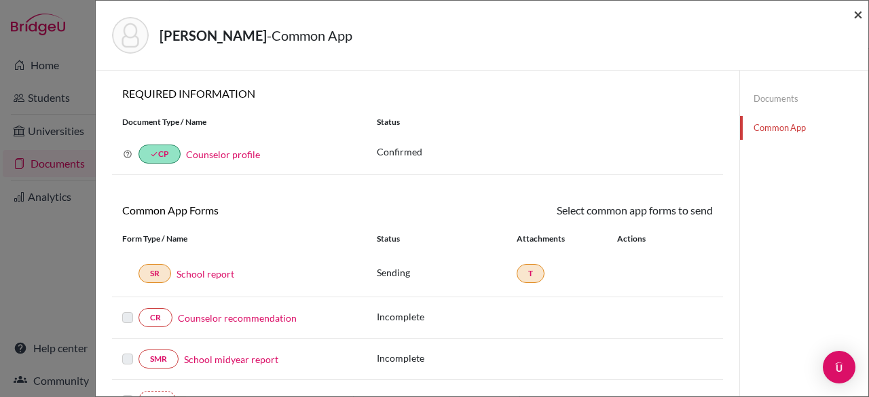
click at [859, 14] on span "×" at bounding box center [859, 14] width 10 height 20
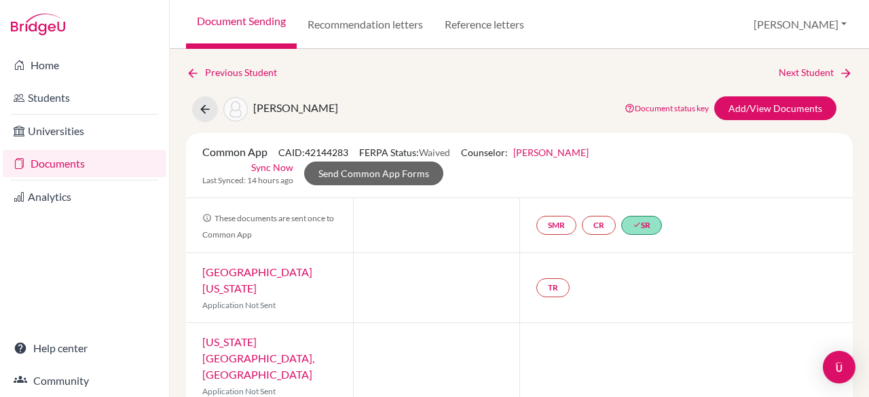
click at [136, 161] on link "Documents" at bounding box center [85, 163] width 164 height 27
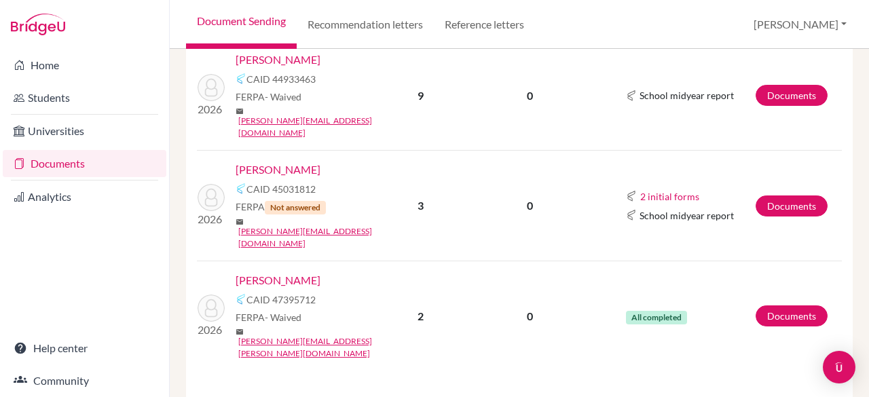
scroll to position [500, 0]
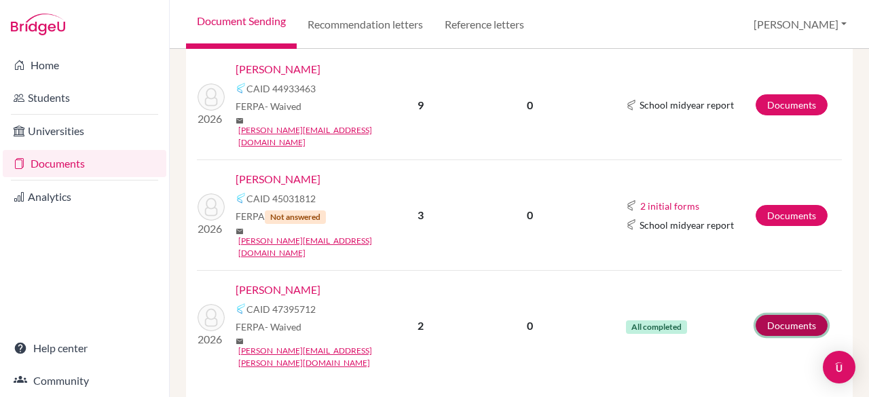
click at [765, 315] on link "Documents" at bounding box center [792, 325] width 72 height 21
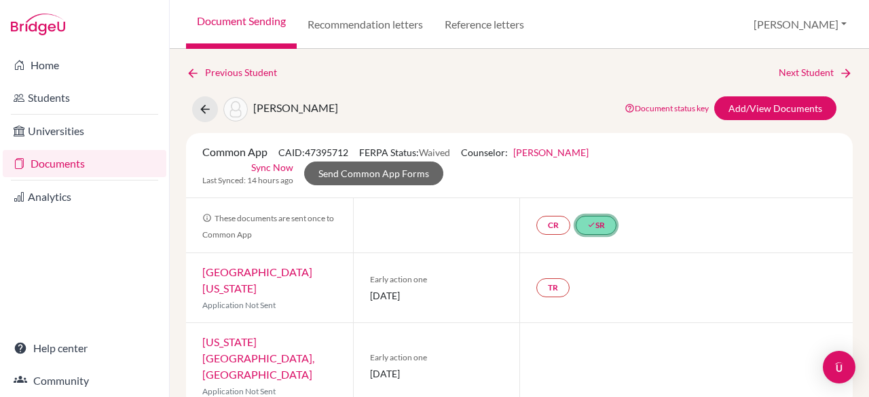
click at [606, 223] on link "done SR" at bounding box center [596, 225] width 41 height 19
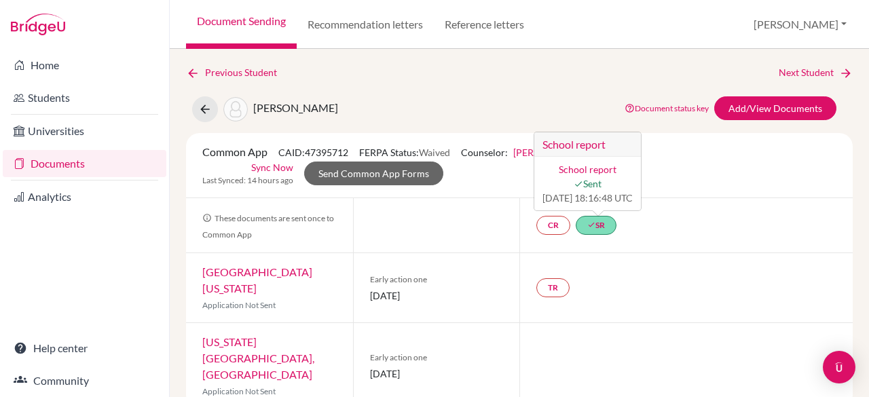
click at [595, 168] on link "School report" at bounding box center [588, 170] width 58 height 12
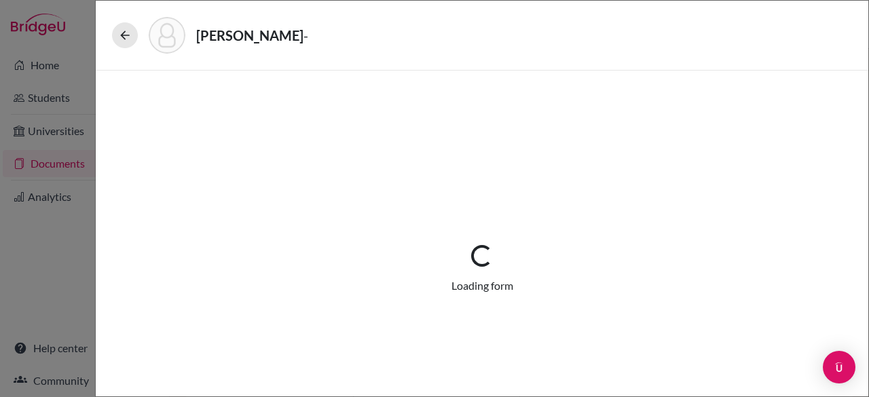
select select "1"
select select "657458"
select select "0"
select select "1"
select select "0"
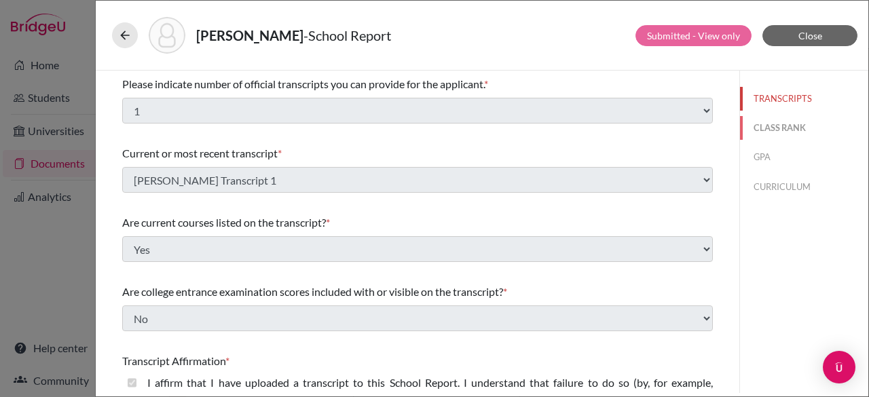
click at [765, 127] on button "CLASS RANK" at bounding box center [804, 128] width 128 height 24
select select "5"
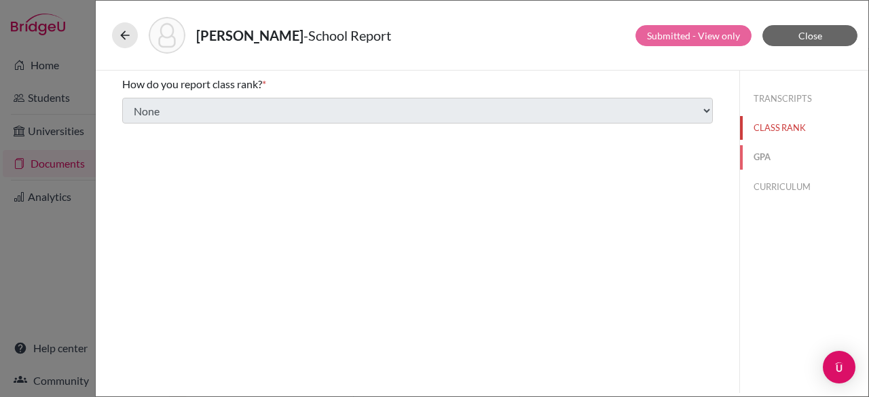
click at [766, 154] on button "GPA" at bounding box center [804, 157] width 128 height 24
type input "4.19"
select select "4"
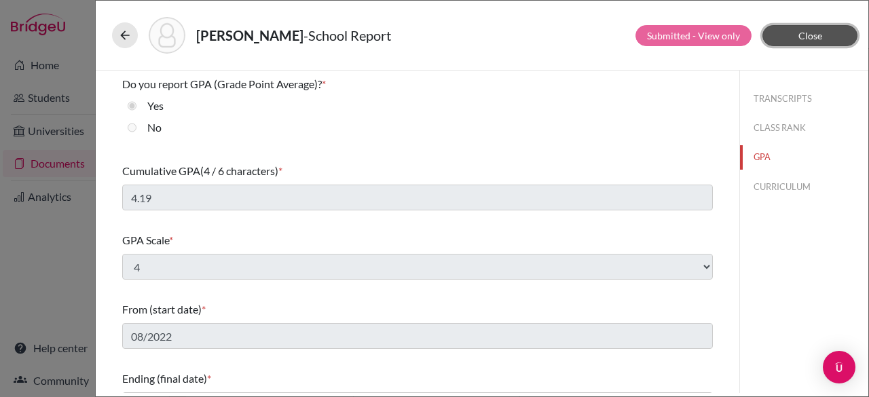
click at [810, 32] on span "Close" at bounding box center [811, 36] width 24 height 12
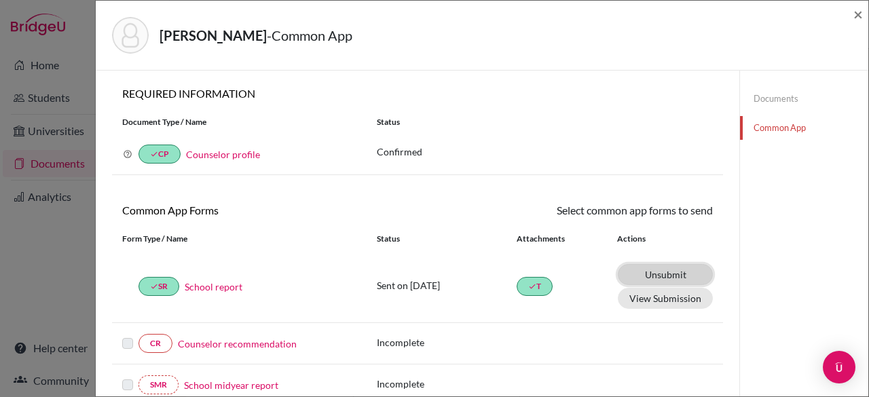
click at [661, 272] on link "Unsubmit This document will be un-submitted from all Common App universities it…" at bounding box center [665, 274] width 95 height 21
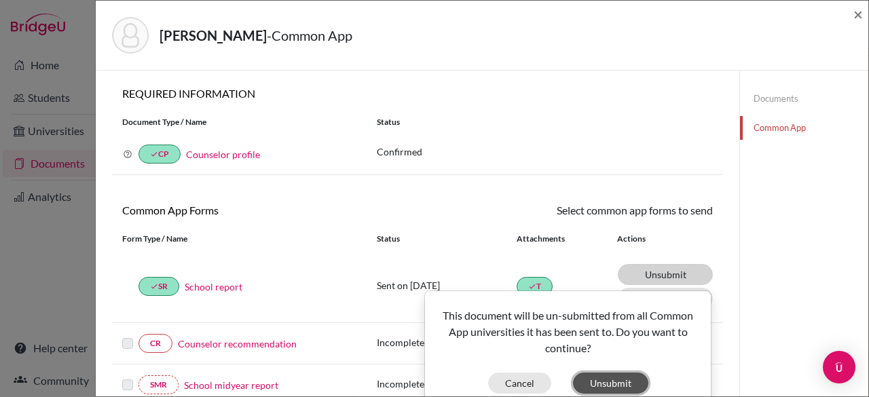
click at [609, 383] on button "Unsubmit" at bounding box center [610, 383] width 75 height 21
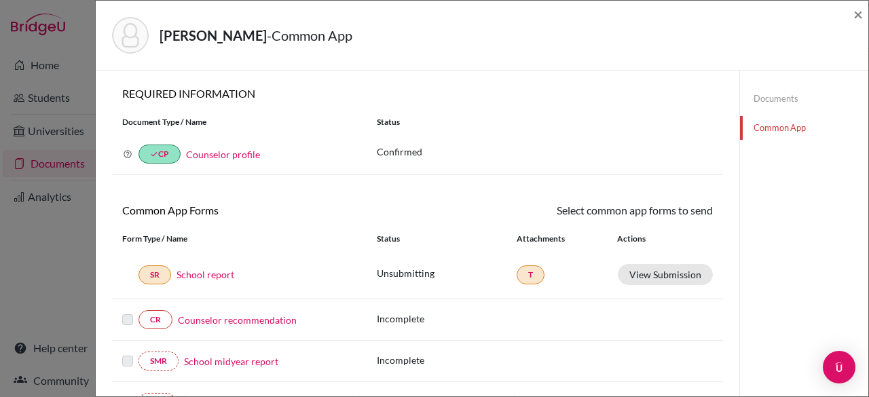
click at [197, 270] on link "School report" at bounding box center [206, 275] width 58 height 14
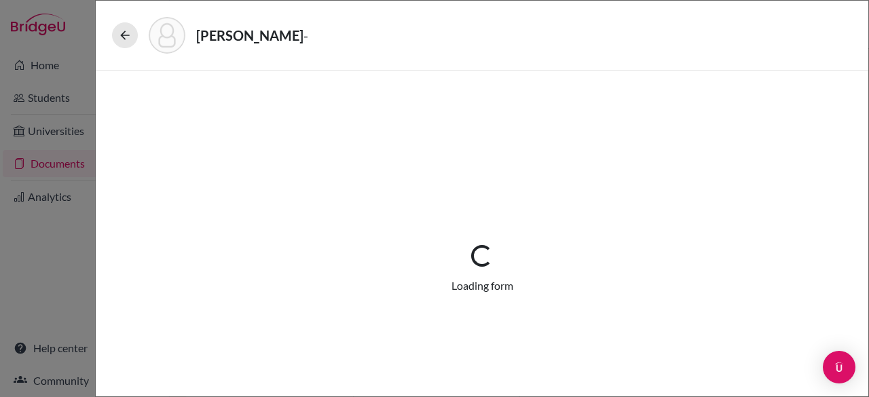
select select "1"
select select "657458"
select select "0"
select select "1"
select select "0"
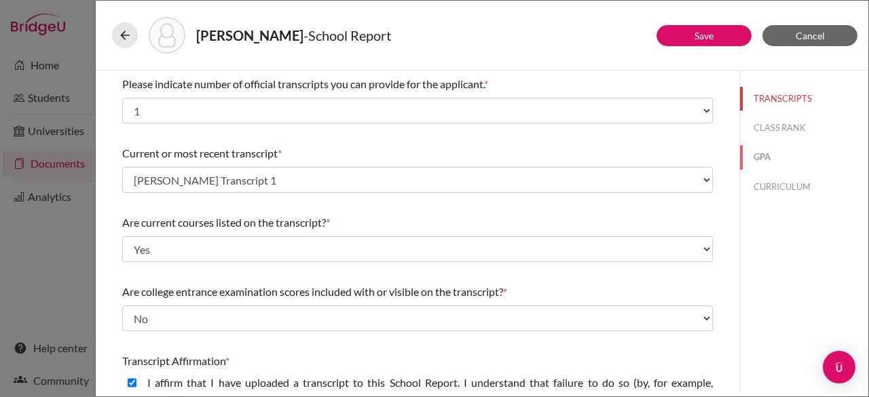
click at [761, 155] on button "GPA" at bounding box center [804, 157] width 128 height 24
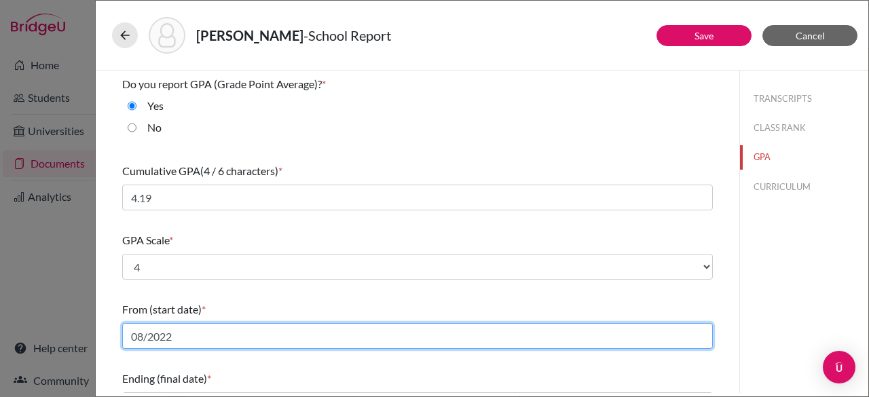
click at [377, 329] on input "08/2022" at bounding box center [417, 336] width 591 height 26
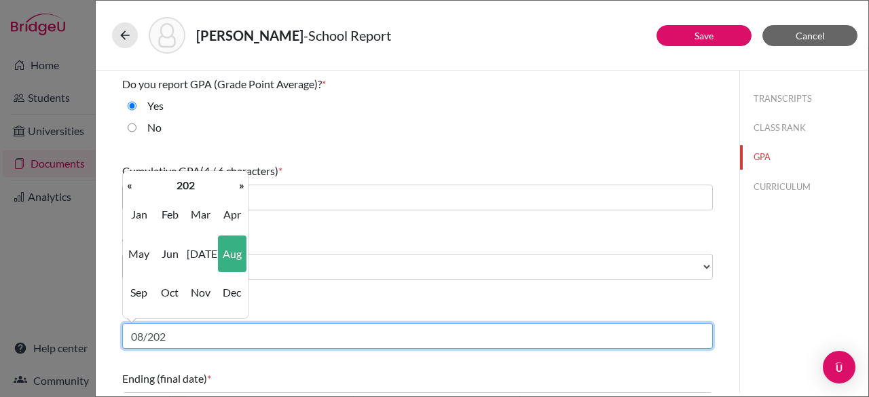
type input "08/2021"
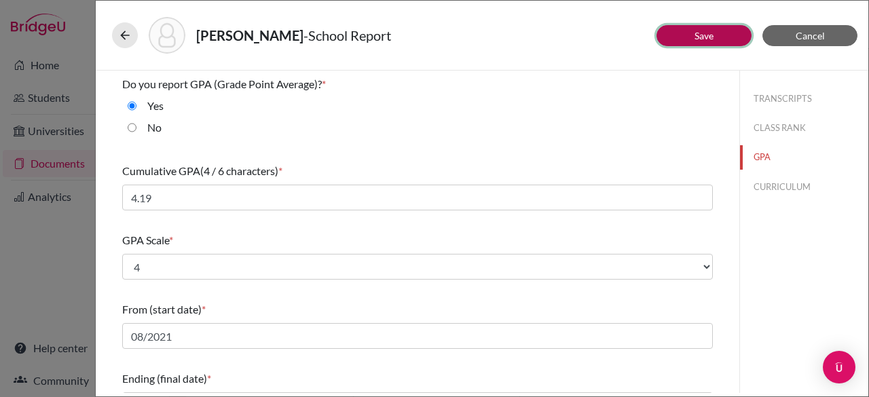
click at [714, 42] on button "Save" at bounding box center [704, 35] width 95 height 21
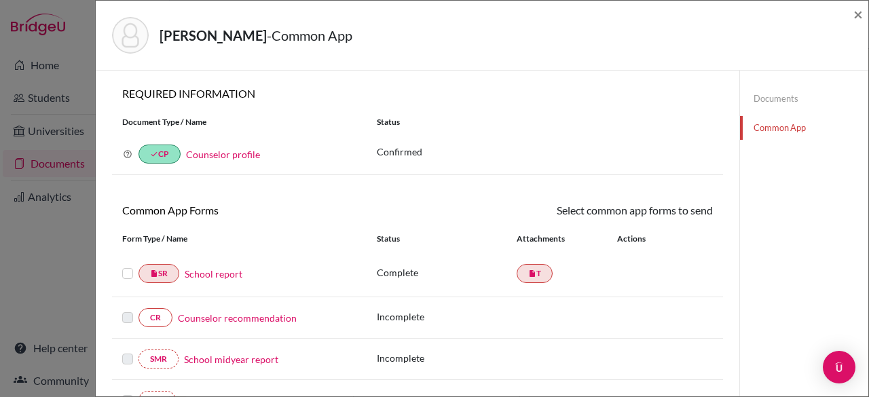
click at [127, 266] on label at bounding box center [127, 266] width 11 height 0
click at [0, 0] on input "checkbox" at bounding box center [0, 0] width 0 height 0
click at [681, 211] on link "Send" at bounding box center [685, 212] width 56 height 21
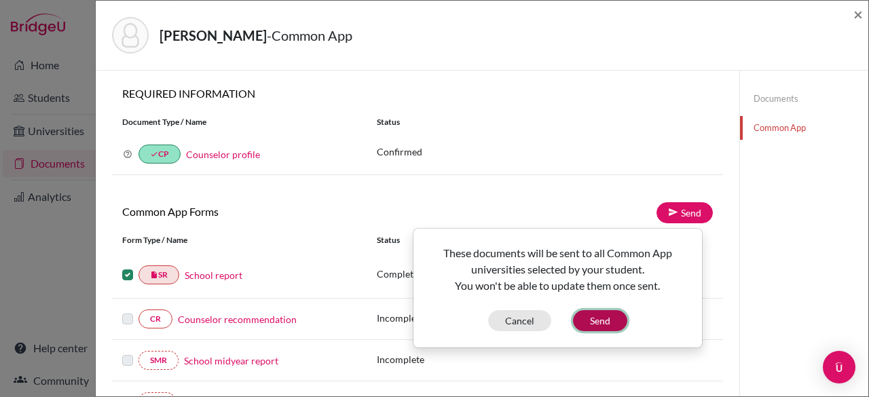
click at [612, 318] on button "Send" at bounding box center [600, 320] width 54 height 21
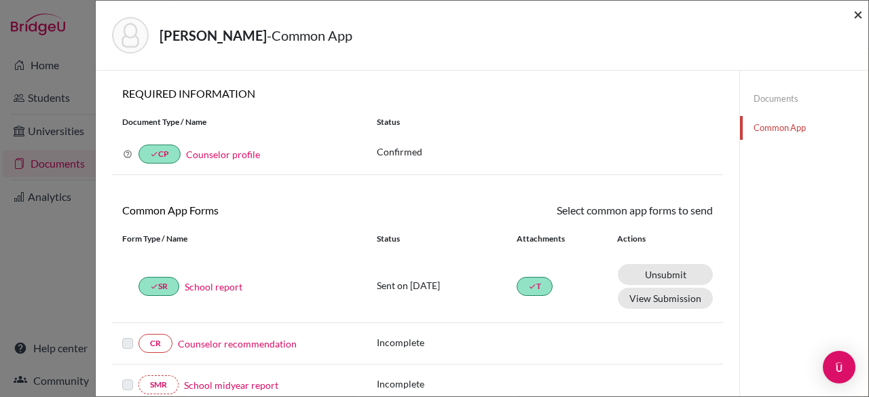
click at [858, 16] on span "×" at bounding box center [859, 14] width 10 height 20
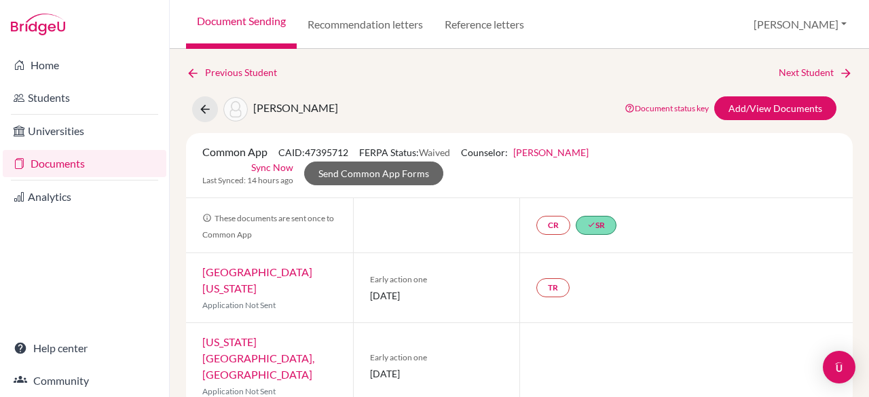
click at [87, 162] on link "Documents" at bounding box center [85, 163] width 164 height 27
click at [62, 166] on link "Documents" at bounding box center [85, 163] width 164 height 27
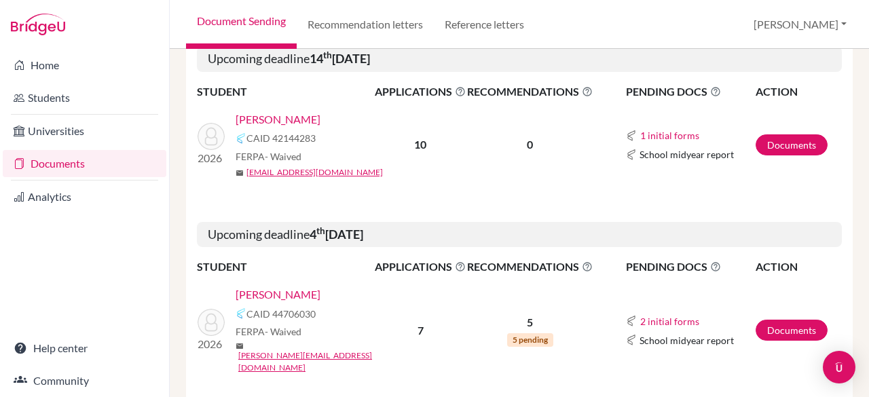
scroll to position [879, 0]
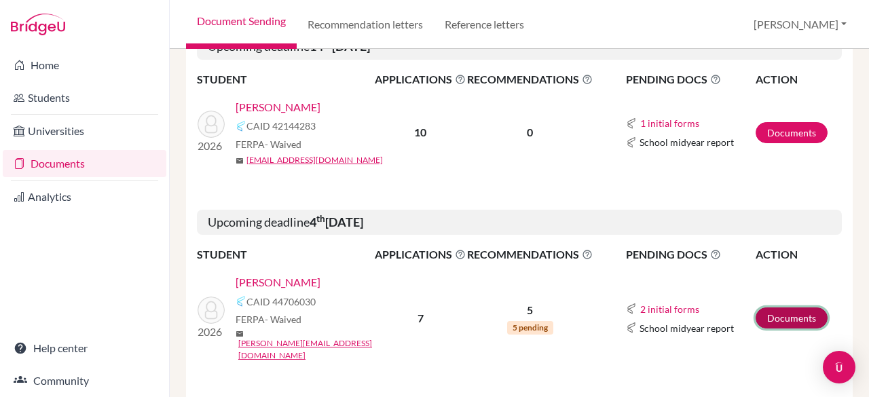
click at [785, 308] on link "Documents" at bounding box center [792, 318] width 72 height 21
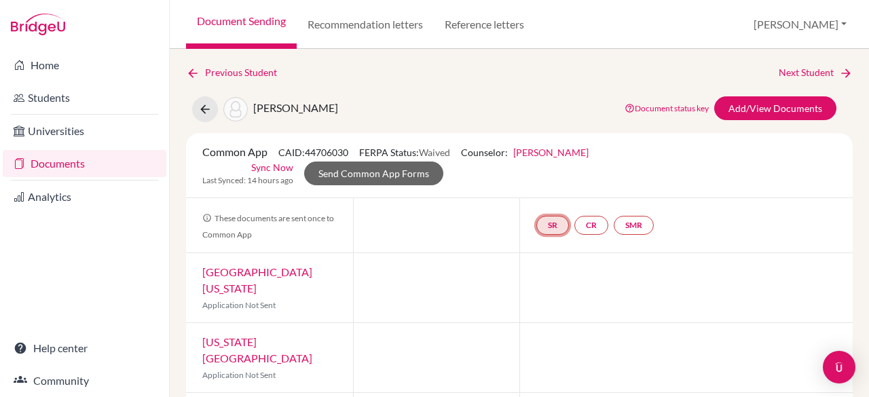
click at [614, 226] on link "SR" at bounding box center [634, 225] width 40 height 19
click at [541, 179] on link "School report" at bounding box center [553, 185] width 58 height 12
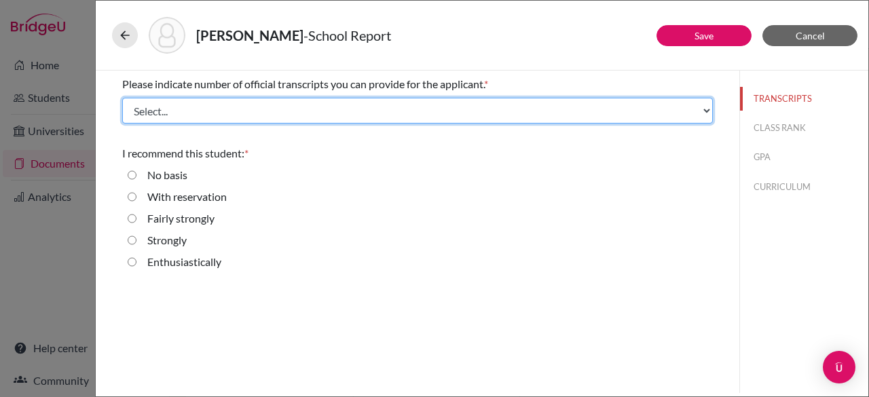
click at [198, 108] on select "Select... 1 2 3 4" at bounding box center [417, 111] width 591 height 26
select select "1"
click at [122, 98] on select "Select... 1 2 3 4" at bounding box center [417, 111] width 591 height 26
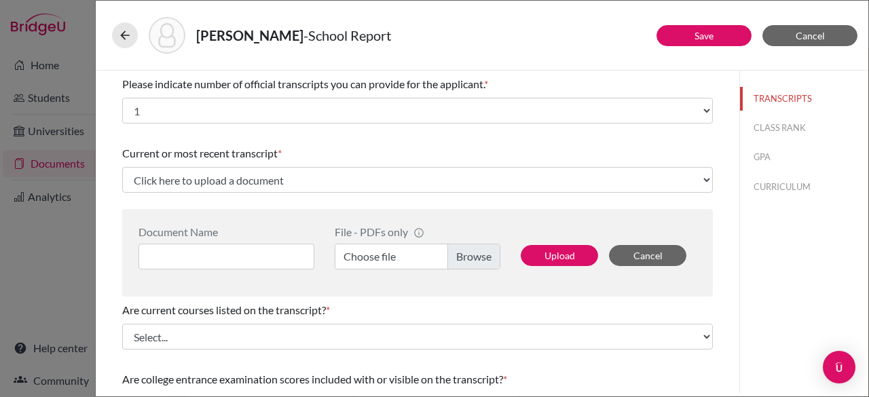
click at [483, 262] on label "Choose file" at bounding box center [418, 257] width 166 height 26
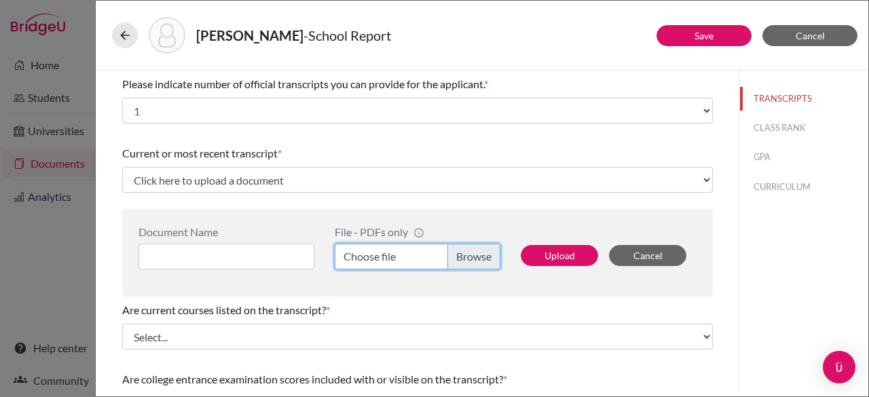
click at [483, 262] on input "Choose file" at bounding box center [418, 257] width 166 height 26
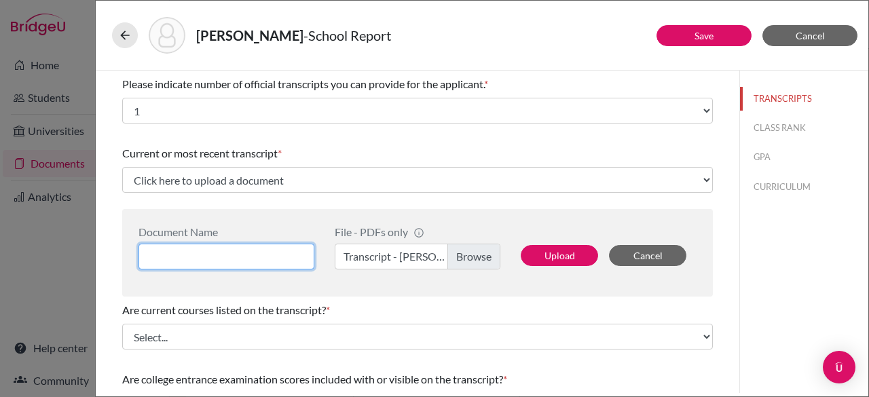
click at [259, 257] on input at bounding box center [227, 257] width 176 height 26
type input "Mariana B Transcript"
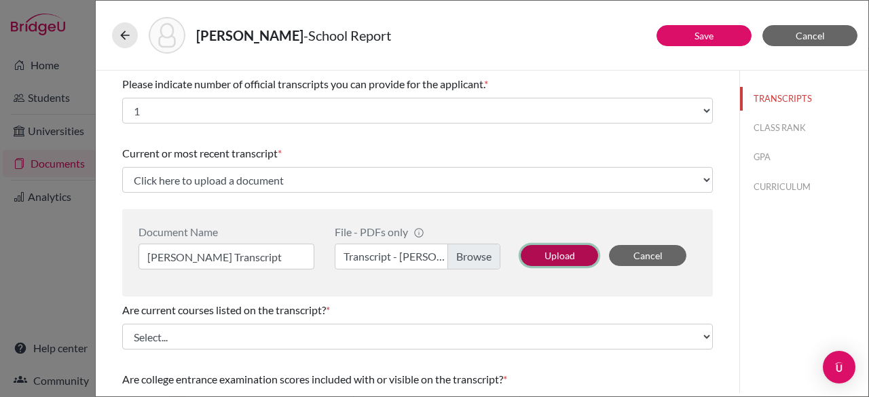
click at [547, 255] on button "Upload" at bounding box center [559, 255] width 77 height 21
select select "657462"
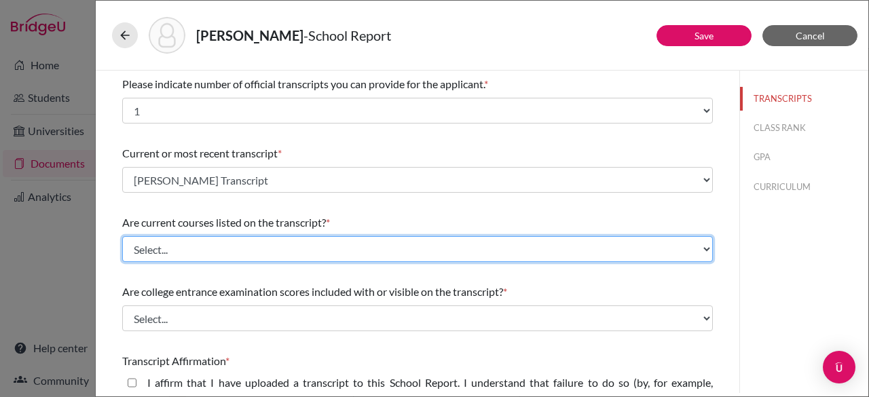
click at [238, 245] on select "Select... Yes No" at bounding box center [417, 249] width 591 height 26
select select "0"
click at [122, 236] on select "Select... Yes No" at bounding box center [417, 249] width 591 height 26
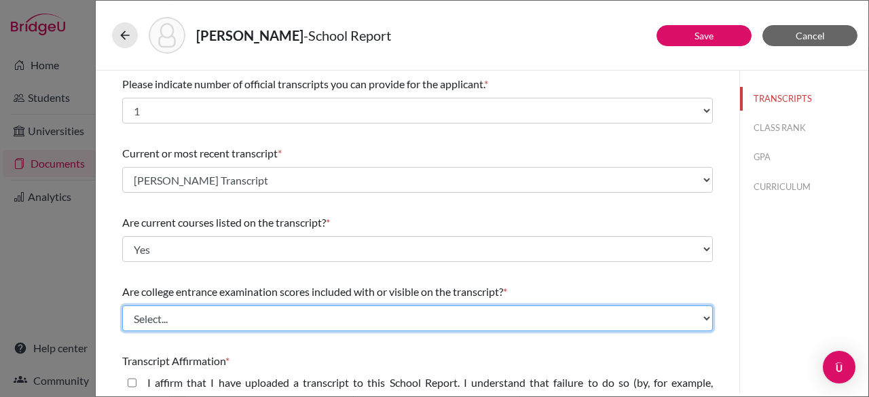
click at [212, 317] on select "Select... Yes No" at bounding box center [417, 319] width 591 height 26
select select "1"
click at [122, 306] on select "Select... Yes No" at bounding box center [417, 319] width 591 height 26
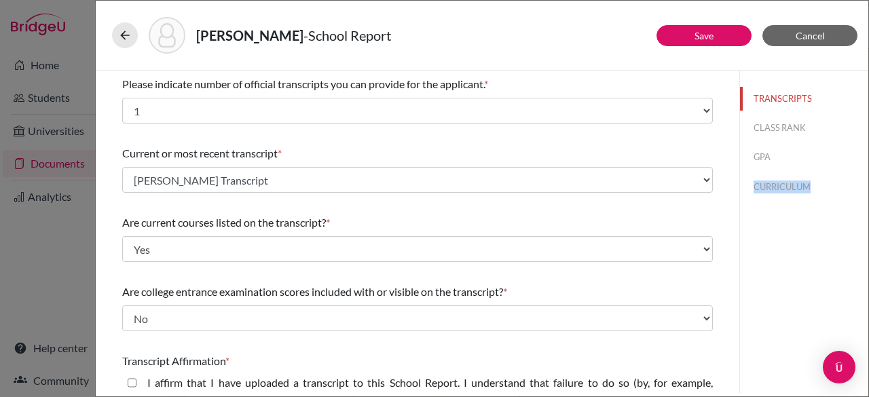
drag, startPoint x: 869, startPoint y: 168, endPoint x: 868, endPoint y: 244, distance: 75.4
click at [868, 244] on div "Borkhuis, Mariana - School Report Save Cancel Please indicate number of officia…" at bounding box center [482, 198] width 774 height 397
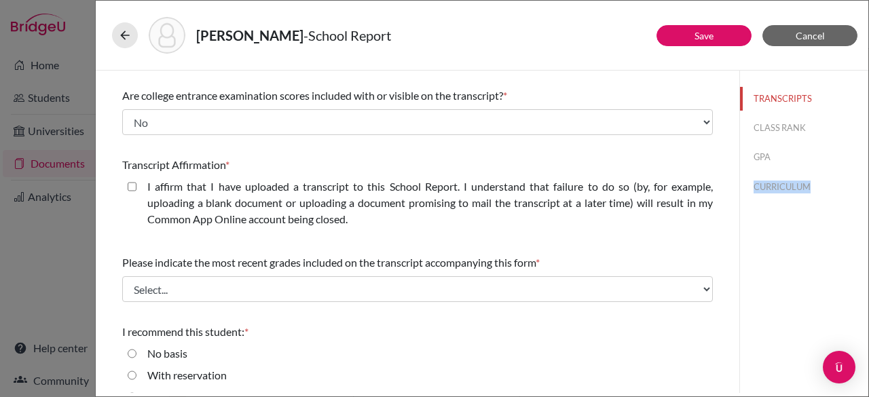
scroll to position [212, 0]
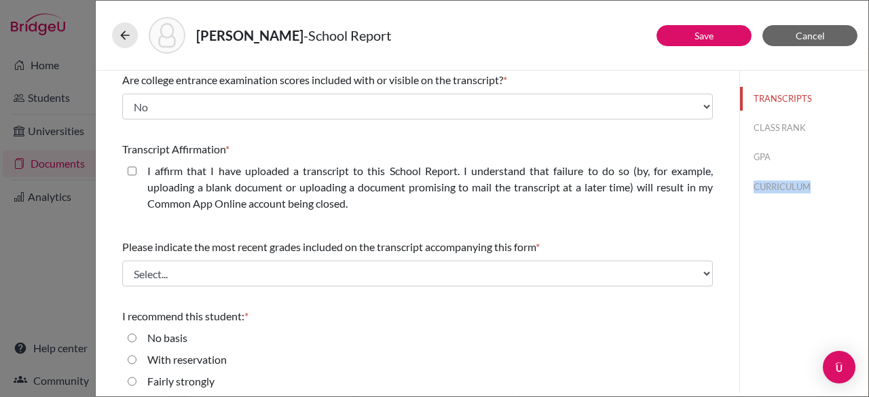
click at [134, 168] on closed\ "I affirm that I have uploaded a transcript to this School Report. I understand …" at bounding box center [132, 171] width 9 height 16
checkbox closed\ "true"
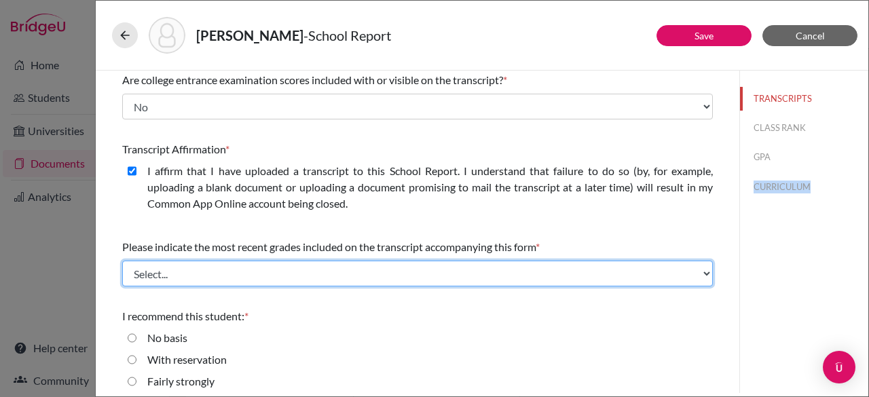
click at [206, 278] on select "Select... Final junior year grades 1st Quarter senior year grades 2nd Quarter/1…" at bounding box center [417, 274] width 591 height 26
select select "0"
click at [122, 261] on select "Select... Final junior year grades 1st Quarter senior year grades 2nd Quarter/1…" at bounding box center [417, 274] width 591 height 26
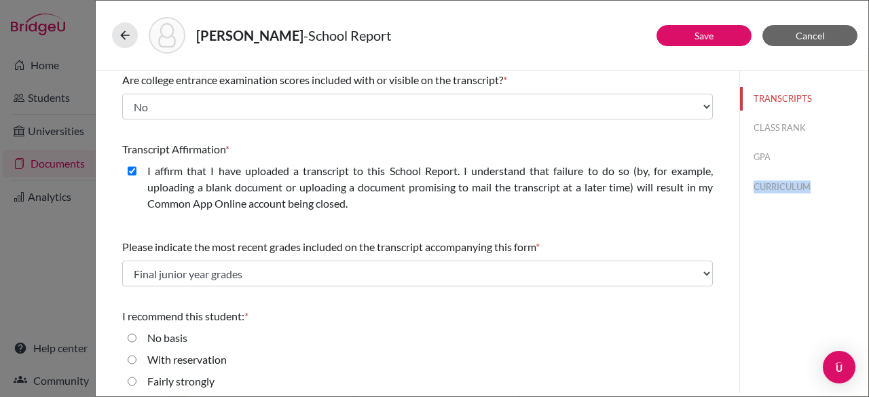
scroll to position [262, 0]
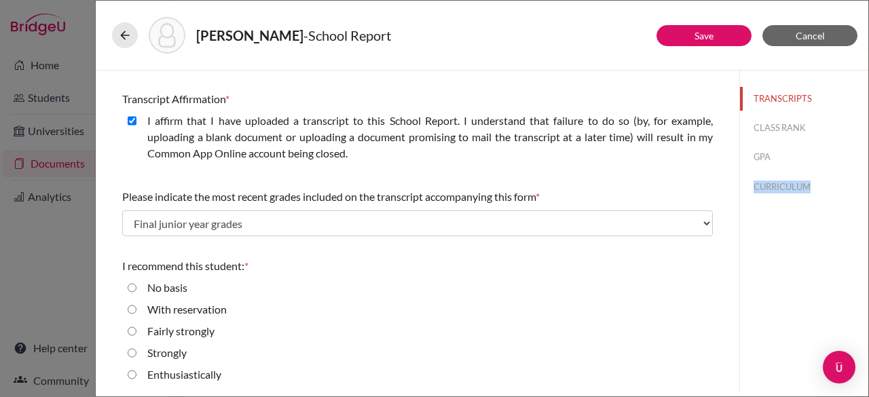
click at [130, 349] on input "Strongly" at bounding box center [132, 353] width 9 height 16
radio input "true"
click at [131, 377] on input "Enthusiastically" at bounding box center [132, 375] width 9 height 16
radio input "true"
click at [586, 287] on div "No basis" at bounding box center [417, 291] width 591 height 22
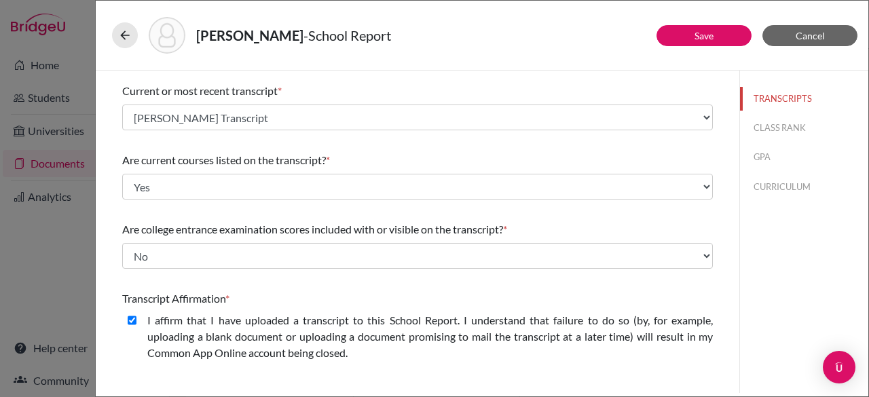
scroll to position [0, 0]
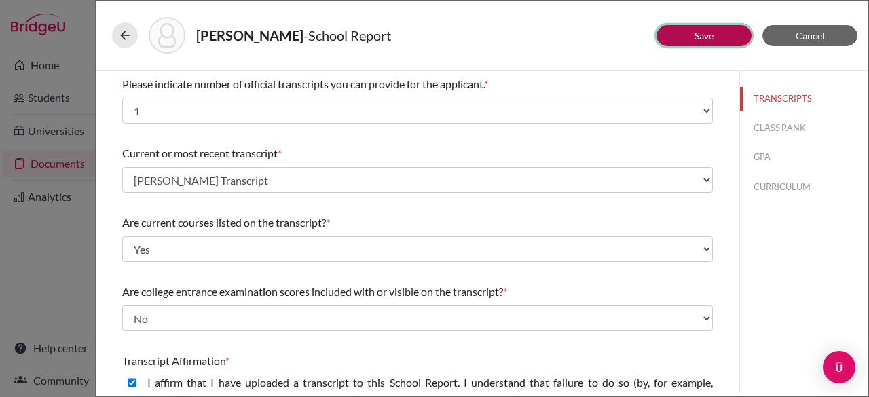
click at [674, 39] on button "Save" at bounding box center [704, 35] width 95 height 21
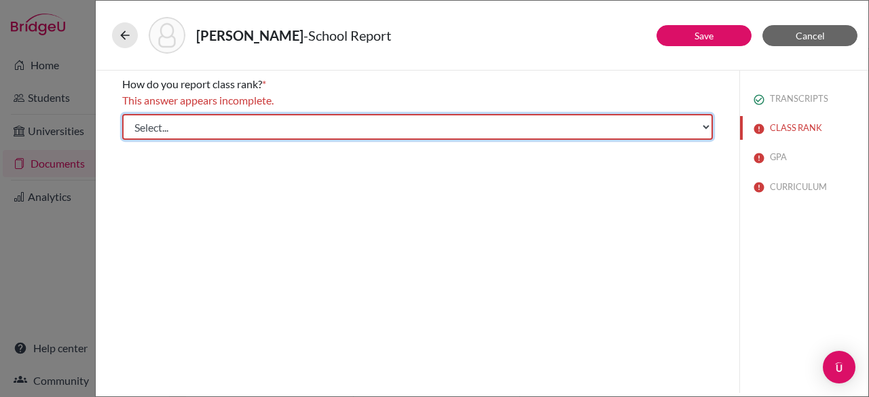
click at [474, 120] on select "Select... Exact Decile Quintile Quartile None" at bounding box center [417, 127] width 591 height 26
select select "5"
click at [122, 114] on select "Select... Exact Decile Quintile Quartile None" at bounding box center [417, 127] width 591 height 26
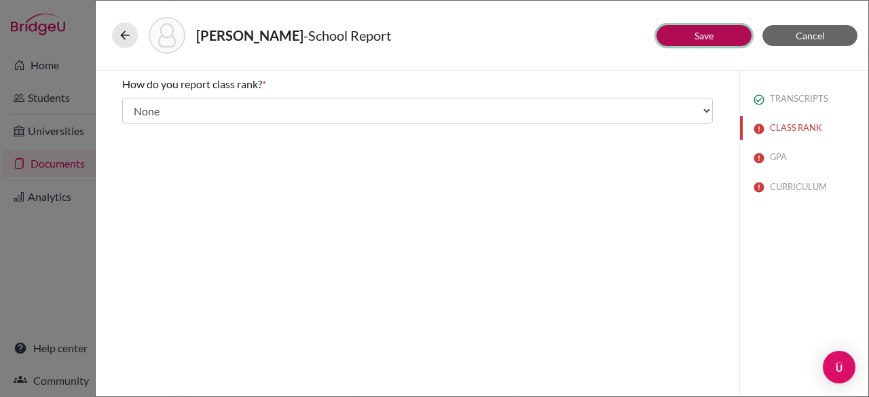
click at [671, 40] on button "Save" at bounding box center [704, 35] width 95 height 21
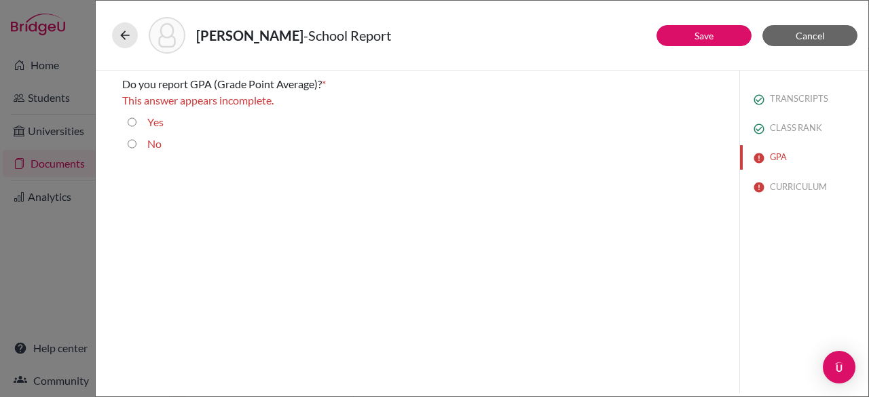
click at [131, 122] on input "Yes" at bounding box center [132, 122] width 9 height 16
radio input "true"
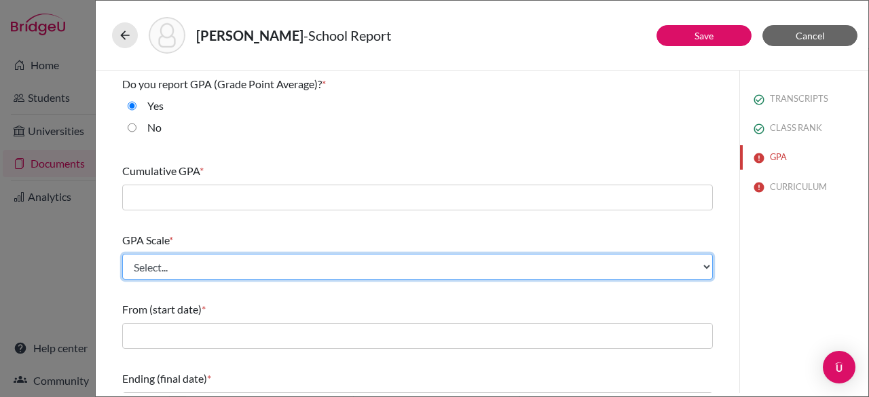
click at [183, 270] on select "Select... 4 5 6 7 8 9 10 11 12 13 14 15 16 17 18 19 20 100" at bounding box center [417, 267] width 591 height 26
select select "4"
click at [122, 254] on select "Select... 4 5 6 7 8 9 10 11 12 13 14 15 16 17 18 19 20 100" at bounding box center [417, 267] width 591 height 26
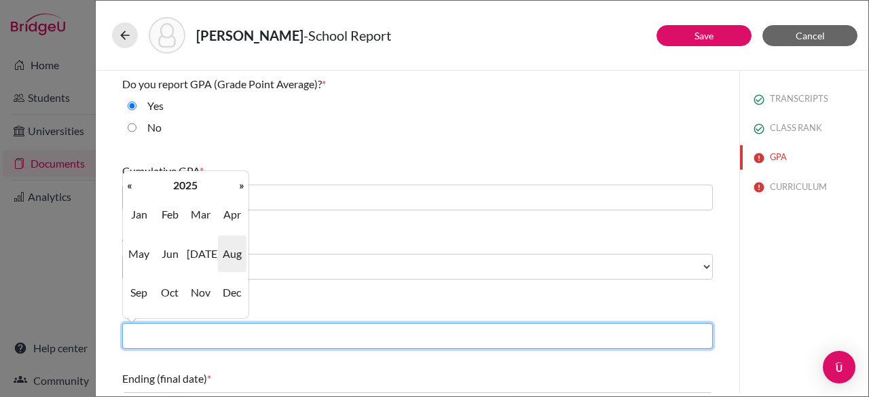
click at [203, 329] on input "text" at bounding box center [417, 336] width 591 height 26
type input "08/2022"
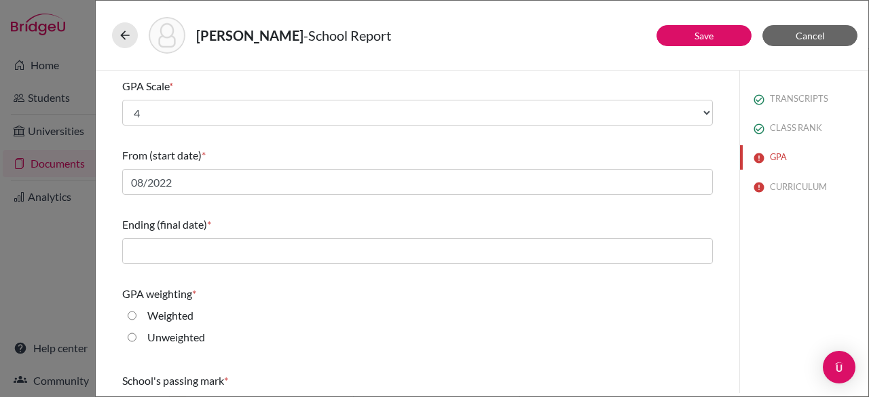
scroll to position [181, 0]
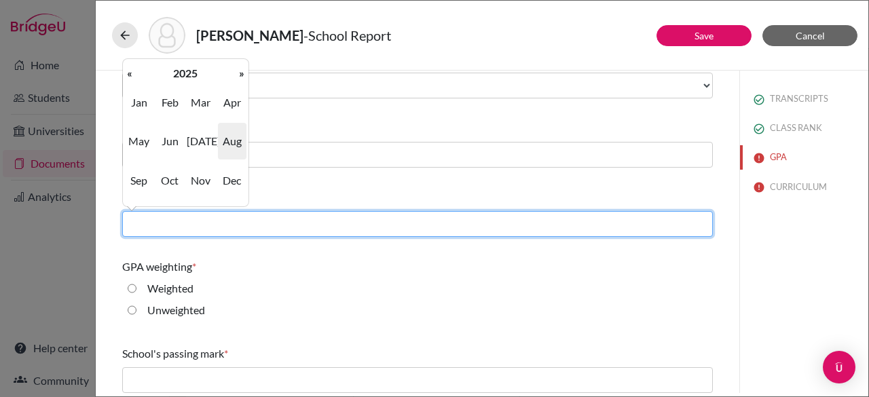
click at [172, 219] on input "text" at bounding box center [417, 224] width 591 height 26
type input "06/2025"
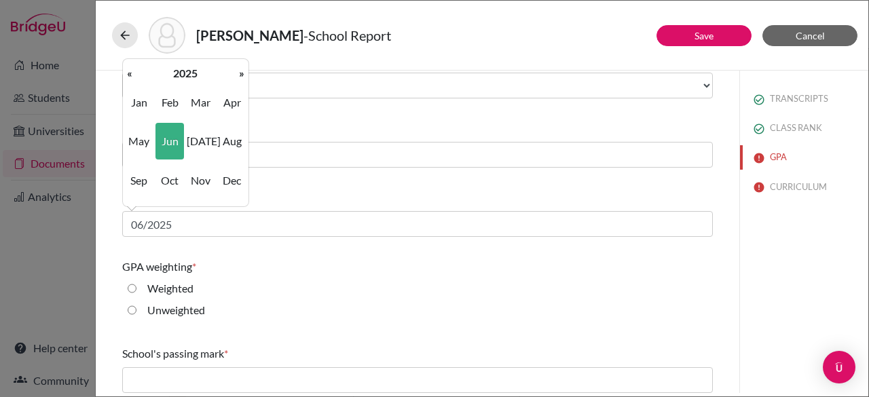
click at [132, 286] on input "Weighted" at bounding box center [132, 289] width 9 height 16
radio input "true"
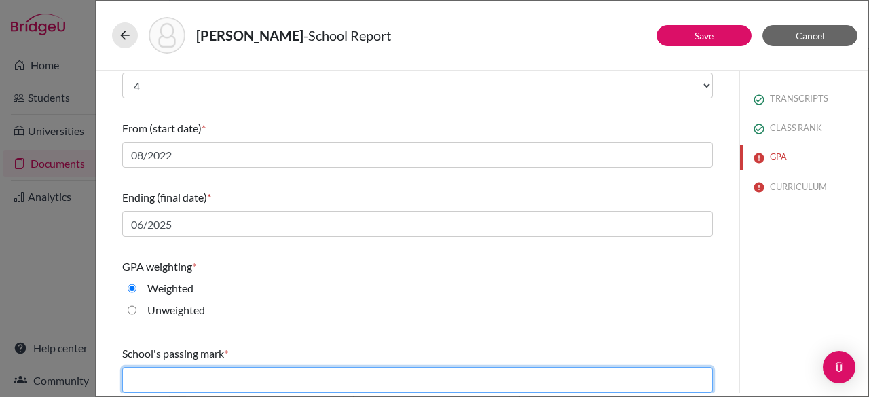
click at [175, 374] on input "text" at bounding box center [417, 380] width 591 height 26
type input "60"
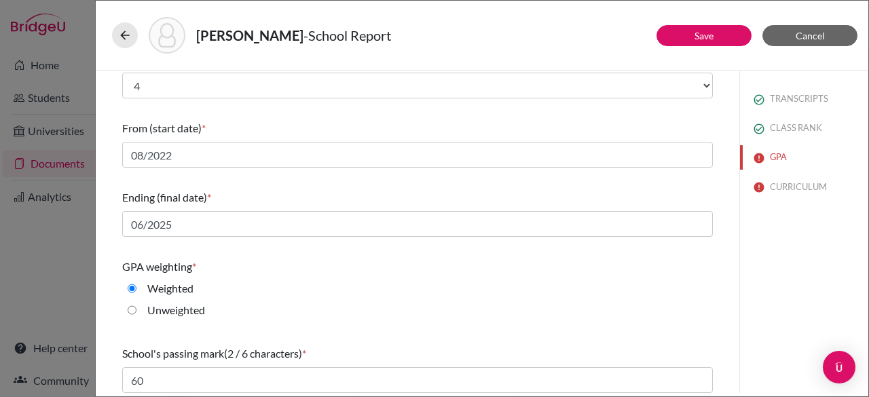
scroll to position [255, 0]
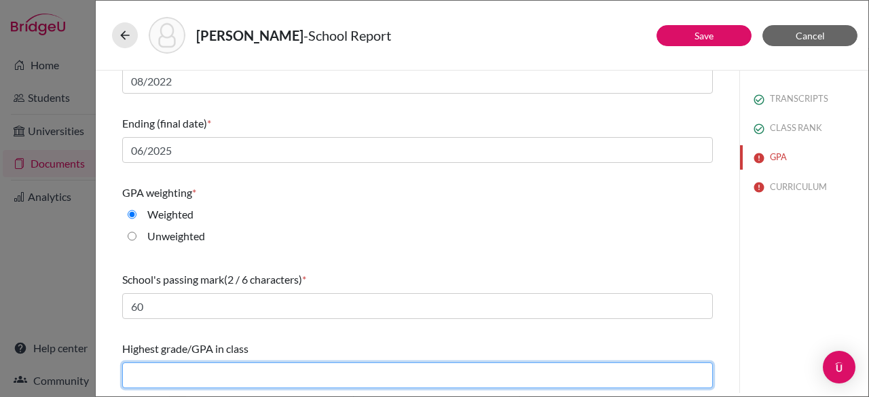
click at [319, 366] on input "text" at bounding box center [417, 376] width 591 height 26
type input "4.19"
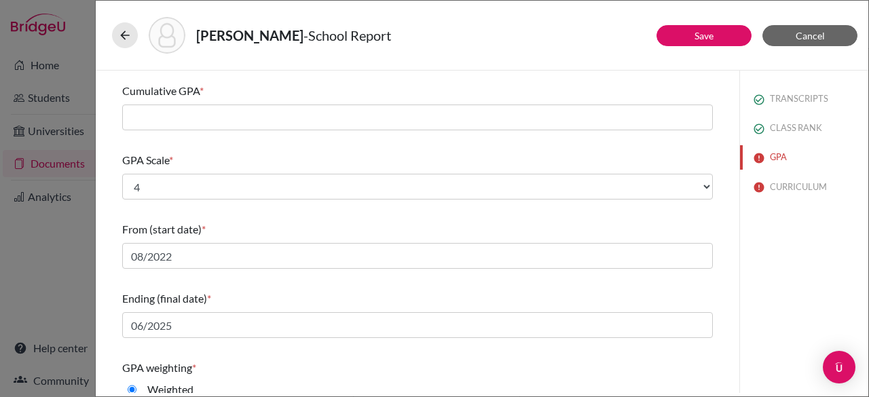
scroll to position [79, 0]
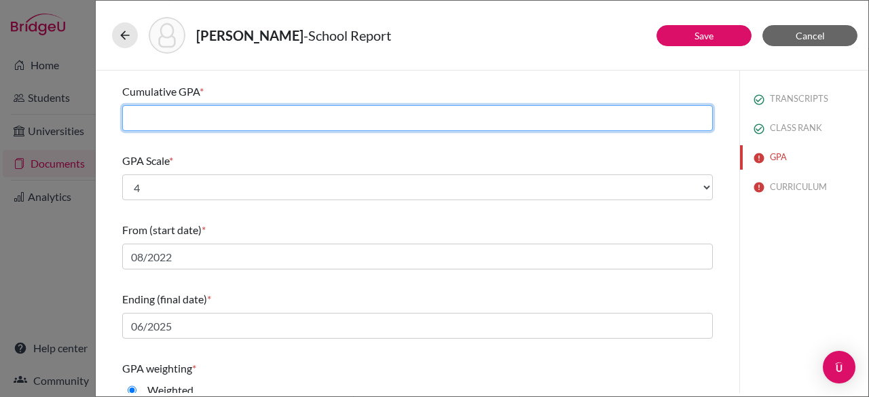
click at [141, 115] on input "text" at bounding box center [417, 118] width 591 height 26
type input "4.02"
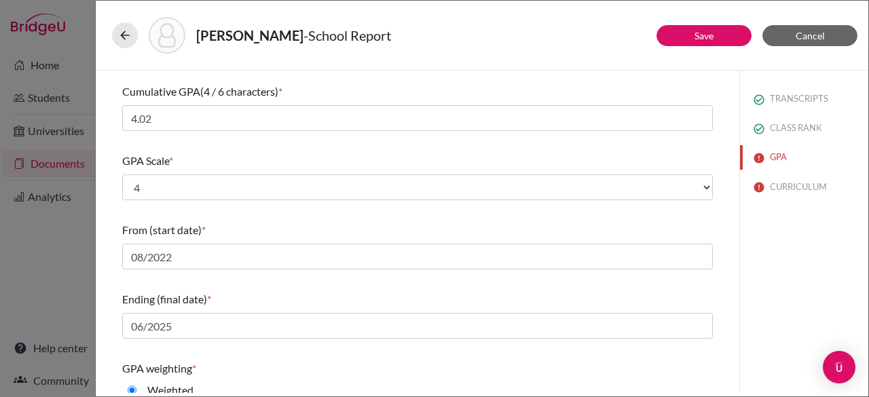
click at [198, 145] on div "Do you report GPA (Grade Point Average)? * Yes No Cumulative GPA (4 / 6 charact…" at bounding box center [417, 280] width 591 height 579
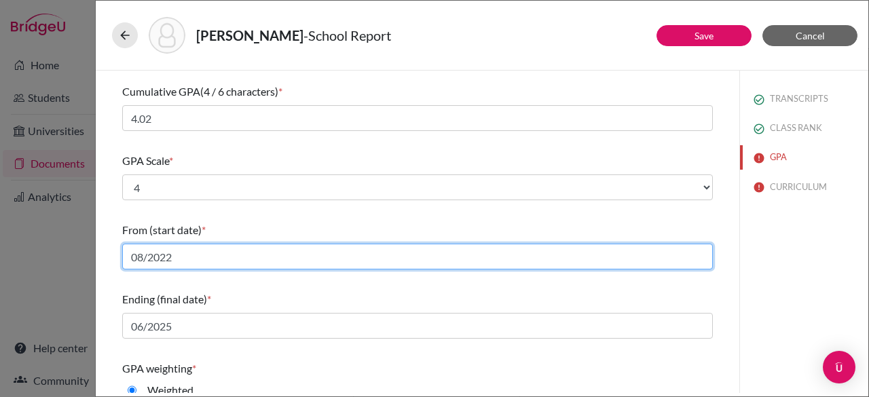
click at [194, 257] on input "08/2022" at bounding box center [417, 257] width 591 height 26
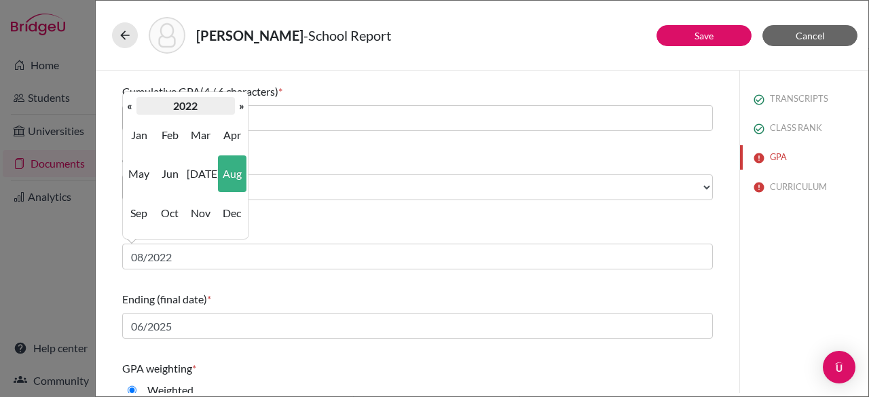
click at [181, 105] on th "2022" at bounding box center [186, 106] width 98 height 18
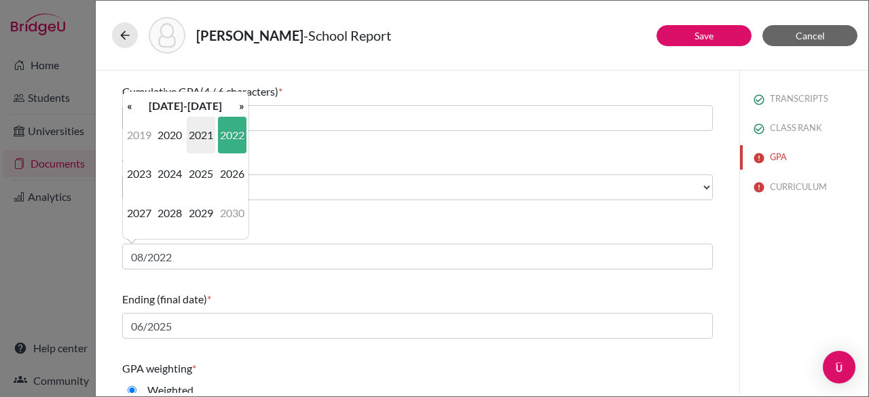
click at [205, 134] on span "2021" at bounding box center [201, 135] width 29 height 37
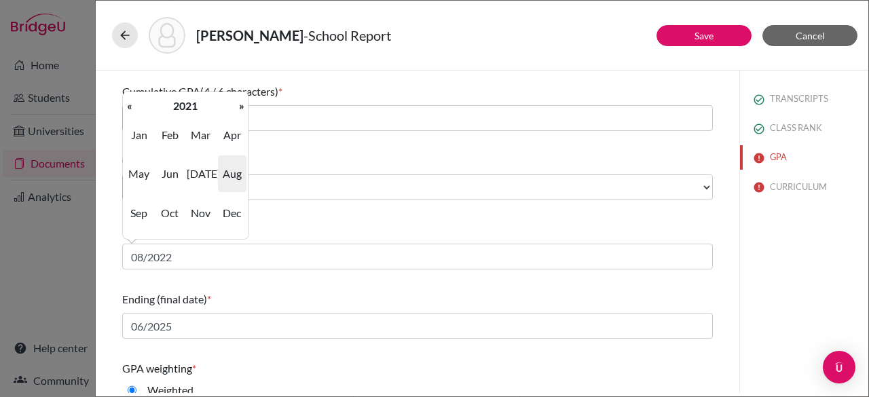
click at [232, 186] on span "Aug" at bounding box center [232, 174] width 29 height 37
type input "08/2021"
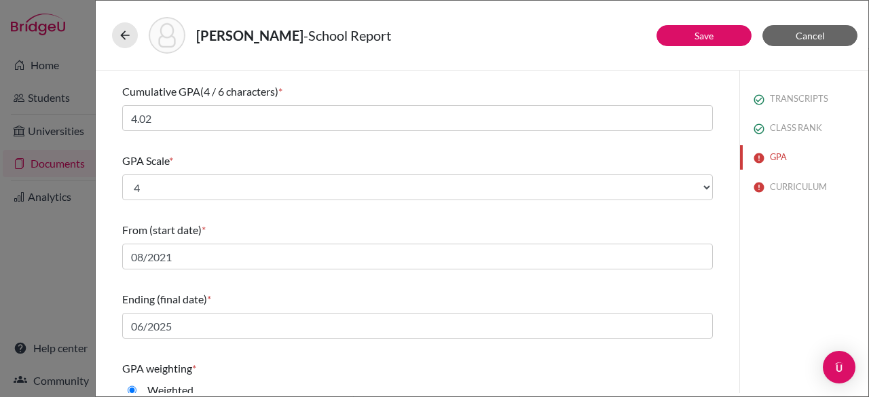
click at [796, 264] on div "TRANSCRIPTS CLASS RANK GPA CURRICULUM" at bounding box center [804, 232] width 129 height 323
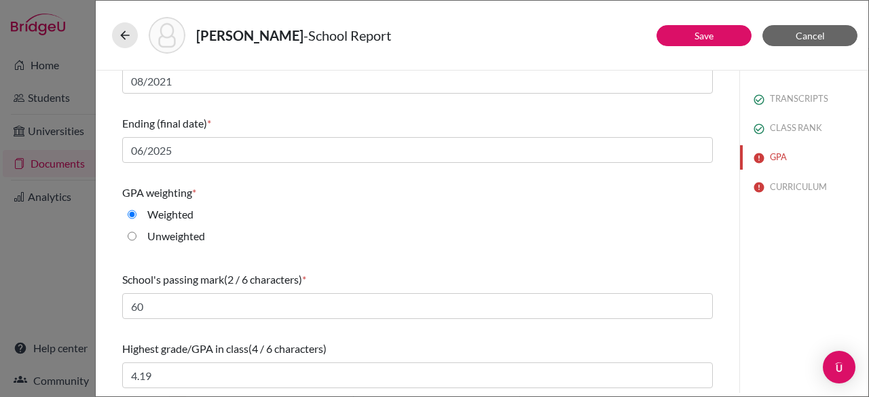
scroll to position [0, 0]
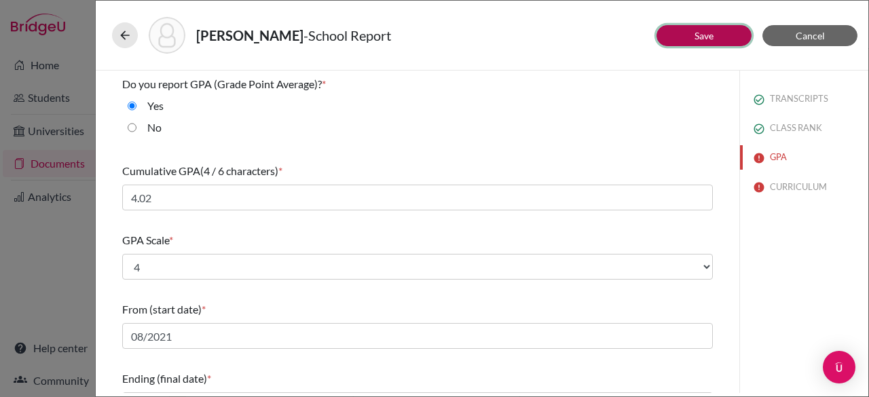
click at [715, 35] on button "Save" at bounding box center [704, 35] width 95 height 21
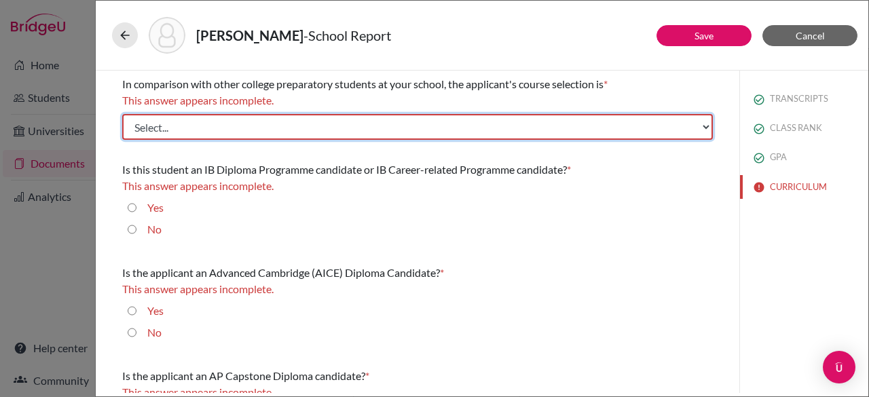
click at [645, 135] on select "Select... Less than demanding Average Demanding Very demanding Most demanding P…" at bounding box center [417, 127] width 591 height 26
select select "2"
click at [122, 114] on select "Select... Less than demanding Average Demanding Very demanding Most demanding P…" at bounding box center [417, 127] width 591 height 26
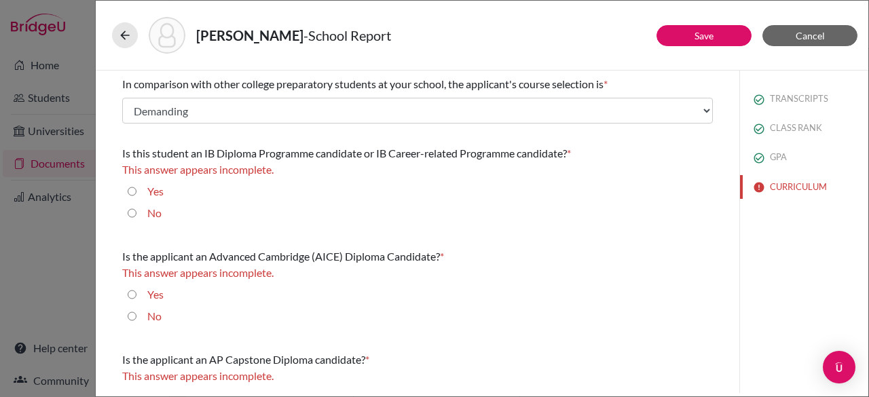
click at [133, 211] on input "No" at bounding box center [132, 213] width 9 height 16
radio input "true"
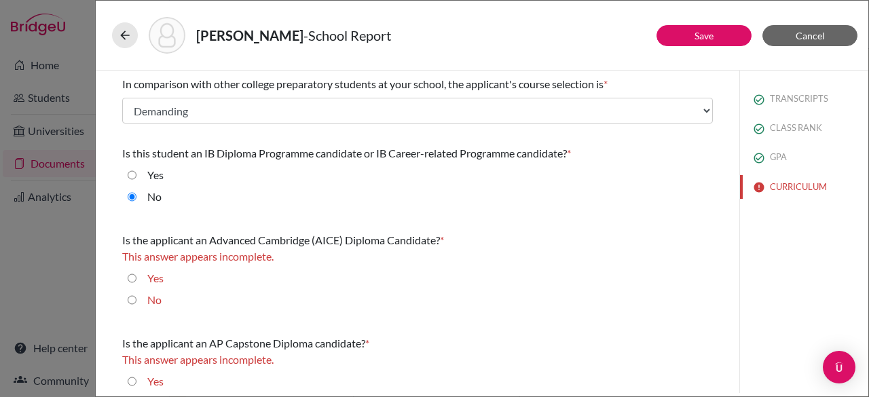
click at [134, 300] on input "No" at bounding box center [132, 300] width 9 height 16
radio input "true"
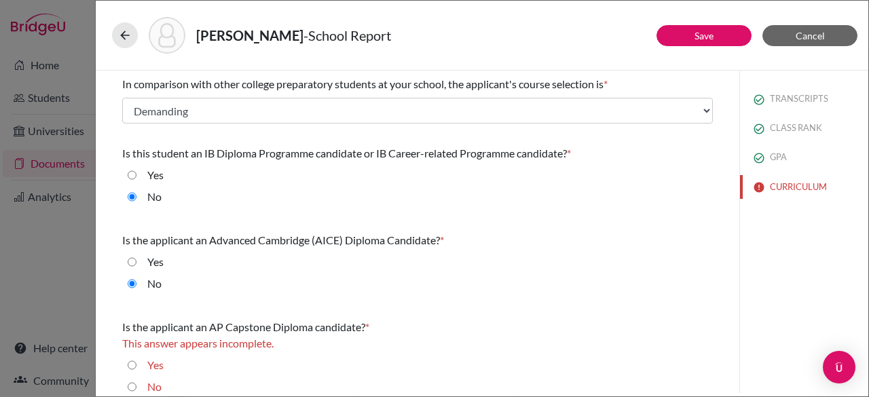
click at [135, 391] on input "No" at bounding box center [132, 387] width 9 height 16
radio input "true"
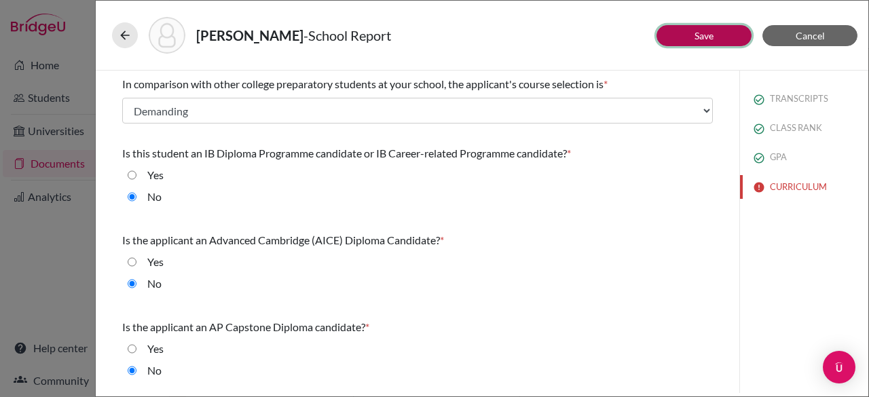
click at [717, 37] on button "Save" at bounding box center [704, 35] width 95 height 21
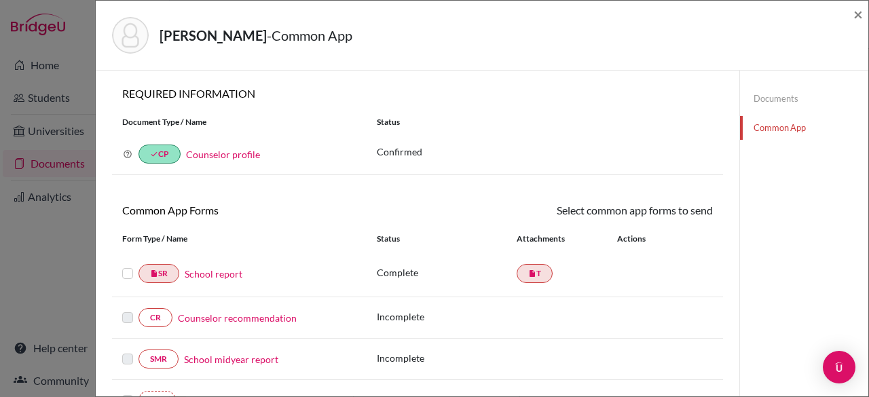
click at [126, 266] on label at bounding box center [127, 266] width 11 height 0
click at [0, 0] on input "checkbox" at bounding box center [0, 0] width 0 height 0
click at [671, 206] on link "Send" at bounding box center [685, 212] width 56 height 21
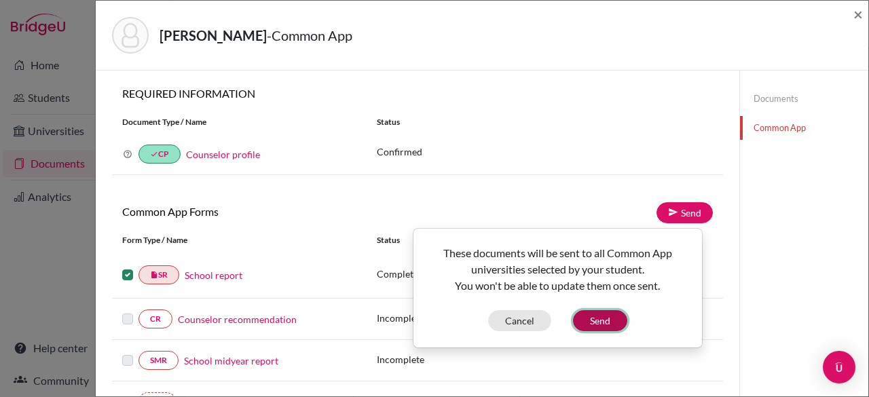
click at [599, 319] on button "Send" at bounding box center [600, 320] width 54 height 21
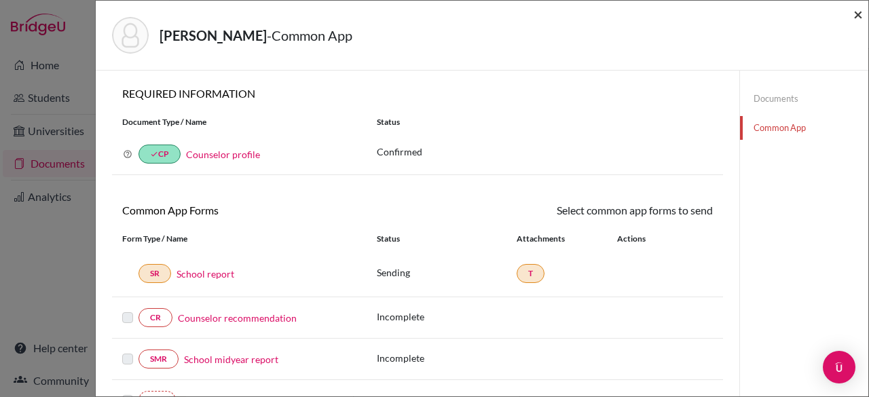
click at [861, 17] on span "×" at bounding box center [859, 14] width 10 height 20
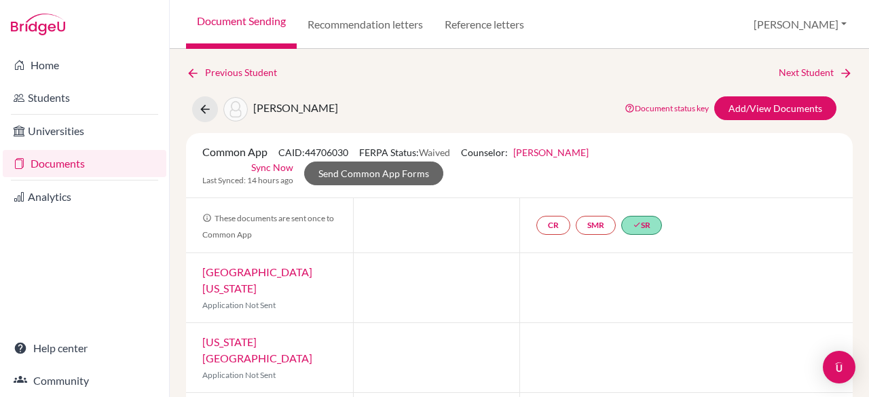
click at [92, 160] on link "Documents" at bounding box center [85, 163] width 164 height 27
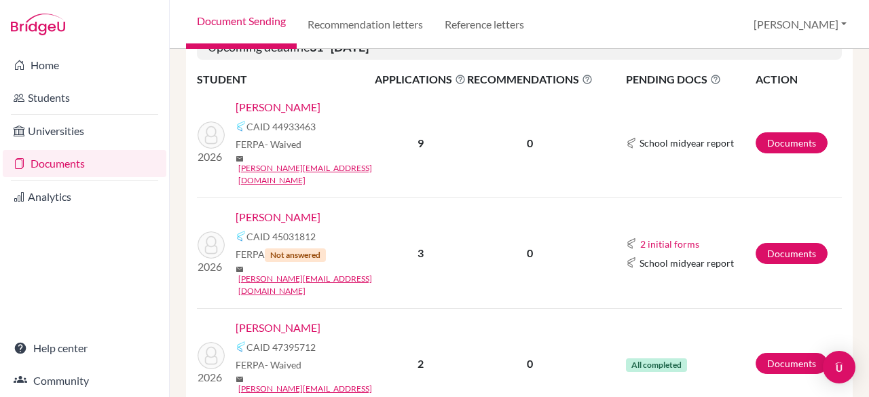
scroll to position [478, 0]
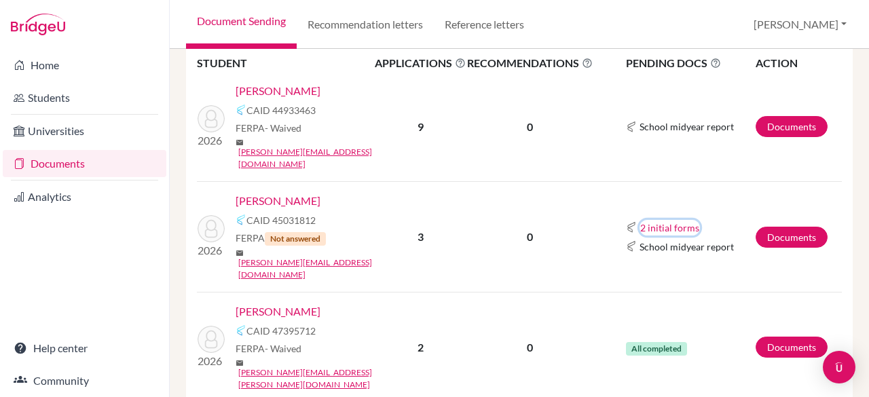
click at [671, 220] on button "2 initial forms" at bounding box center [670, 228] width 60 height 16
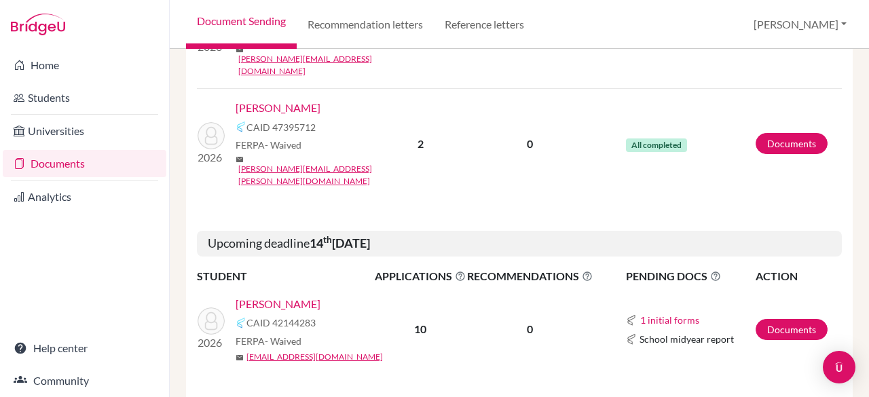
scroll to position [685, 0]
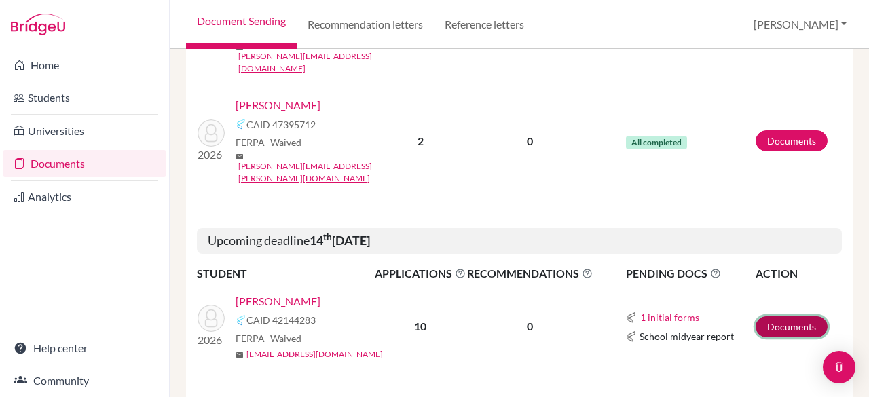
click at [775, 317] on link "Documents" at bounding box center [792, 327] width 72 height 21
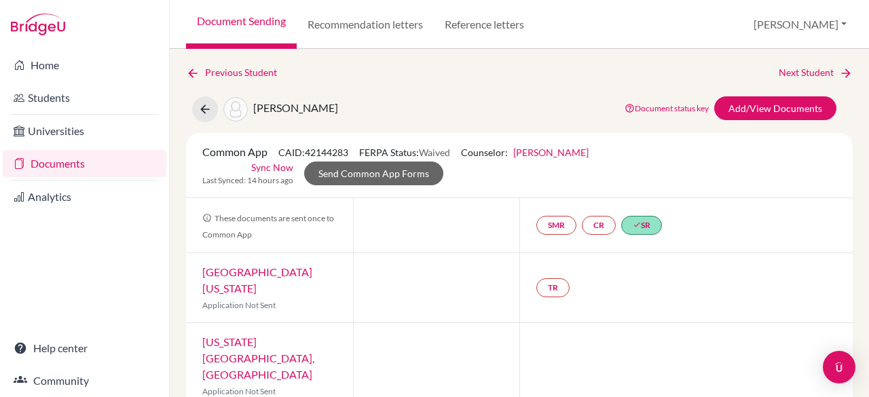
click at [71, 163] on link "Documents" at bounding box center [85, 163] width 164 height 27
